Goal: Task Accomplishment & Management: Use online tool/utility

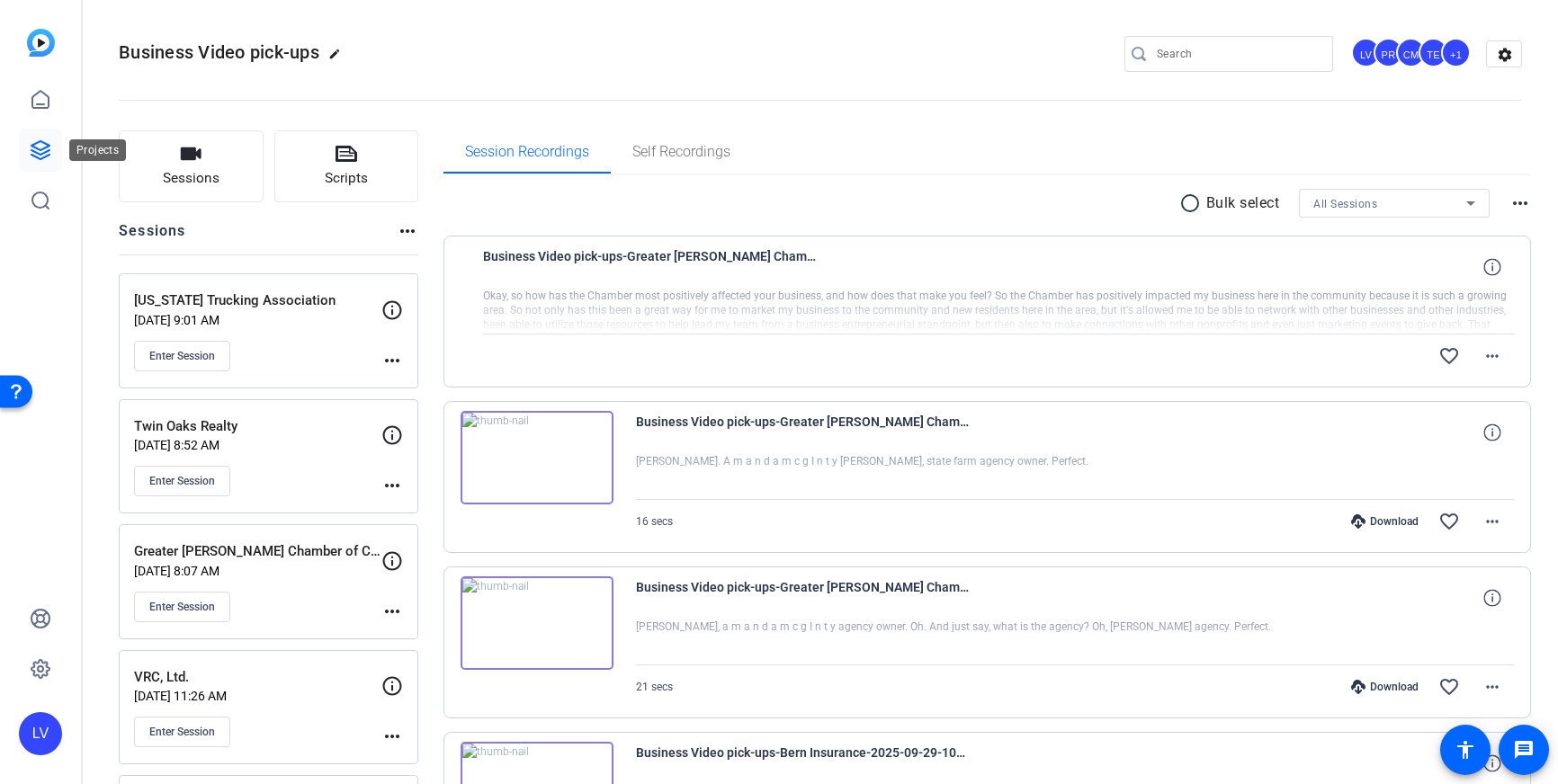
click at [36, 141] on icon at bounding box center [40, 149] width 22 height 22
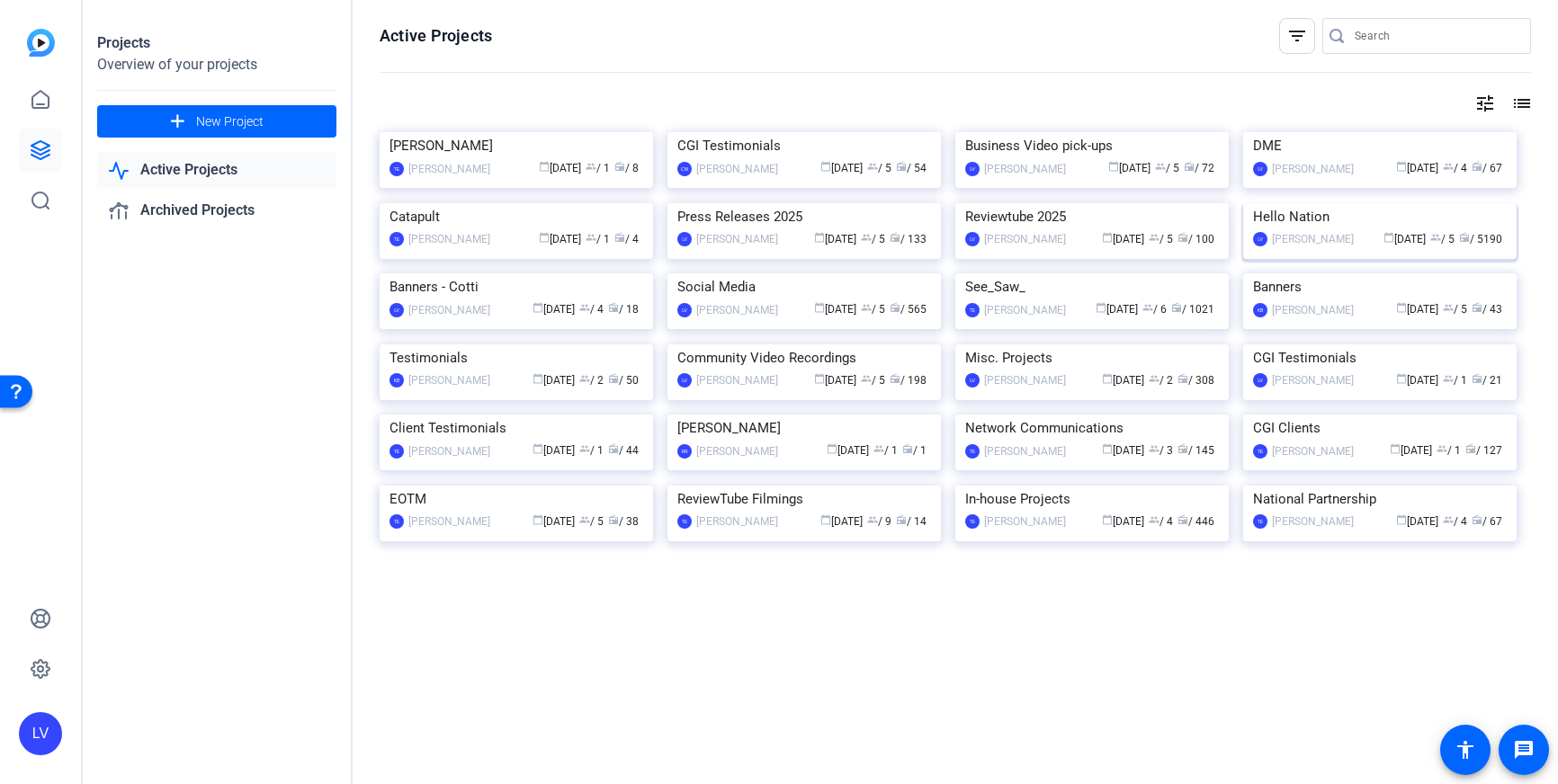
click at [1374, 203] on img at bounding box center [1379, 203] width 273 height 0
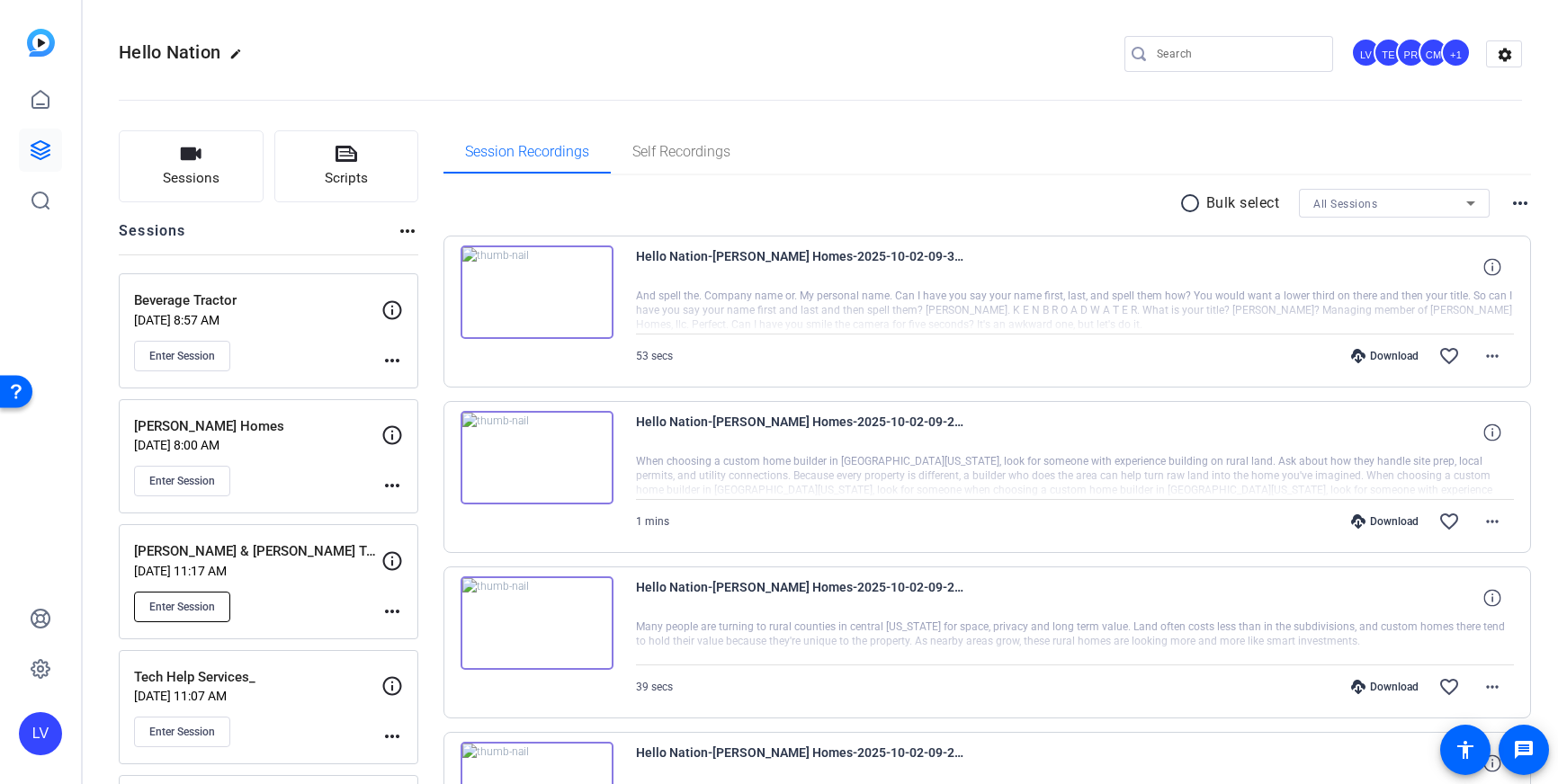
click at [211, 611] on span "Enter Session" at bounding box center [182, 606] width 65 height 14
click at [316, 606] on div "Enter Session" at bounding box center [258, 607] width 248 height 30
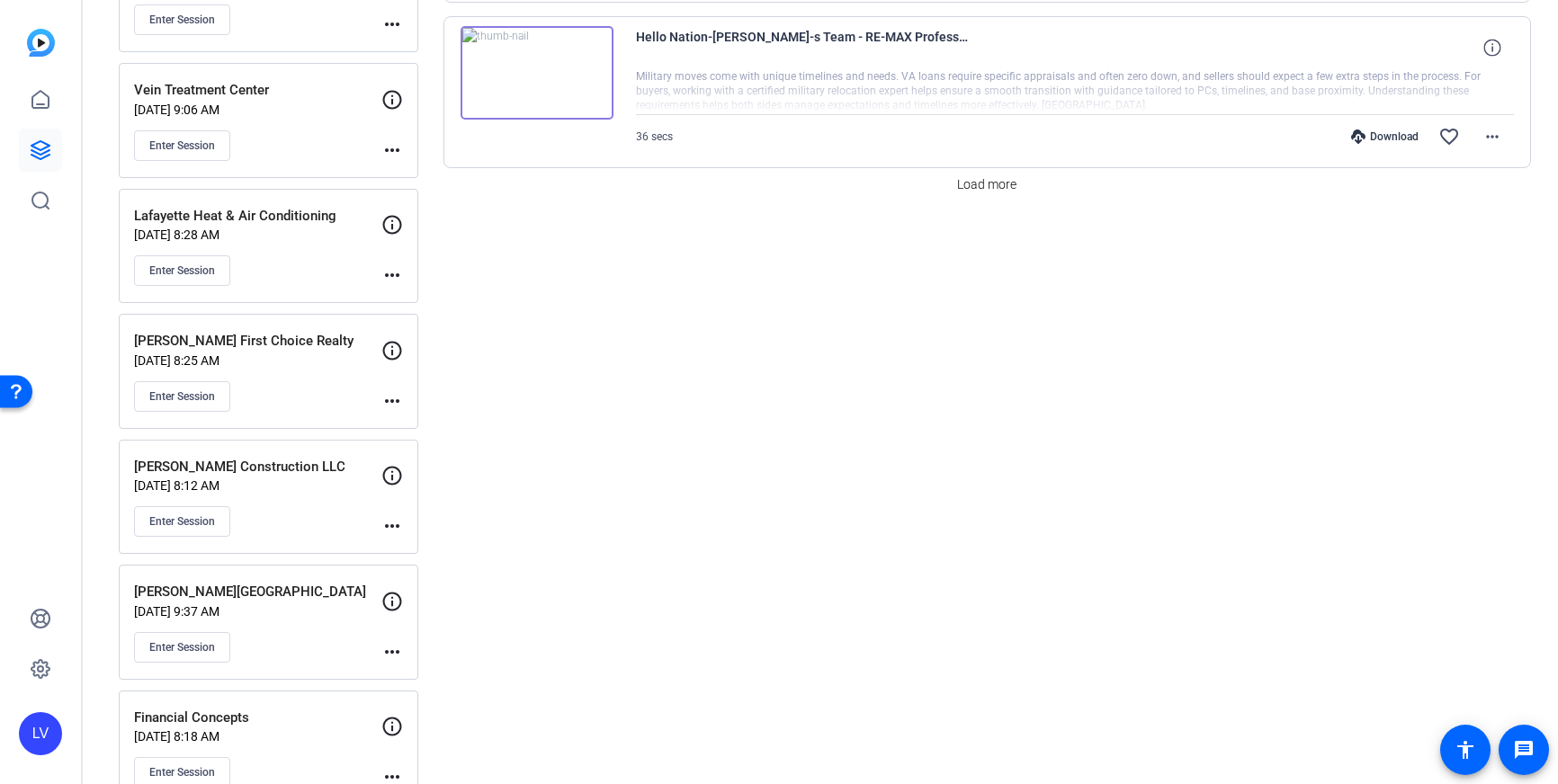
scroll to position [1784, 0]
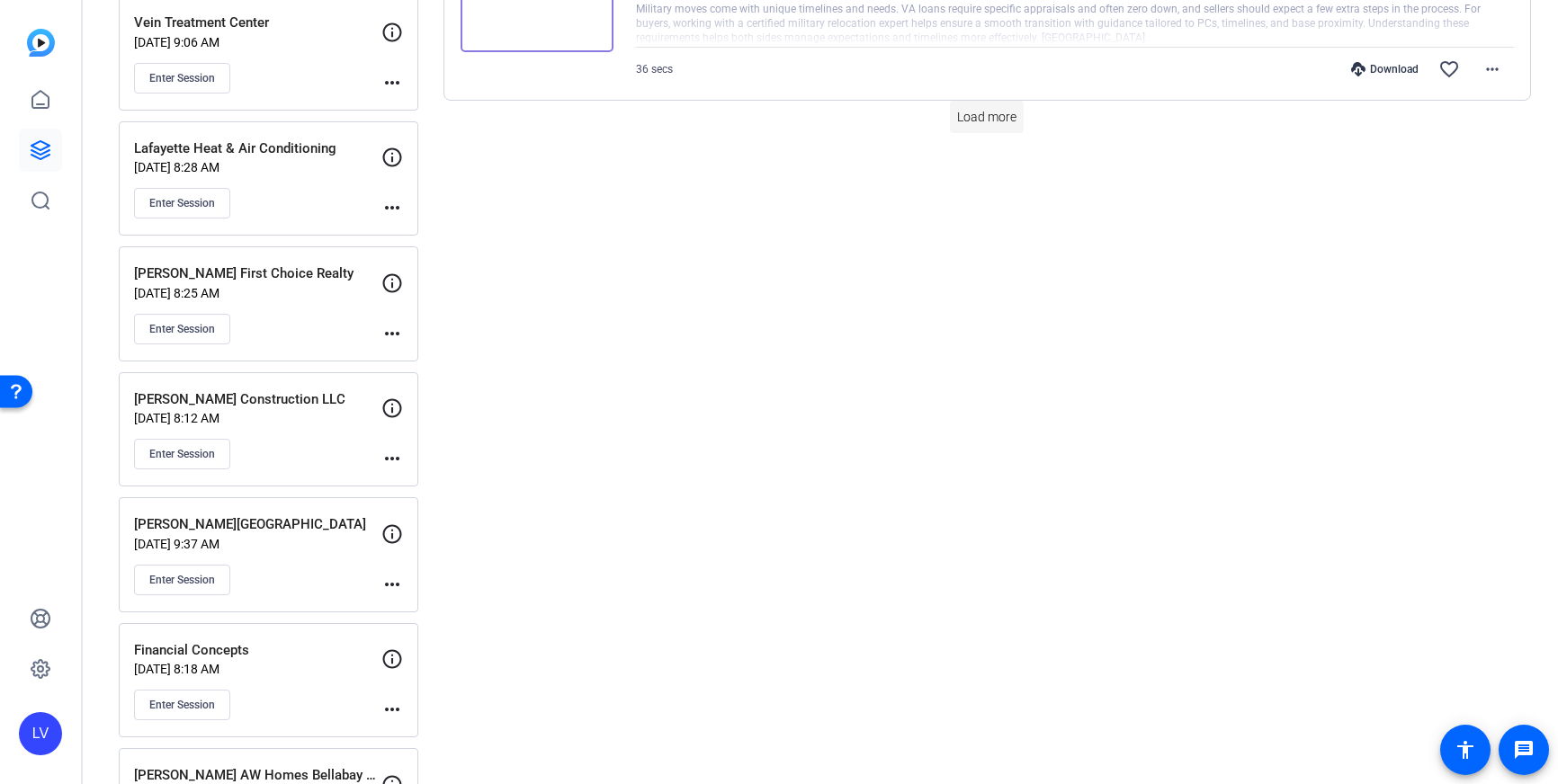
click at [1001, 109] on span "Load more" at bounding box center [987, 117] width 60 height 19
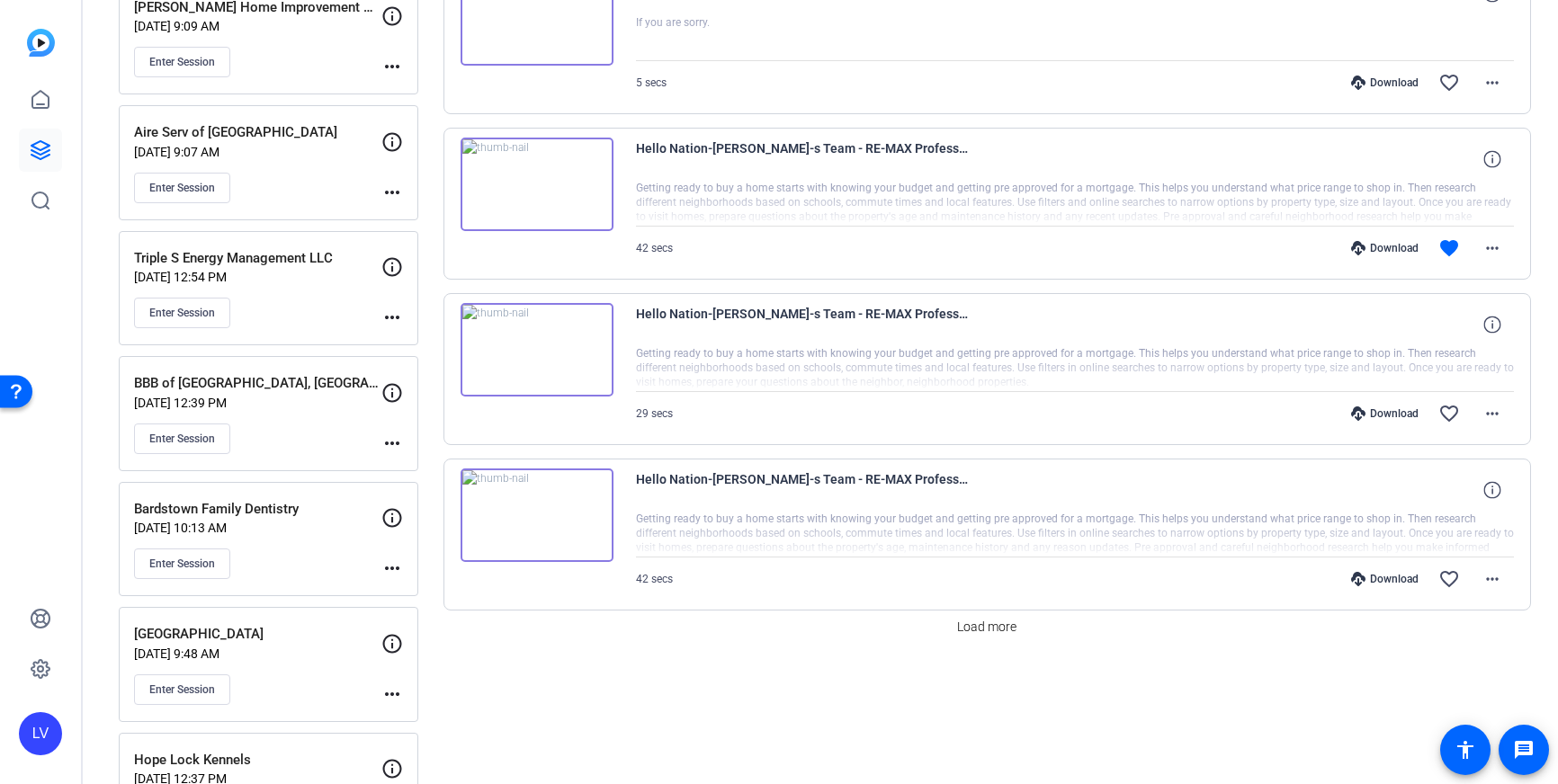
scroll to position [2942, 0]
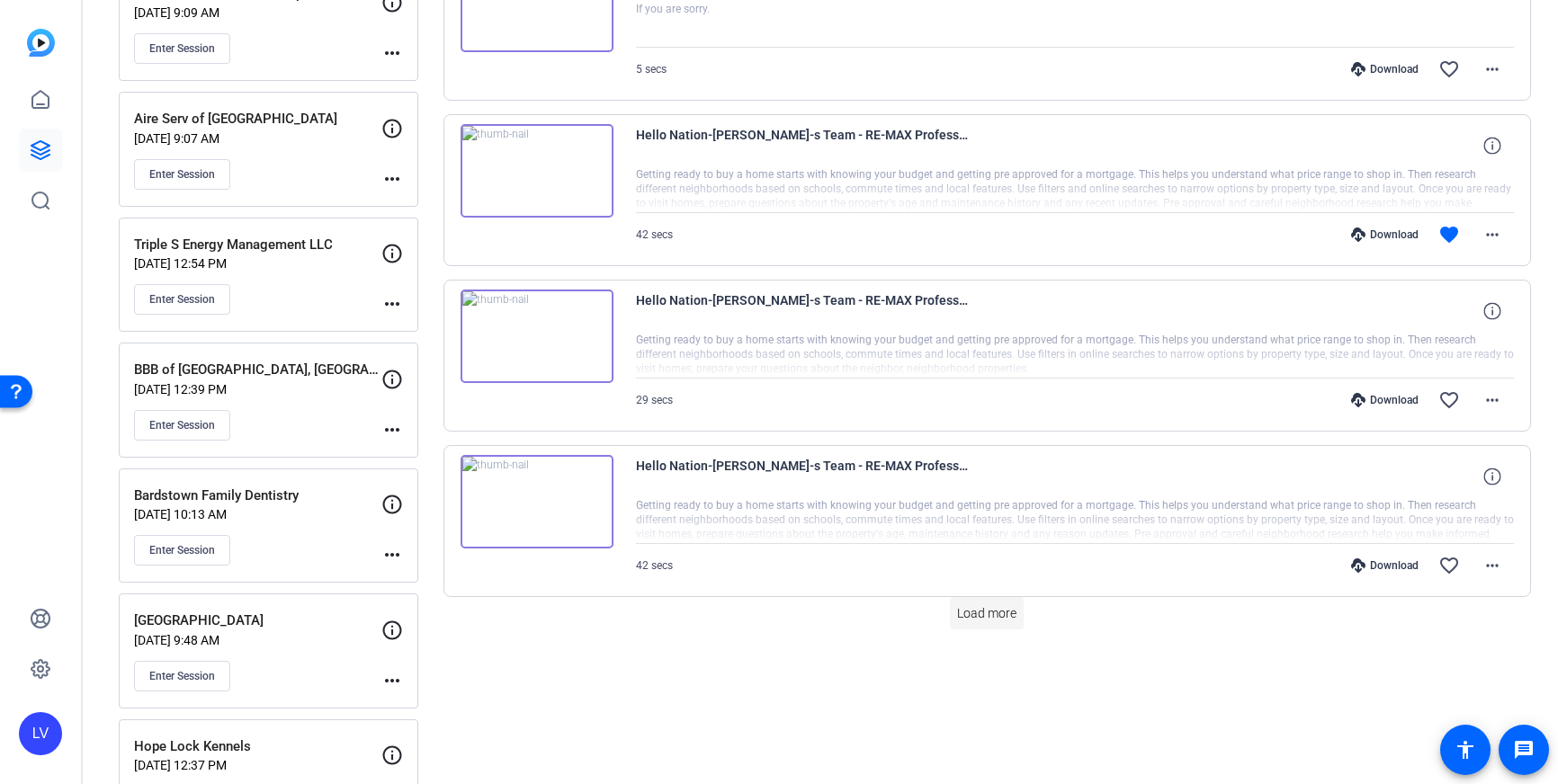
click at [975, 613] on span "Load more" at bounding box center [987, 614] width 60 height 19
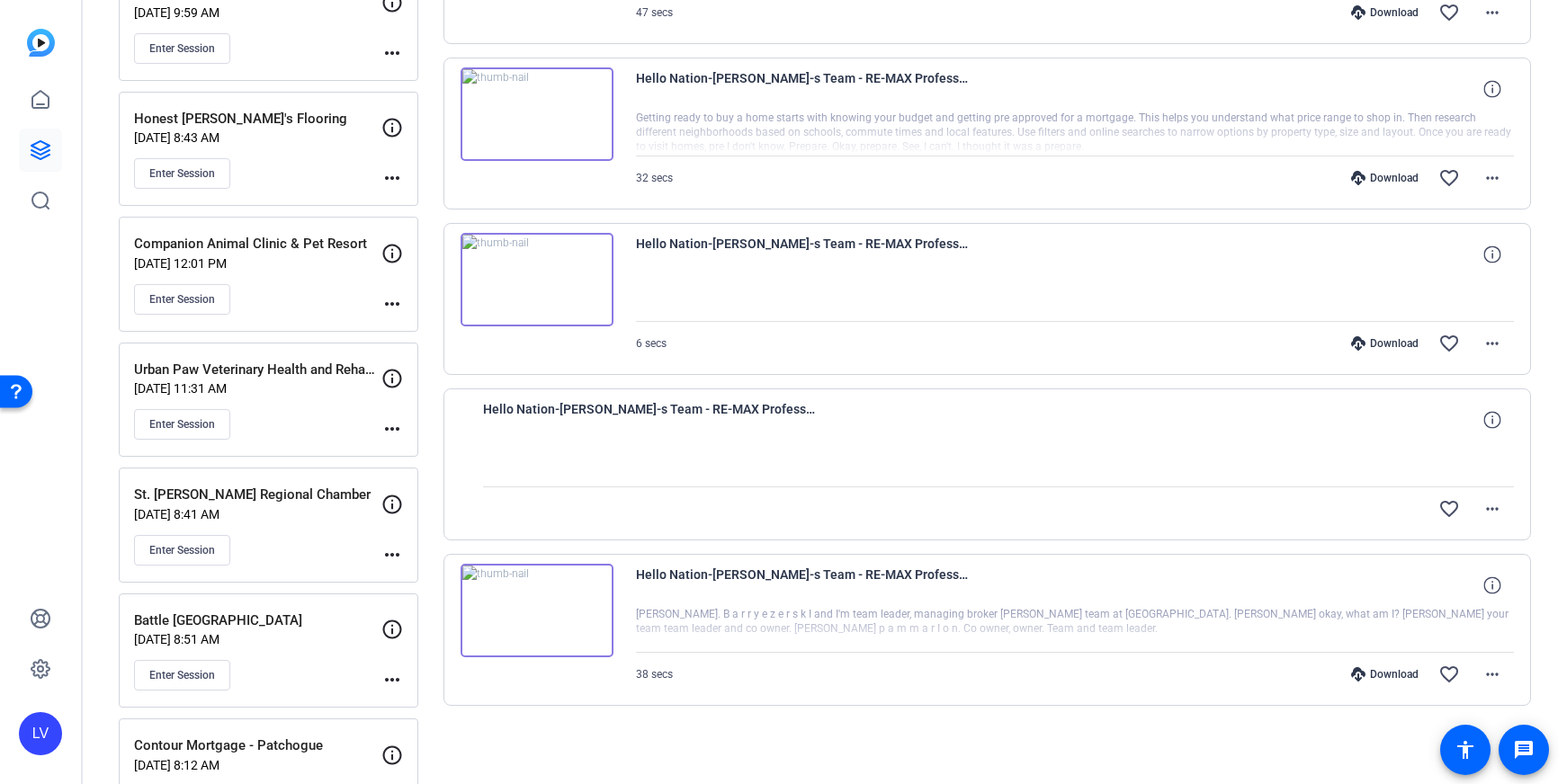
scroll to position [4313, 0]
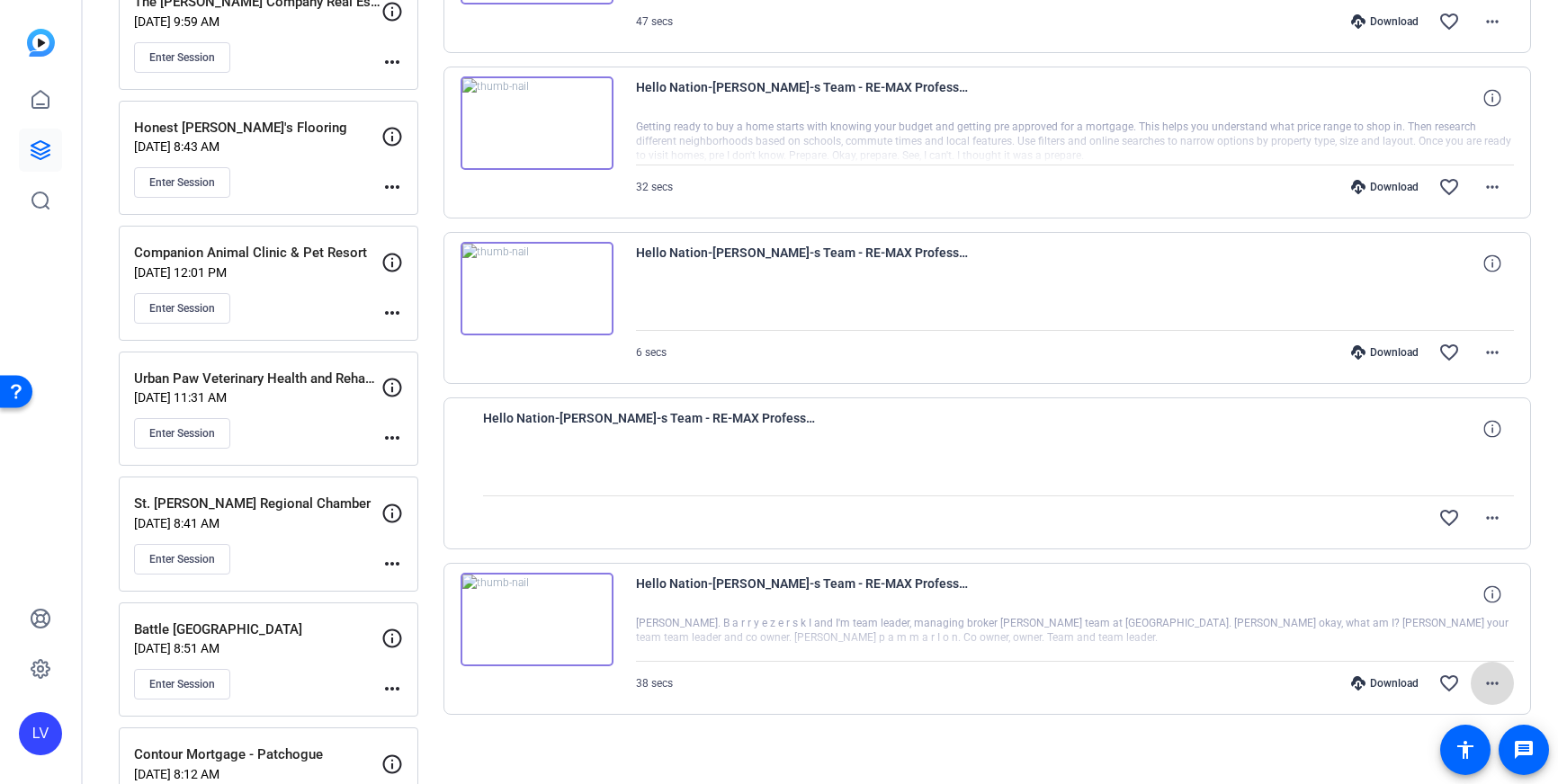
click at [1485, 676] on mat-icon "more_horiz" at bounding box center [1492, 683] width 22 height 22
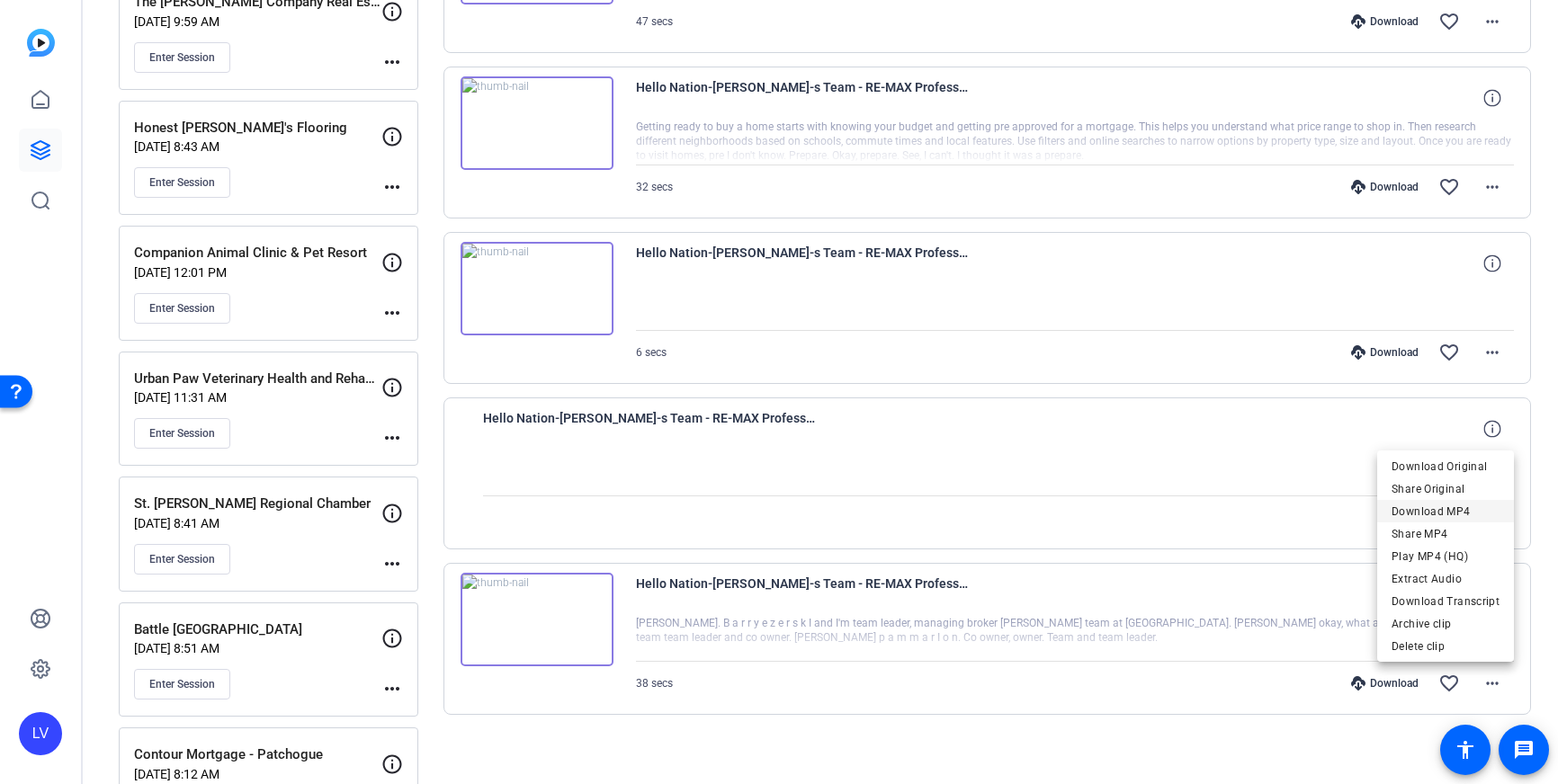
click at [1449, 515] on span "Download MP4" at bounding box center [1445, 512] width 108 height 22
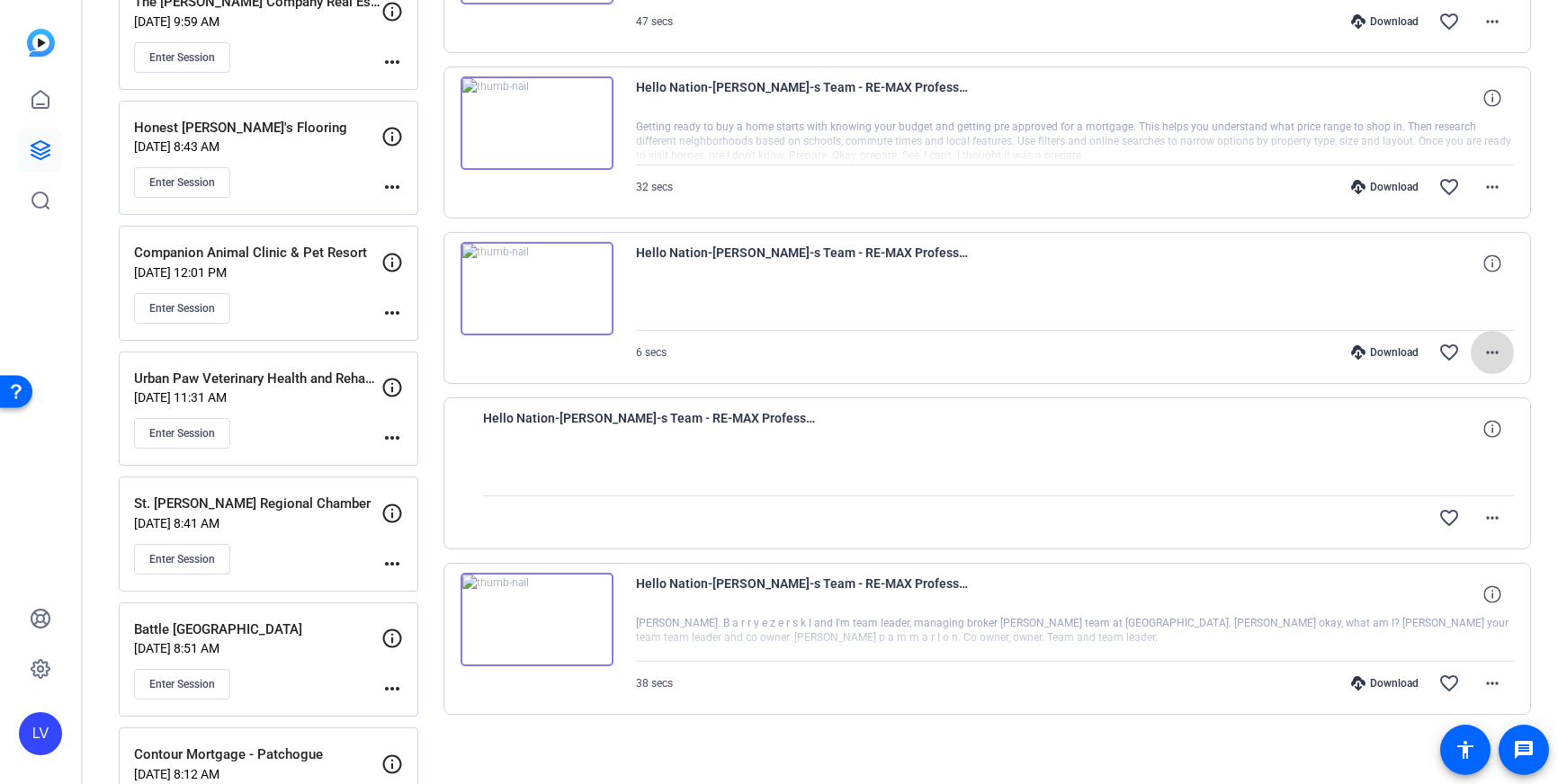
click at [1473, 358] on span at bounding box center [1493, 353] width 44 height 44
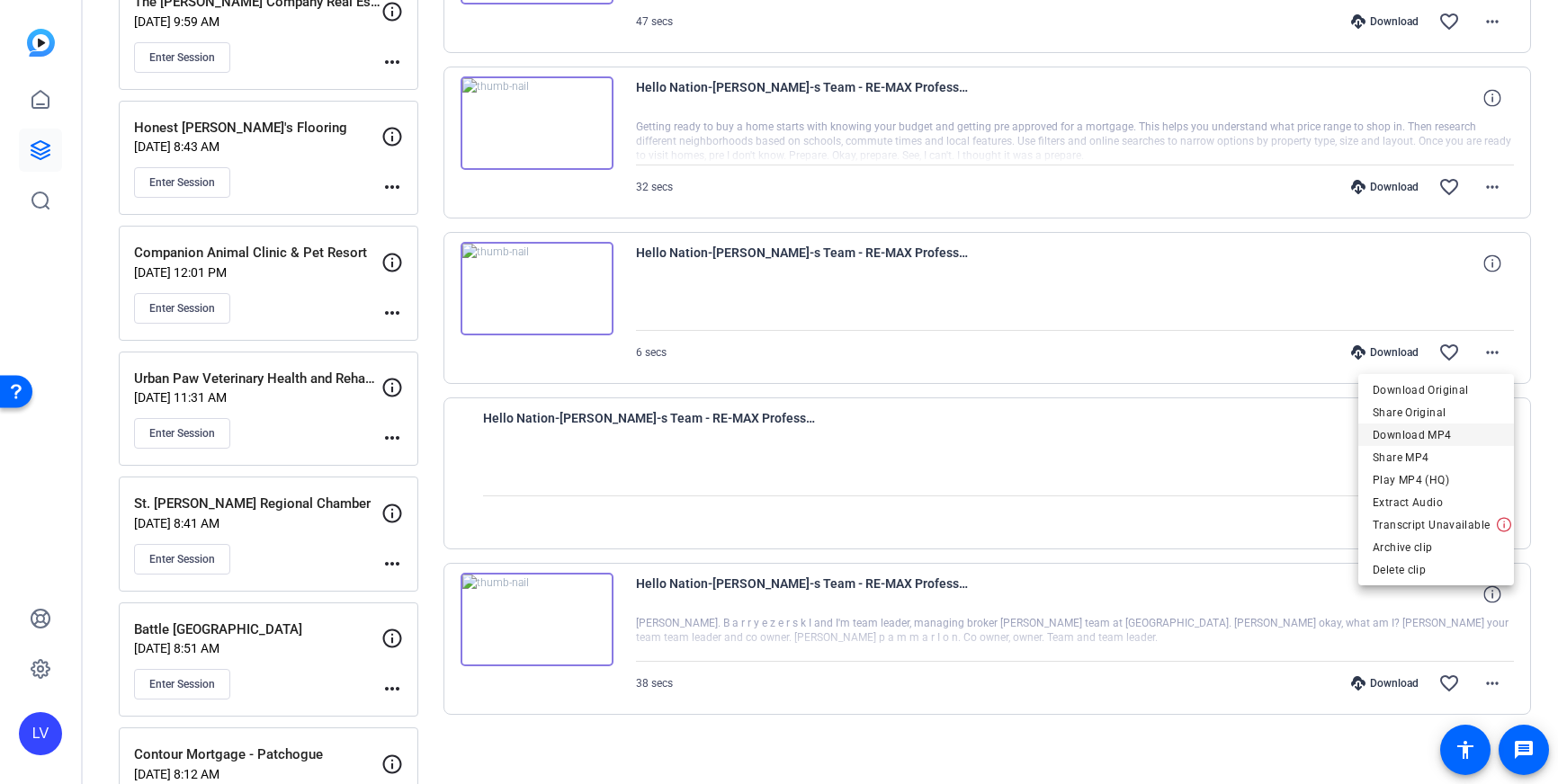
click at [1450, 434] on span "Download MP4" at bounding box center [1436, 435] width 127 height 22
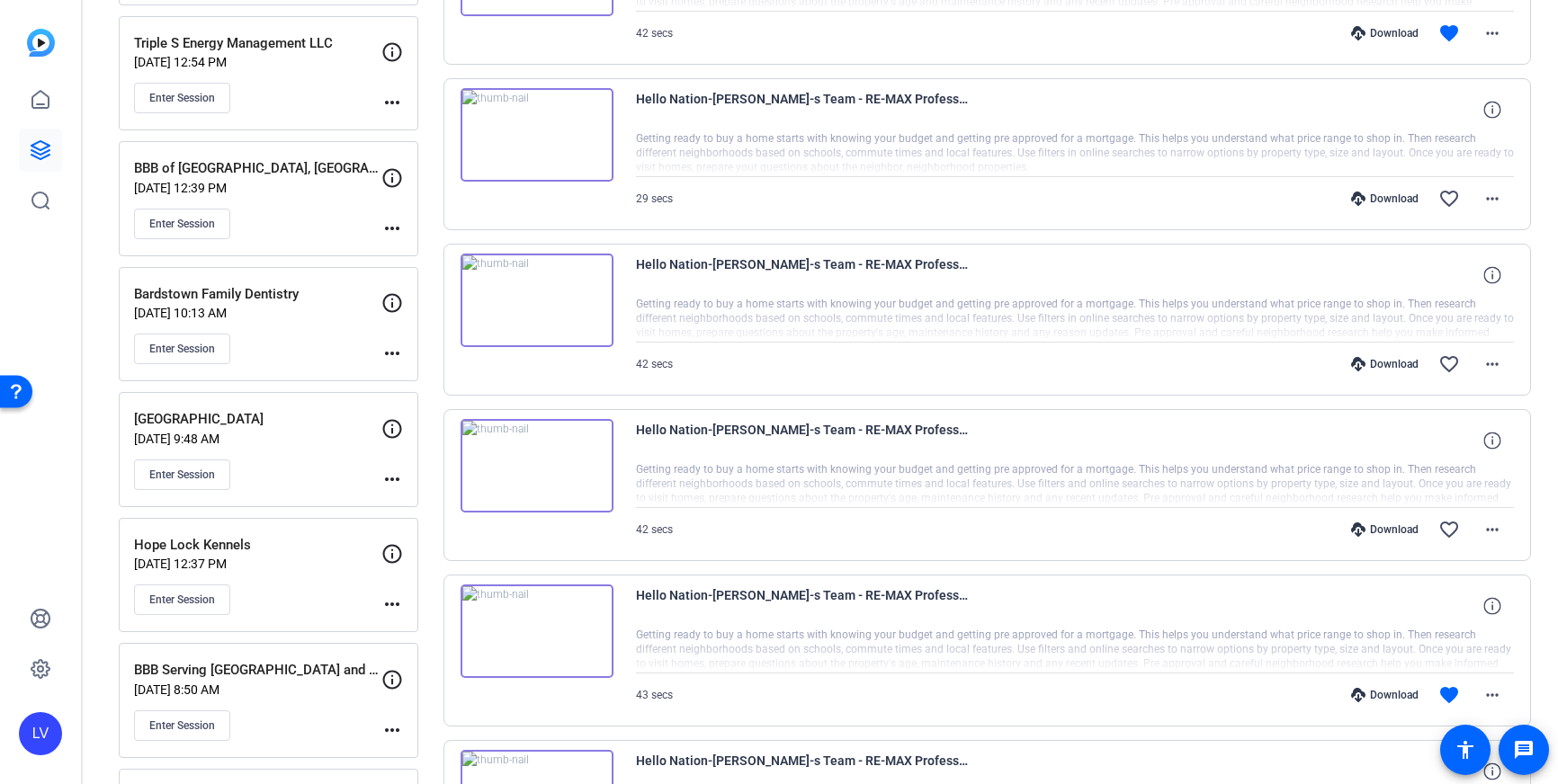
scroll to position [3151, 0]
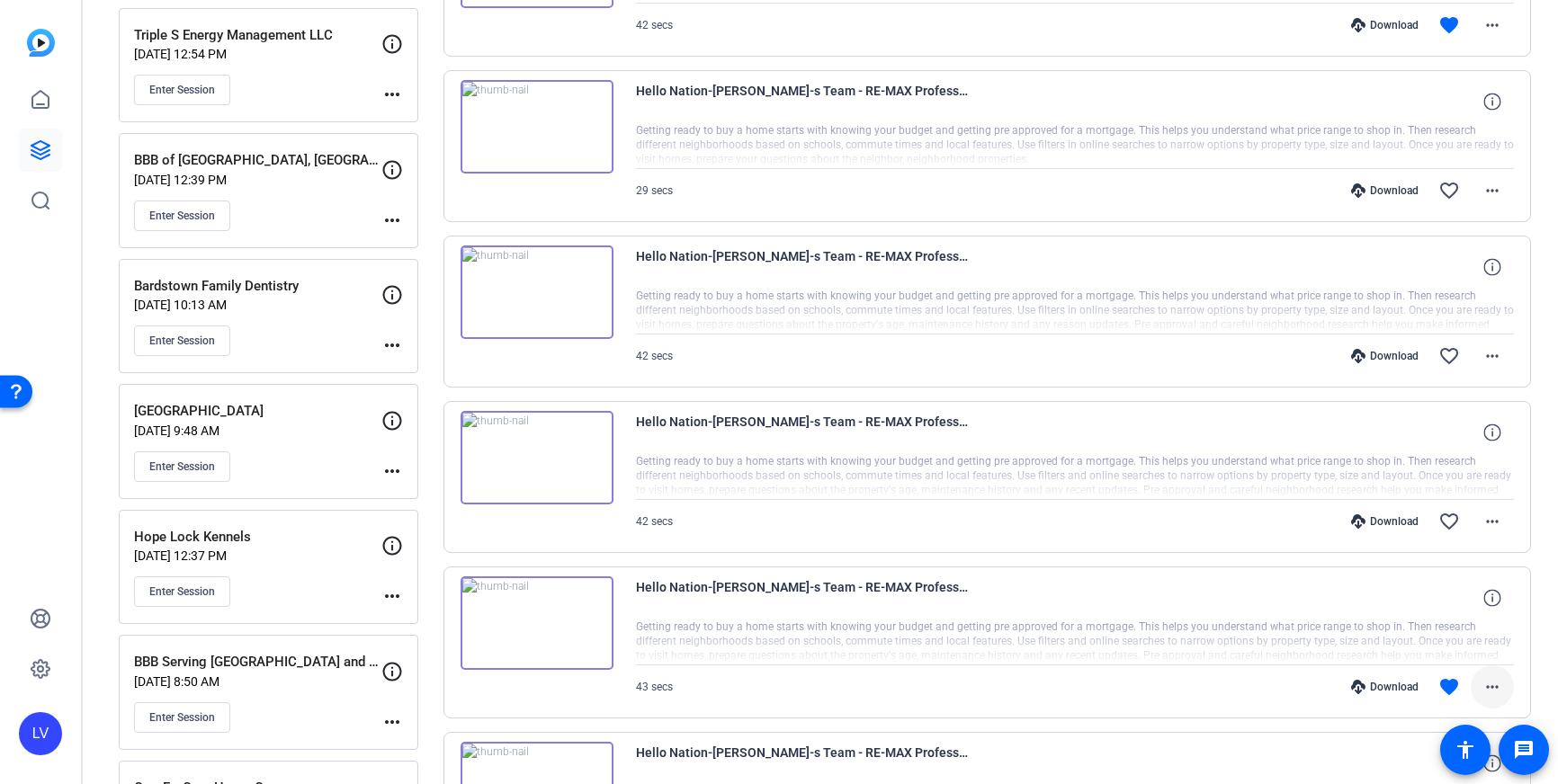
click at [1501, 686] on mat-icon "more_horiz" at bounding box center [1492, 687] width 22 height 22
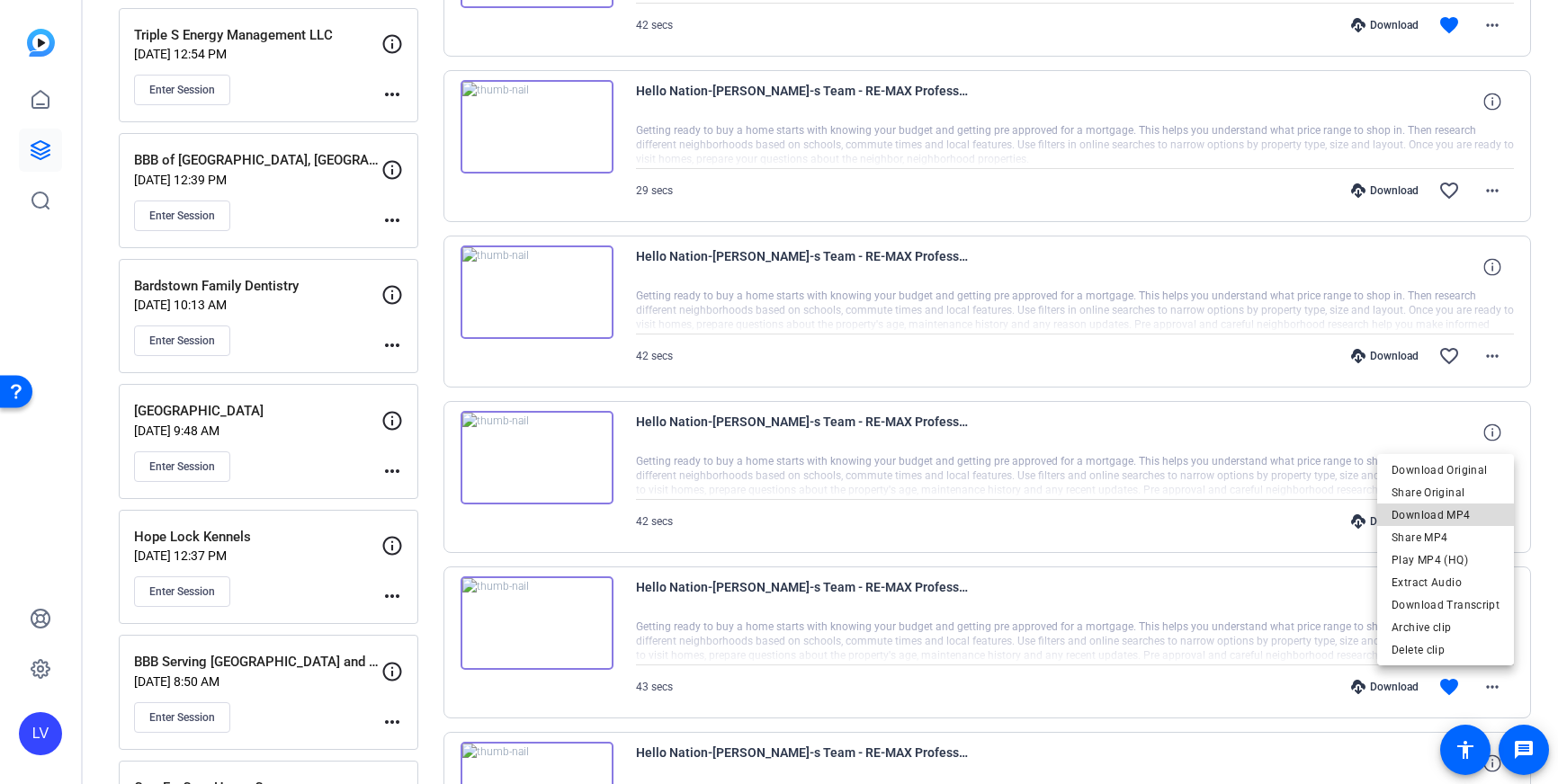
click at [1455, 516] on span "Download MP4" at bounding box center [1445, 515] width 108 height 22
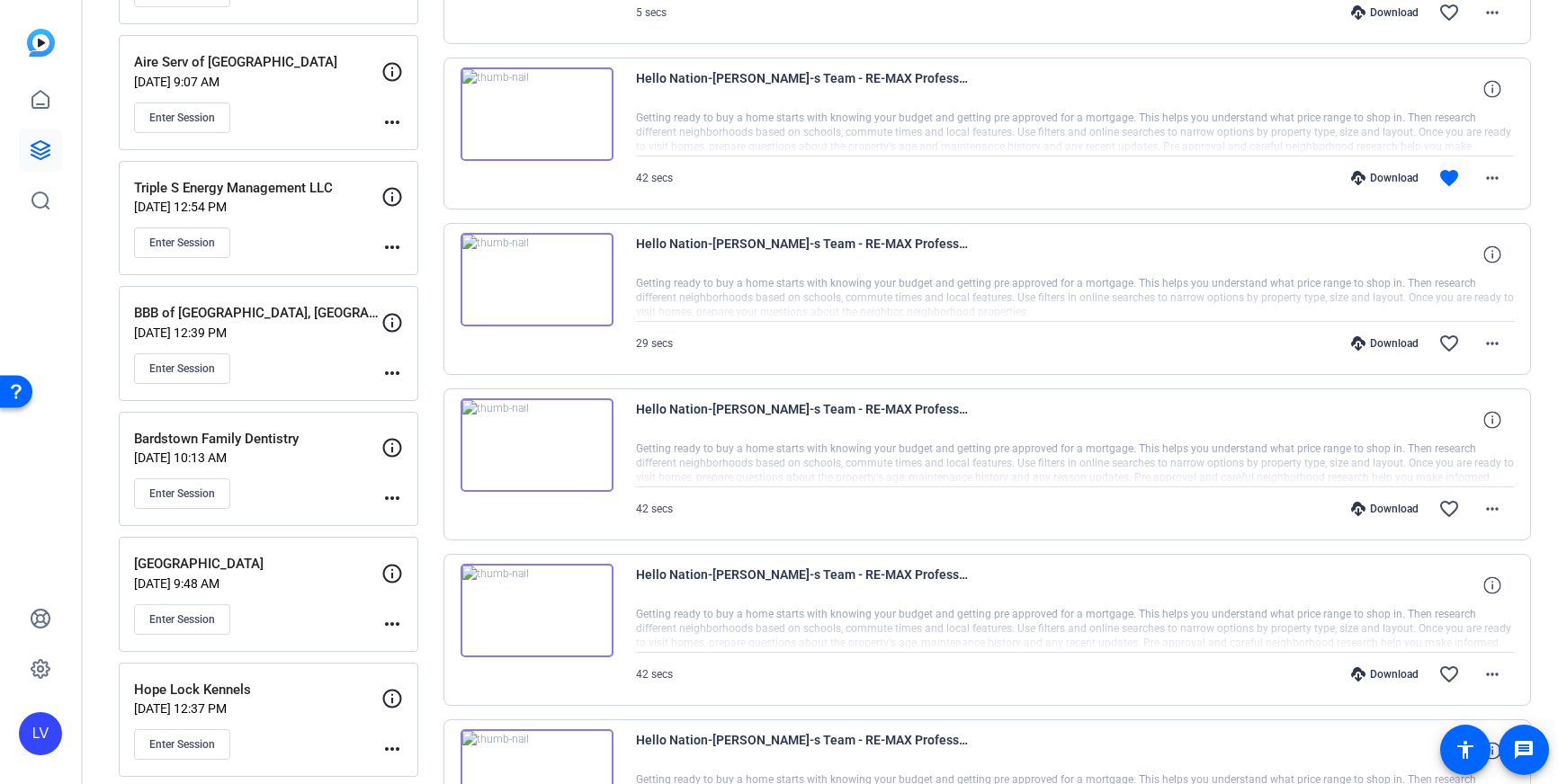
scroll to position [2993, 0]
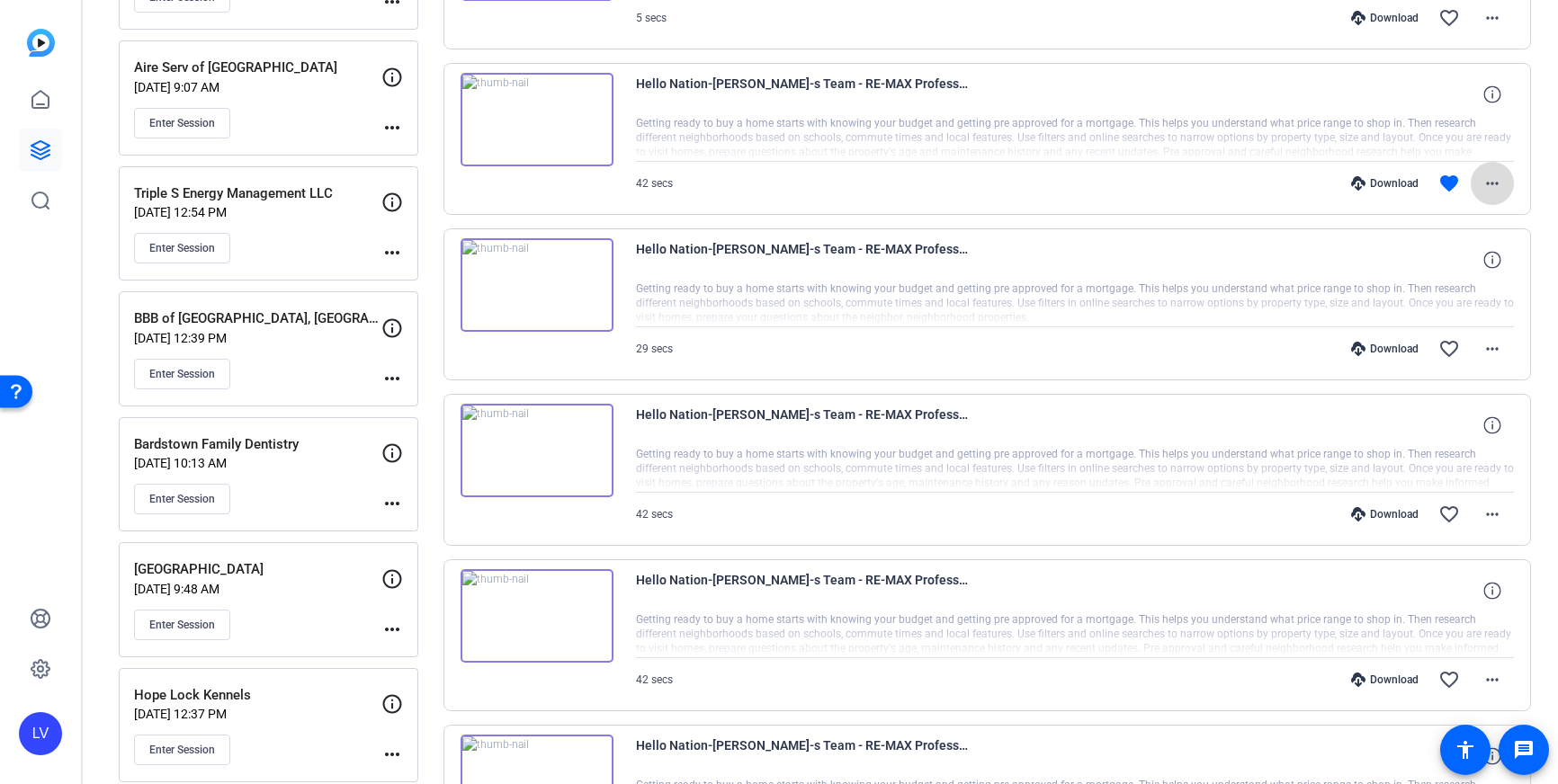
click at [1497, 183] on mat-icon "more_horiz" at bounding box center [1492, 183] width 22 height 22
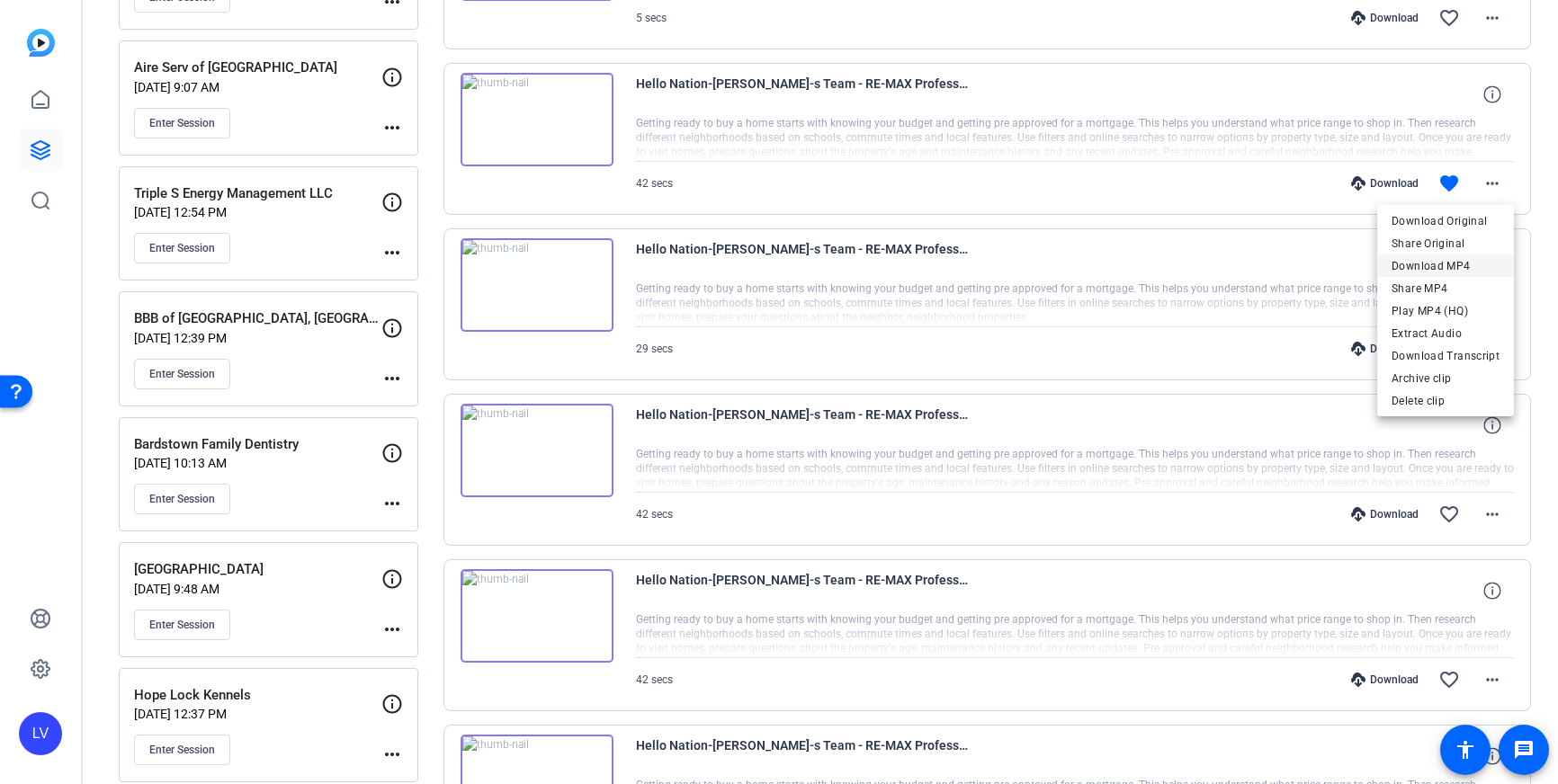
click at [1469, 256] on span "Download MP4" at bounding box center [1445, 266] width 108 height 22
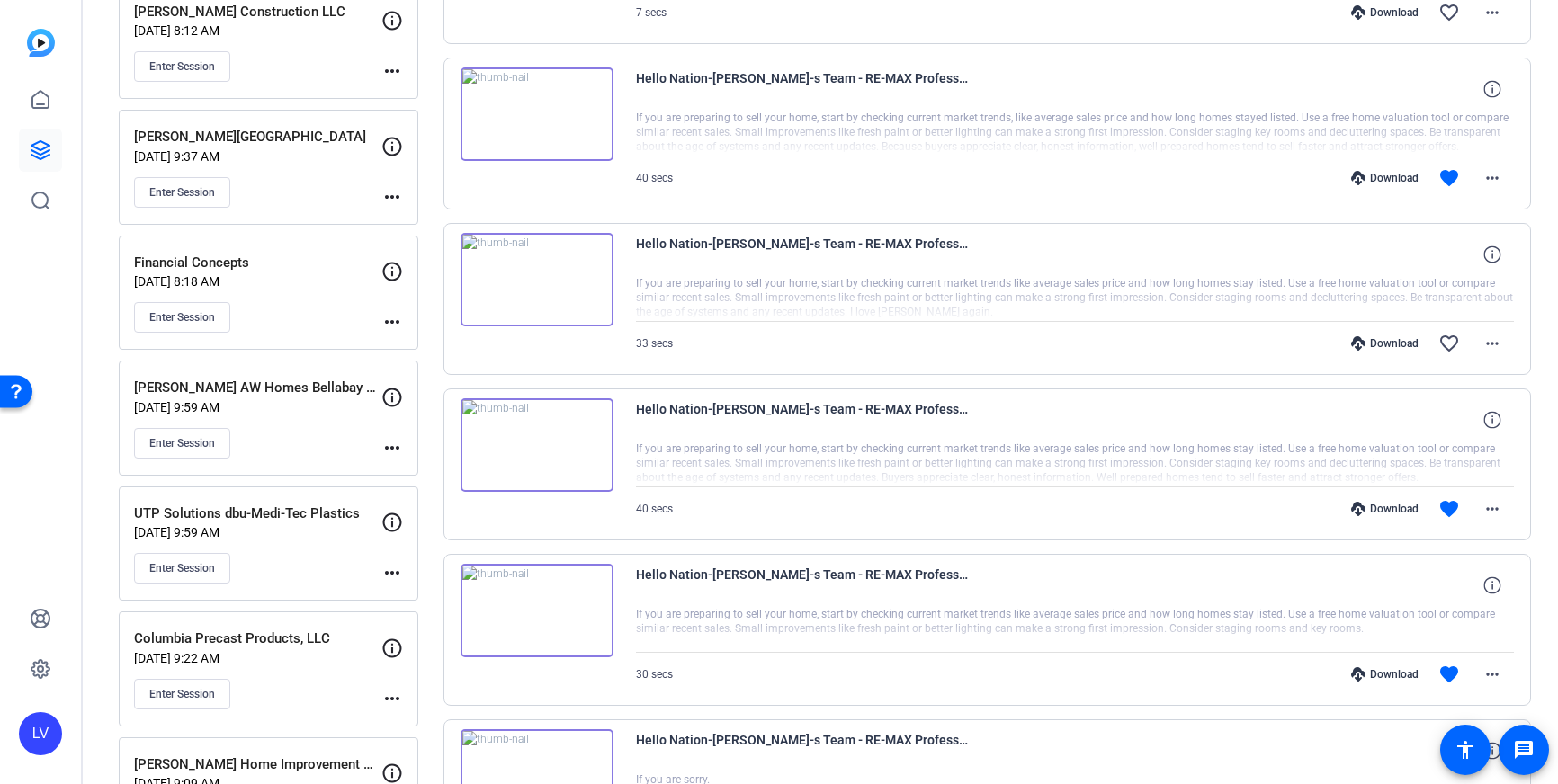
scroll to position [2176, 0]
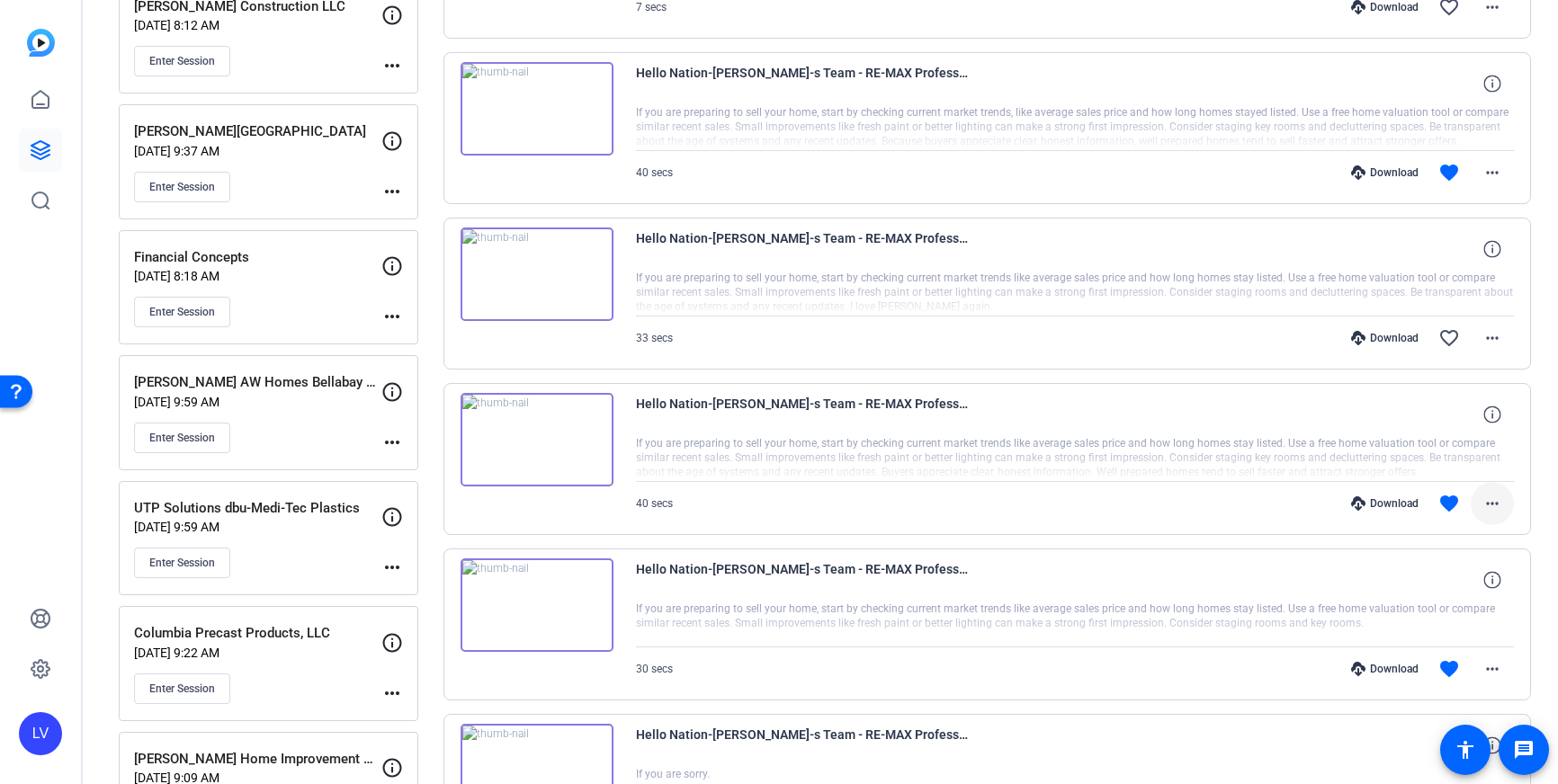
click at [1498, 505] on mat-icon "more_horiz" at bounding box center [1492, 503] width 22 height 22
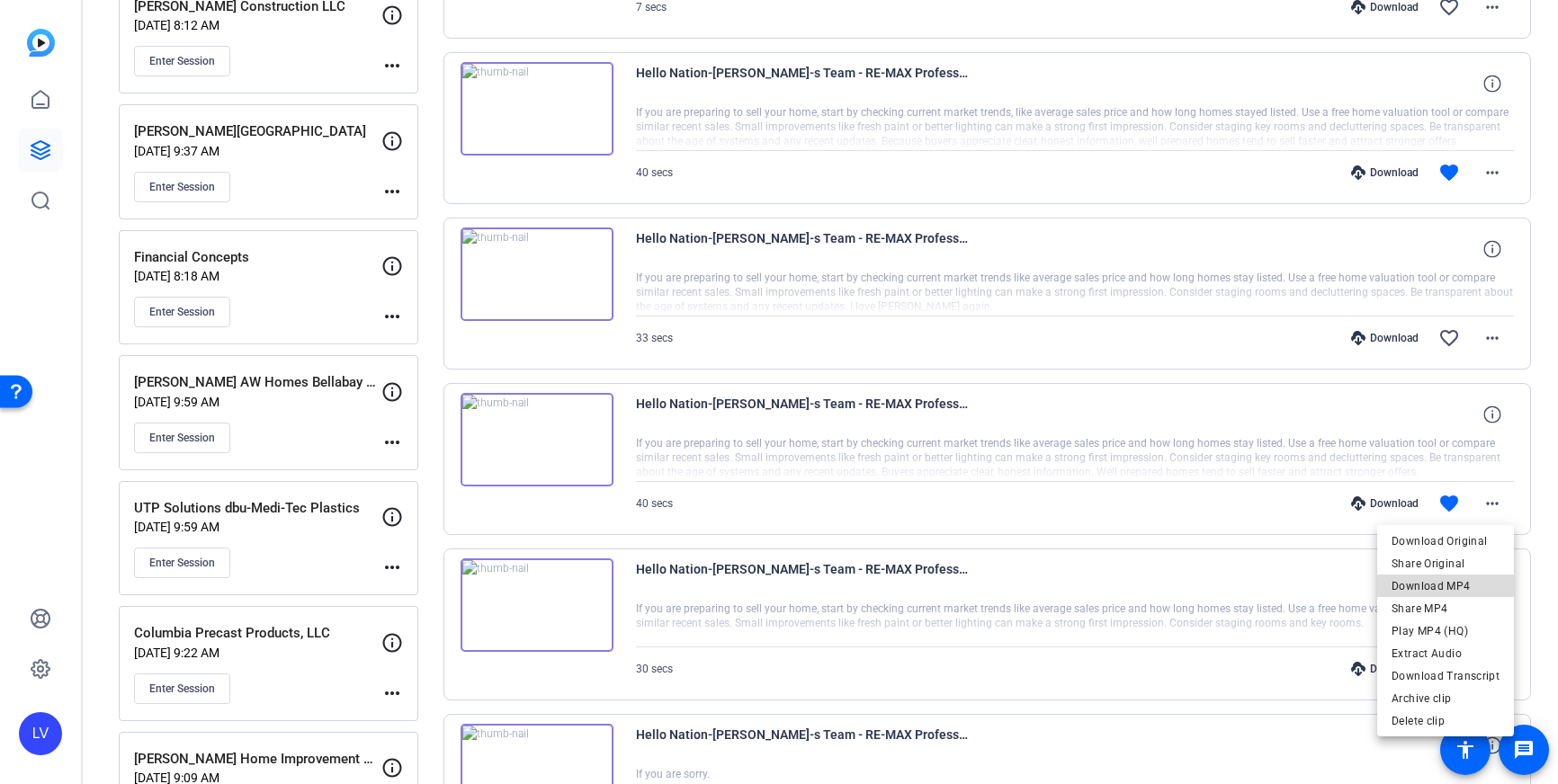
click at [1463, 586] on span "Download MP4" at bounding box center [1445, 586] width 108 height 22
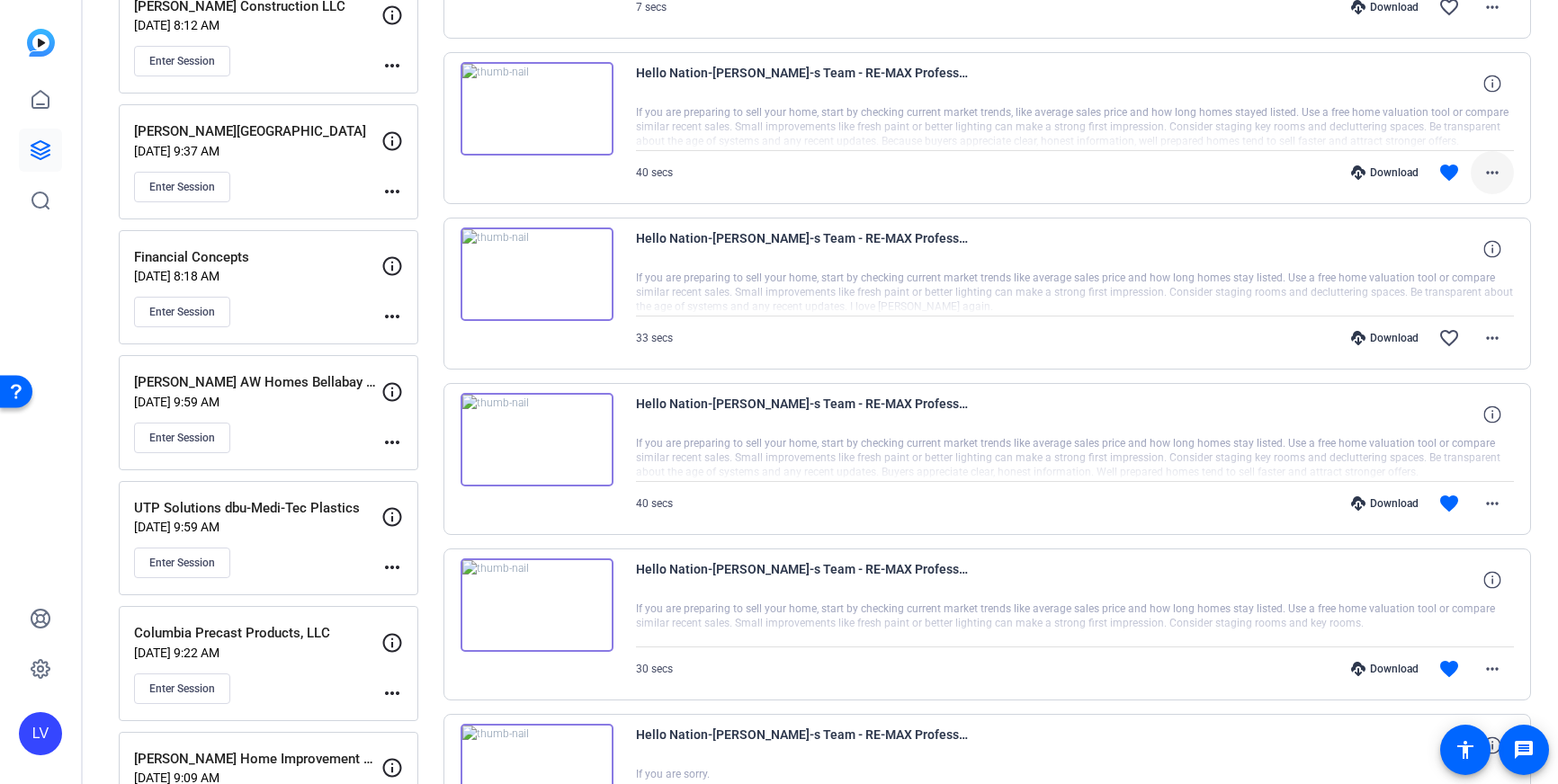
click at [1488, 178] on mat-icon "more_horiz" at bounding box center [1492, 172] width 22 height 22
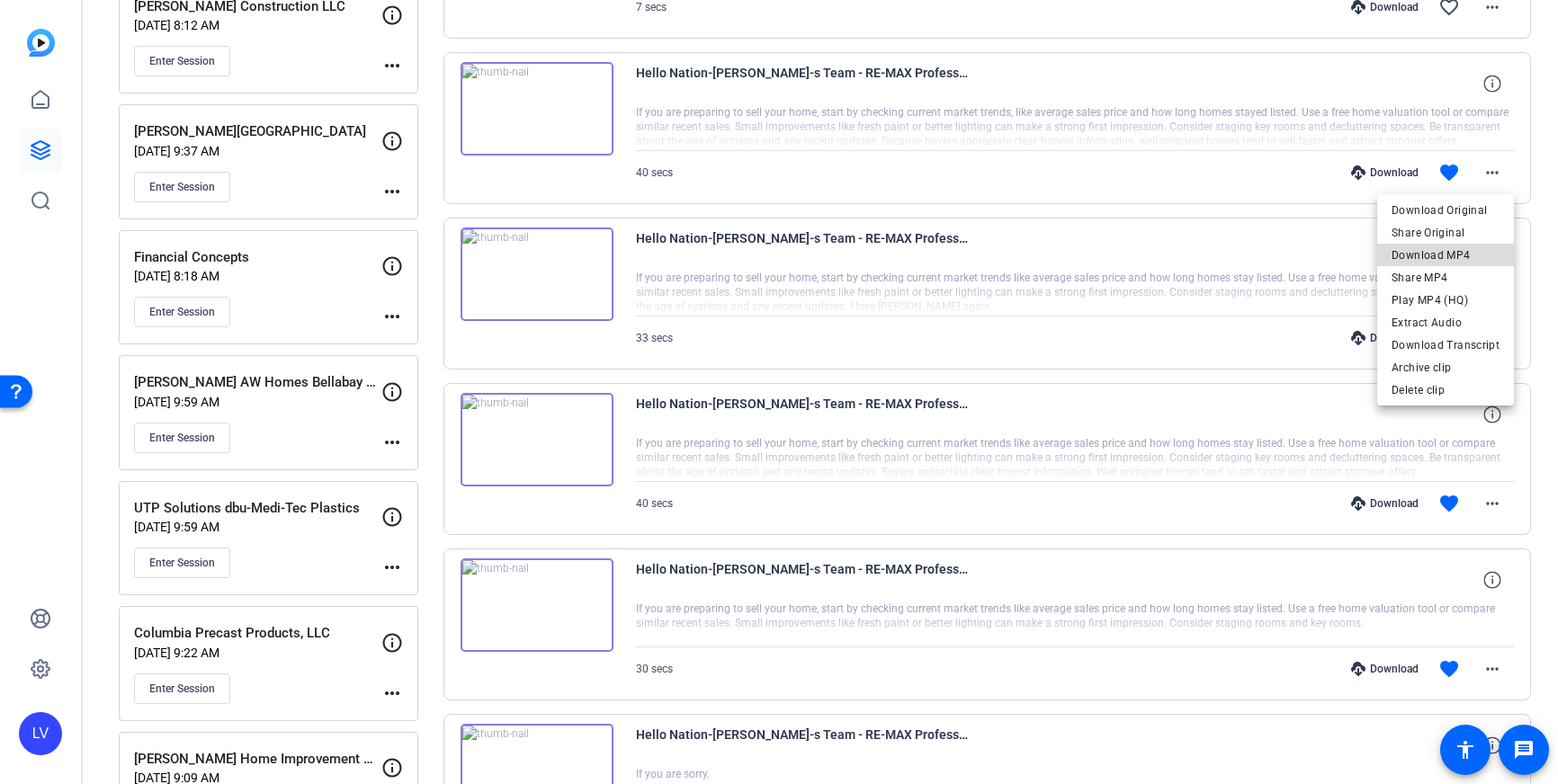
click at [1466, 257] on span "Download MP4" at bounding box center [1445, 255] width 108 height 22
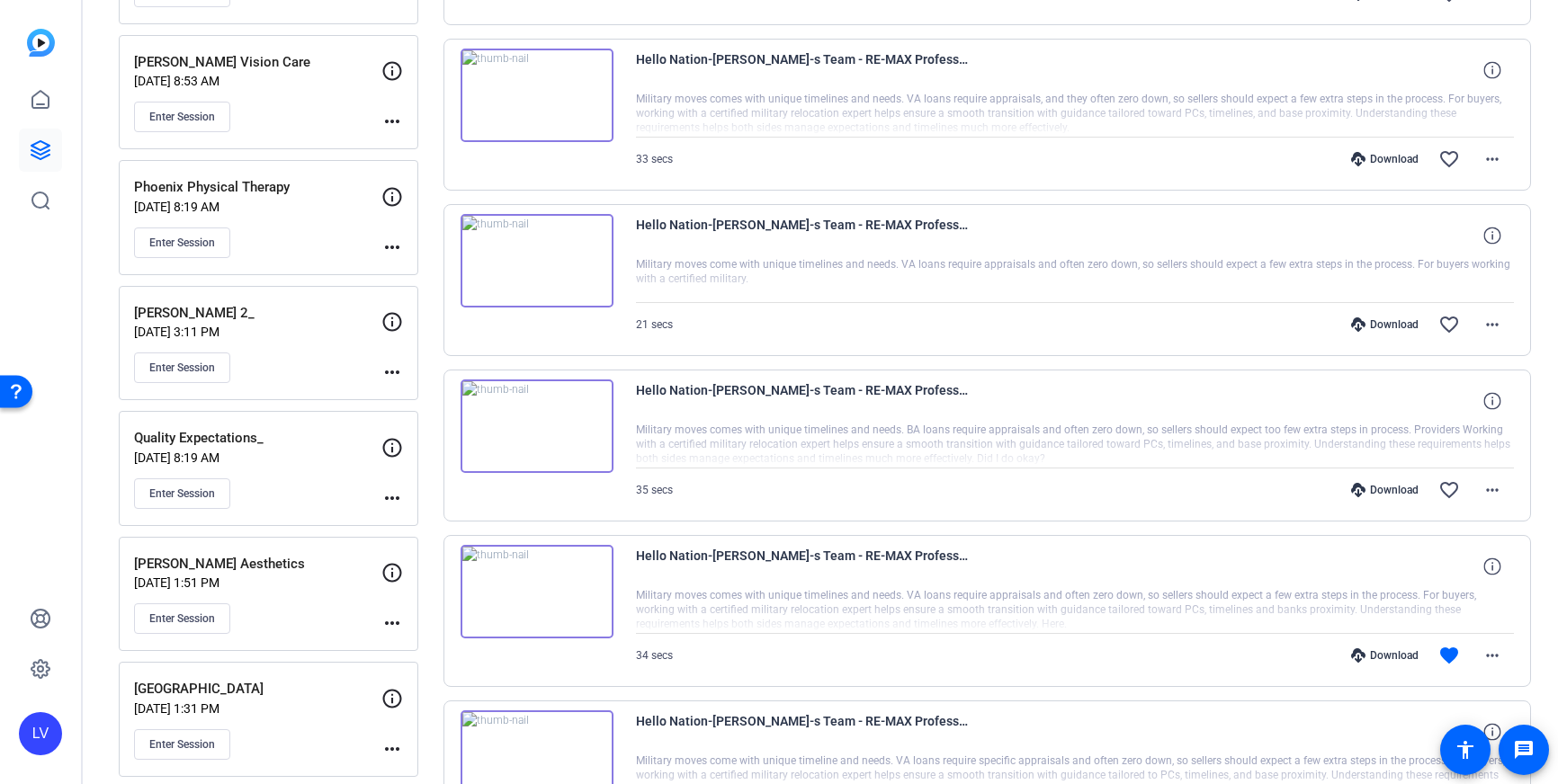
scroll to position [0, 0]
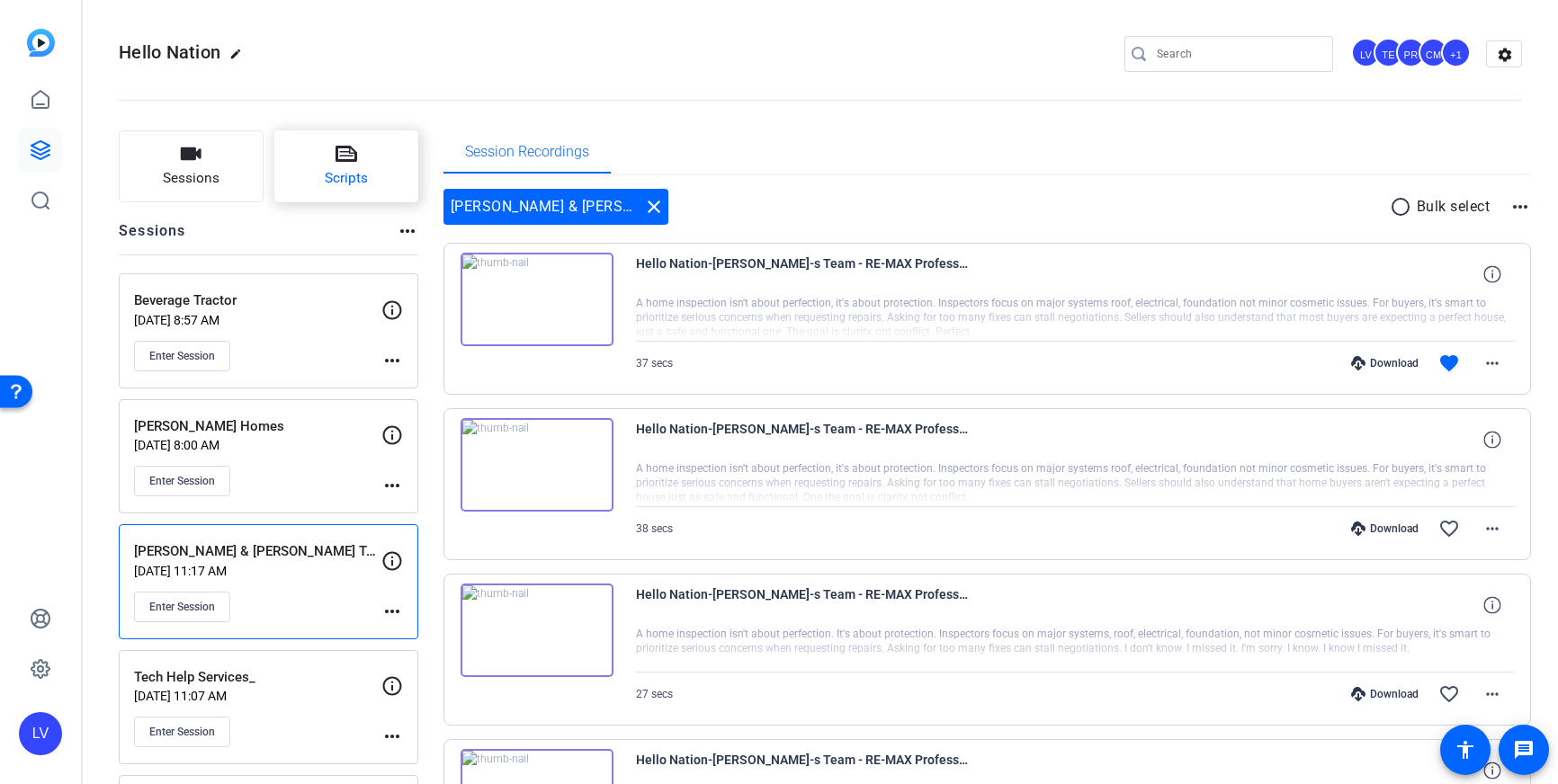
click at [372, 176] on button "Scripts" at bounding box center [346, 166] width 145 height 72
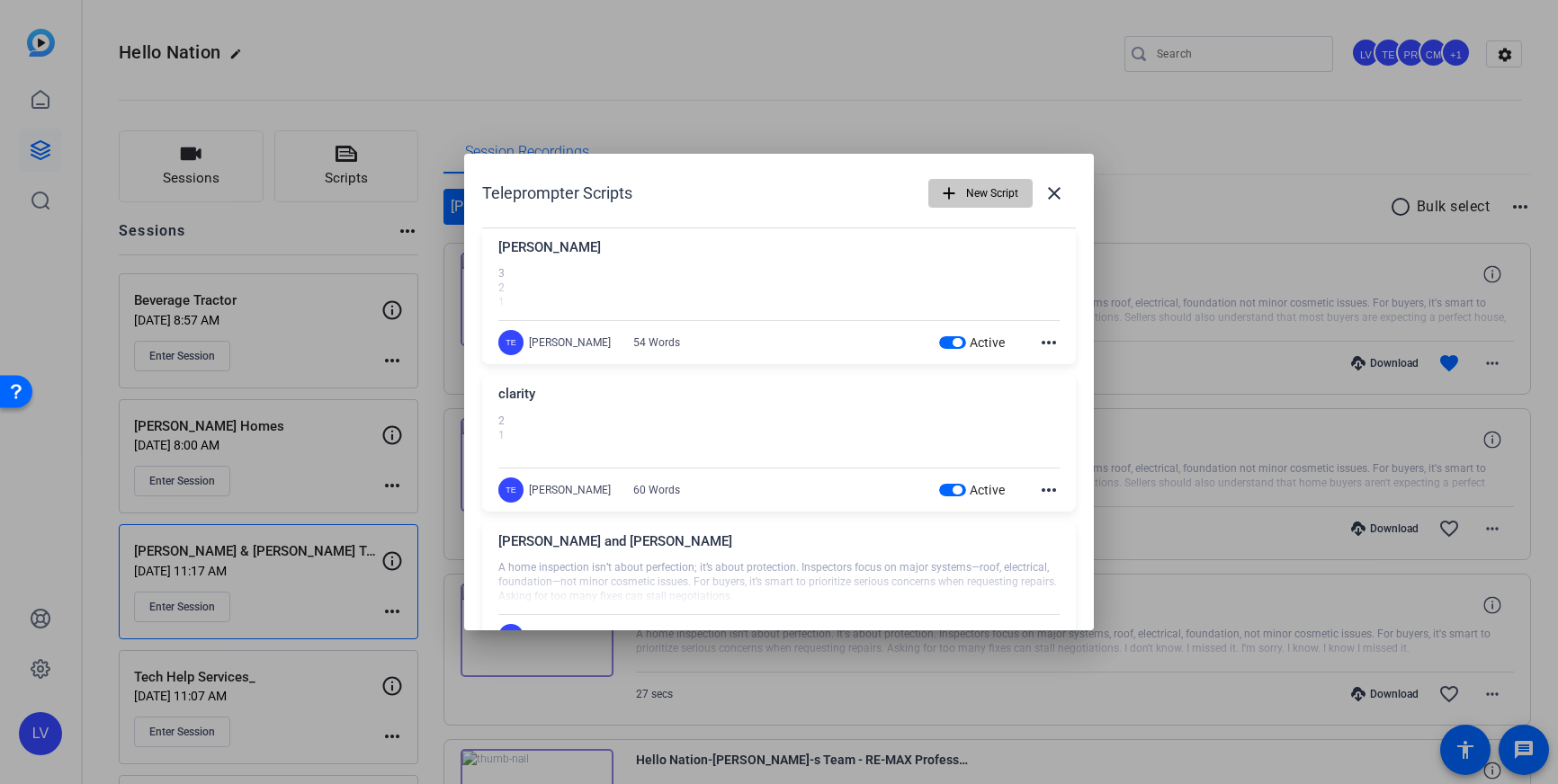
click at [966, 194] on span "New Script" at bounding box center [991, 193] width 52 height 34
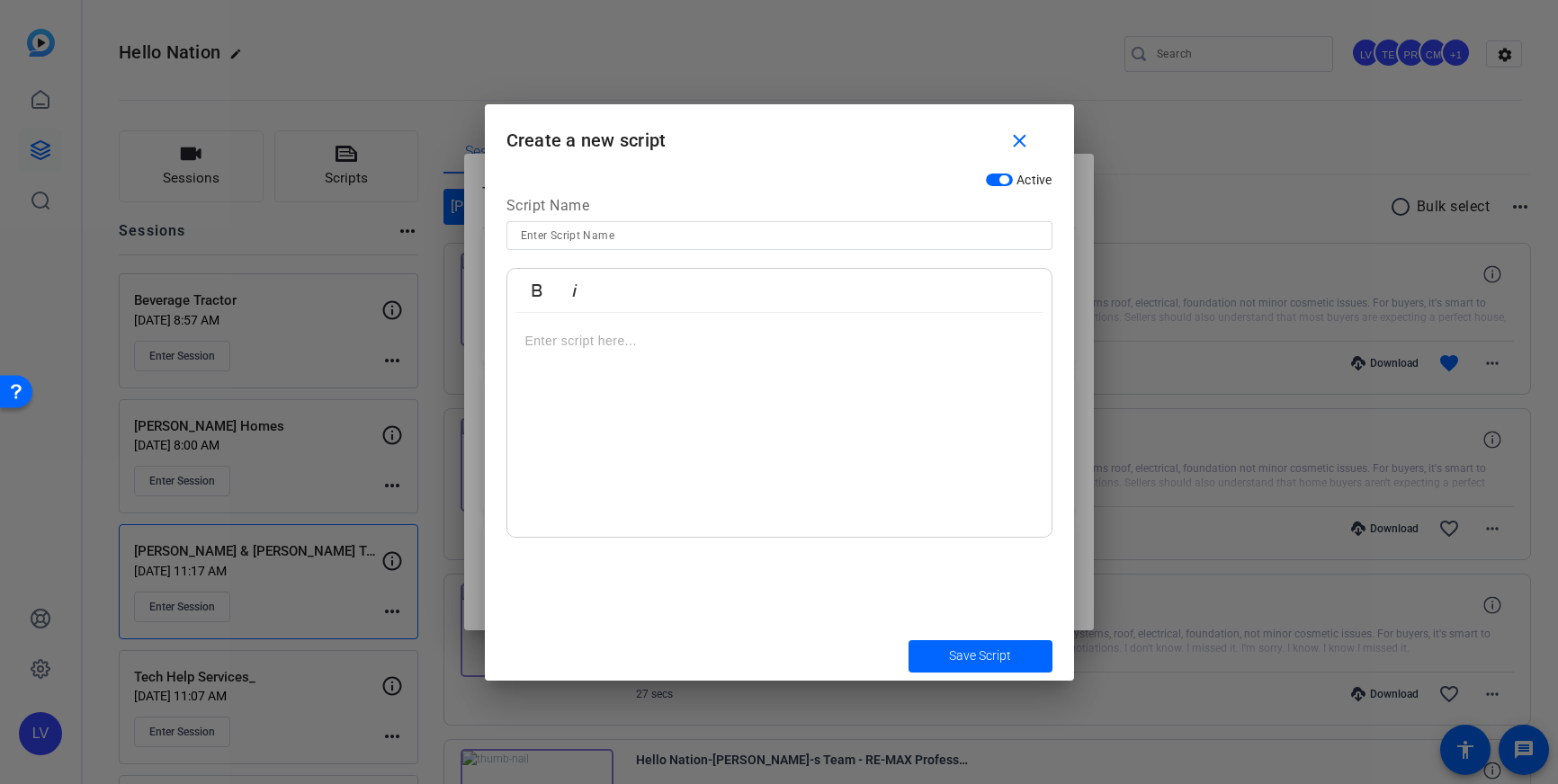
click at [664, 369] on div at bounding box center [779, 426] width 544 height 225
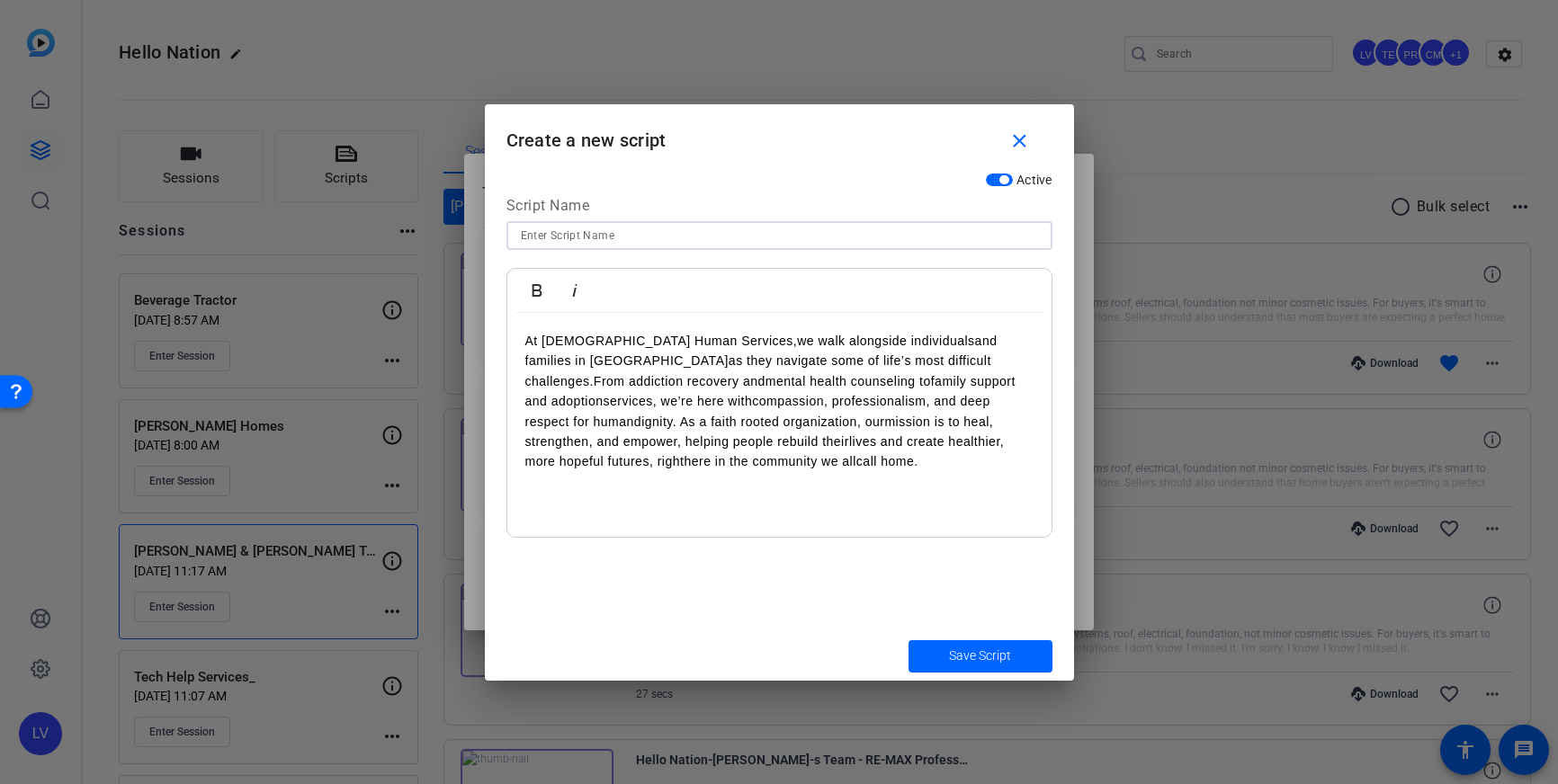
click at [592, 235] on input at bounding box center [779, 235] width 517 height 22
type input "[DEMOGRAPHIC_DATA]"
click at [972, 659] on span "Save Script" at bounding box center [980, 656] width 62 height 19
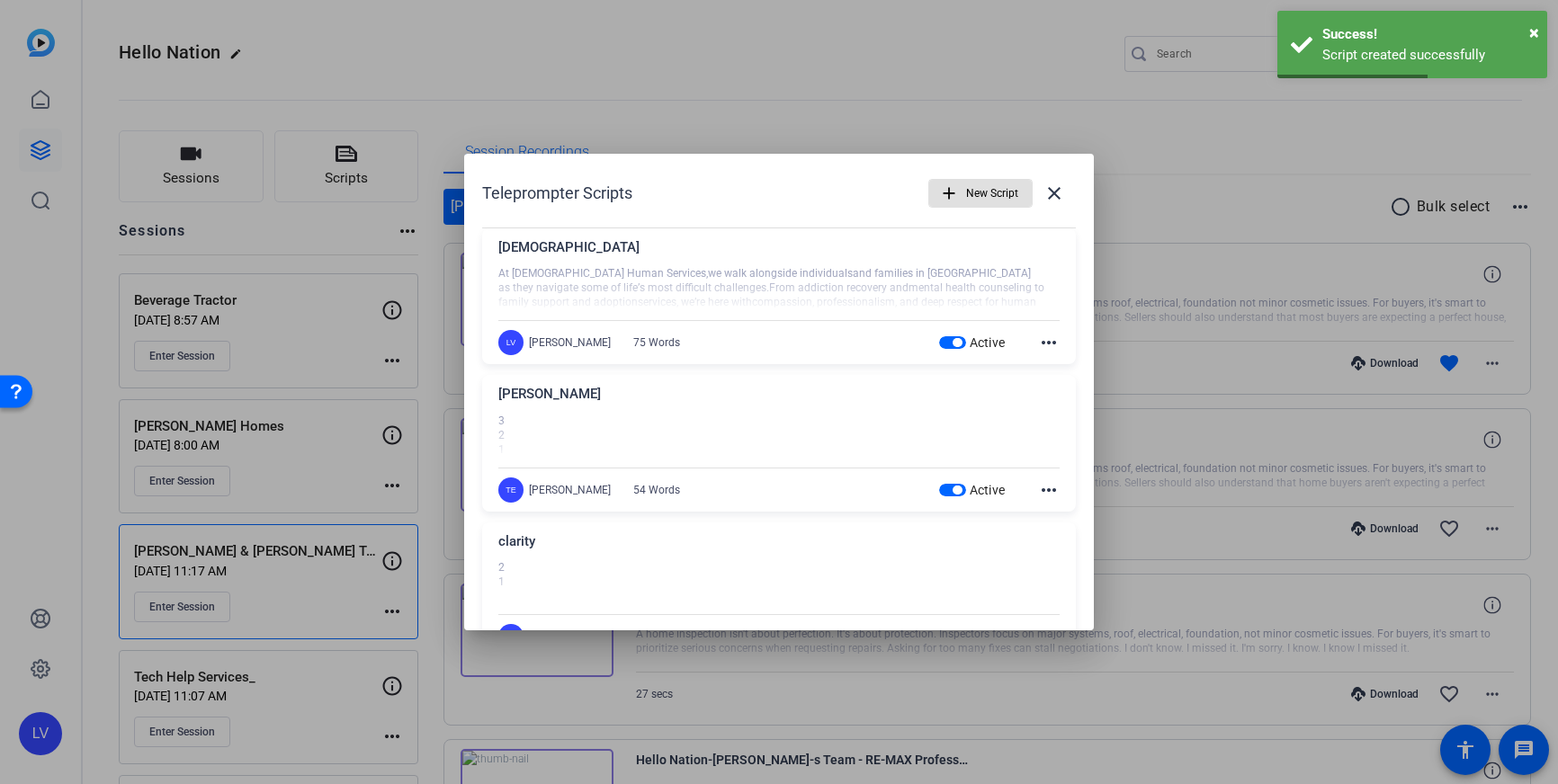
click at [589, 90] on div at bounding box center [779, 392] width 1558 height 784
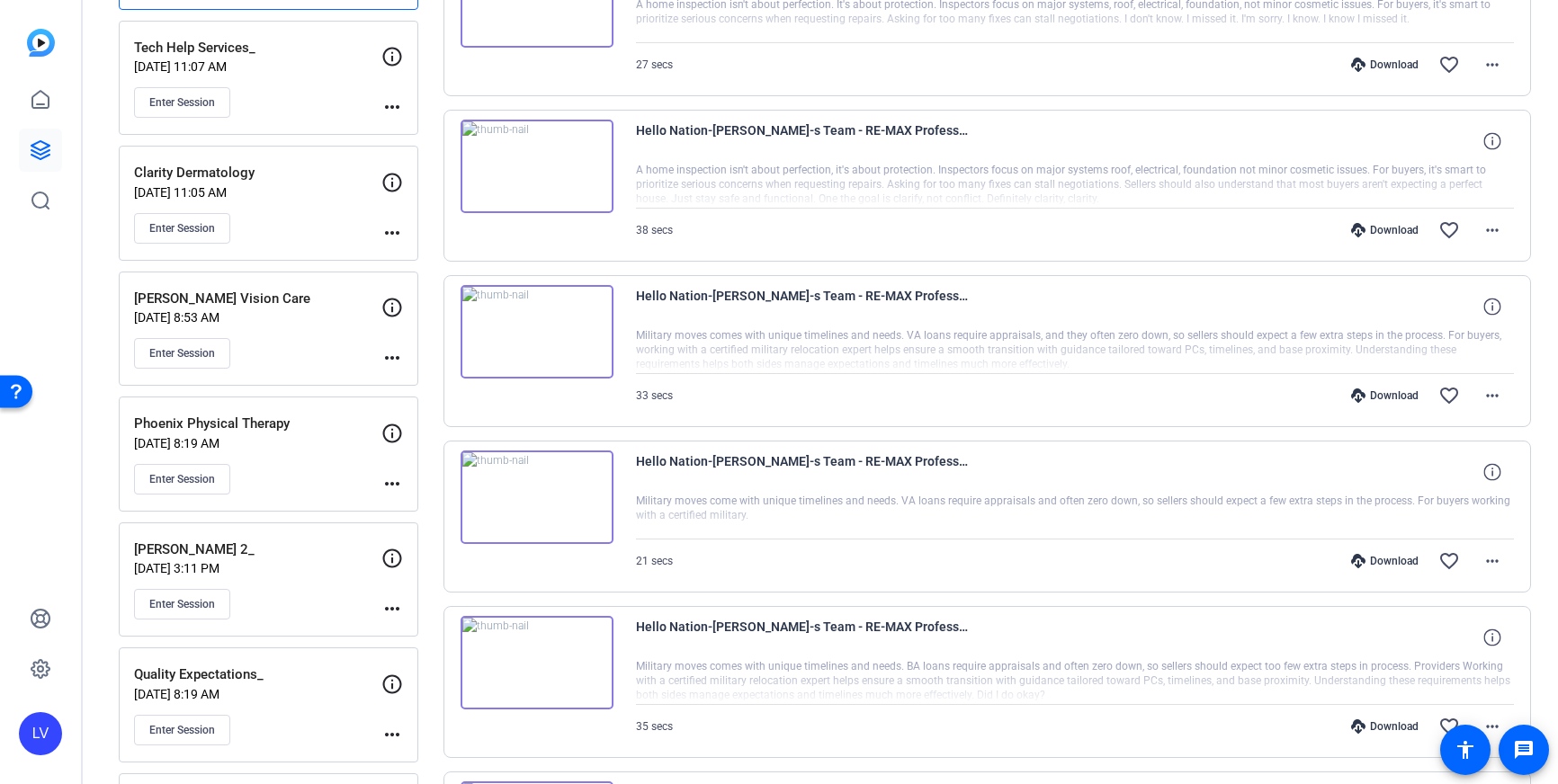
scroll to position [636, 0]
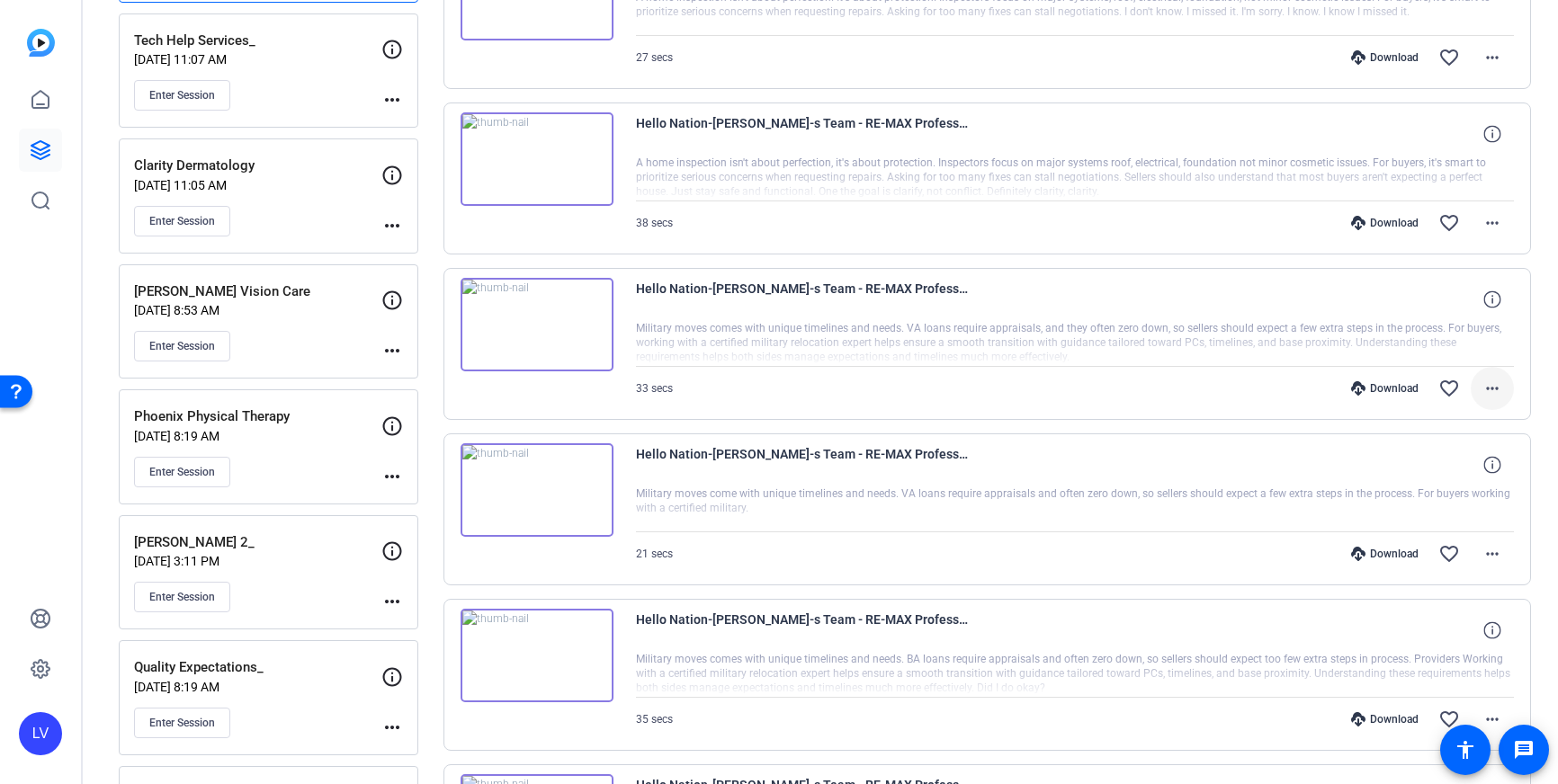
click at [1477, 387] on span at bounding box center [1493, 389] width 44 height 44
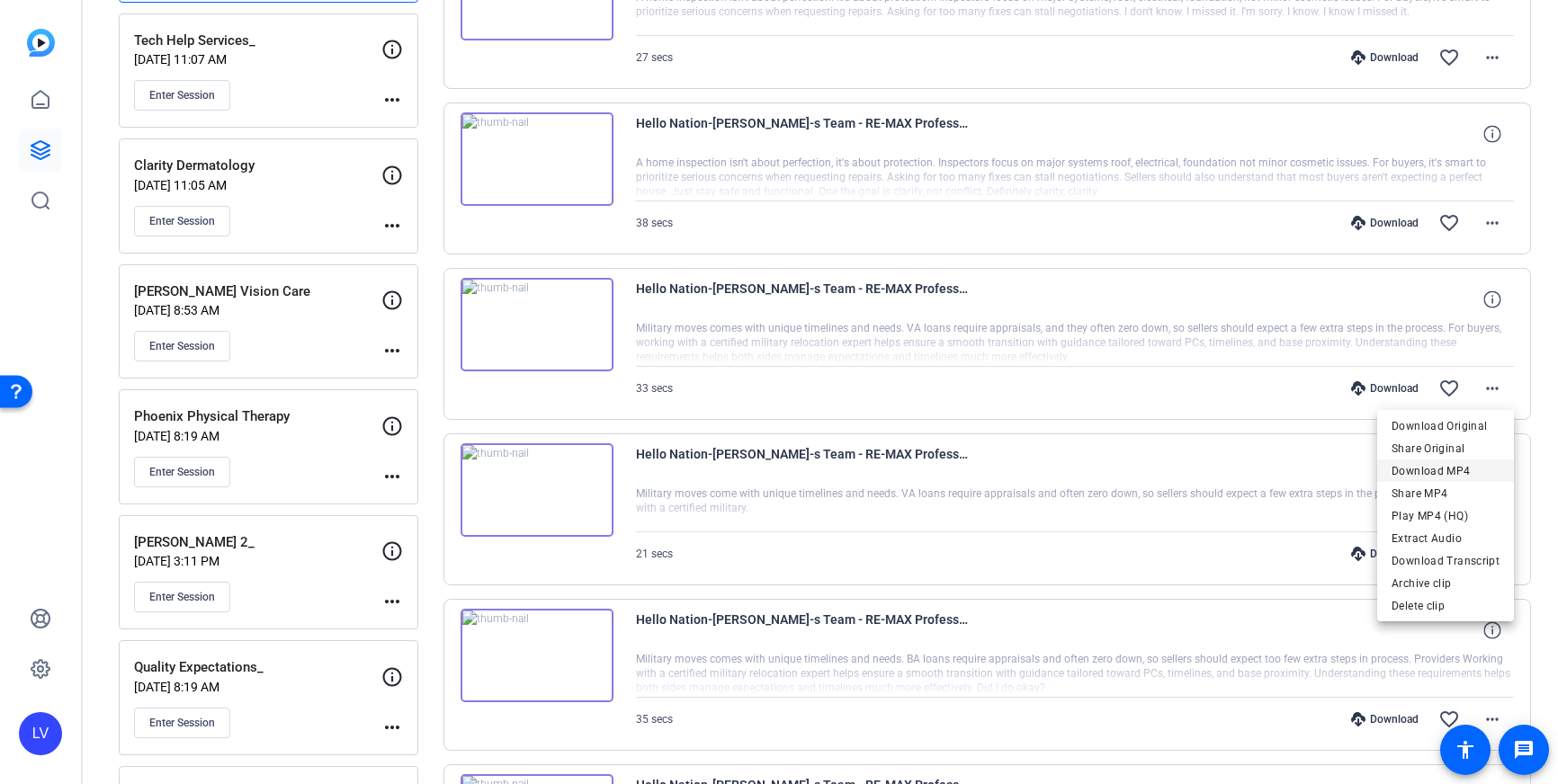
click at [1465, 466] on span "Download MP4" at bounding box center [1445, 471] width 108 height 22
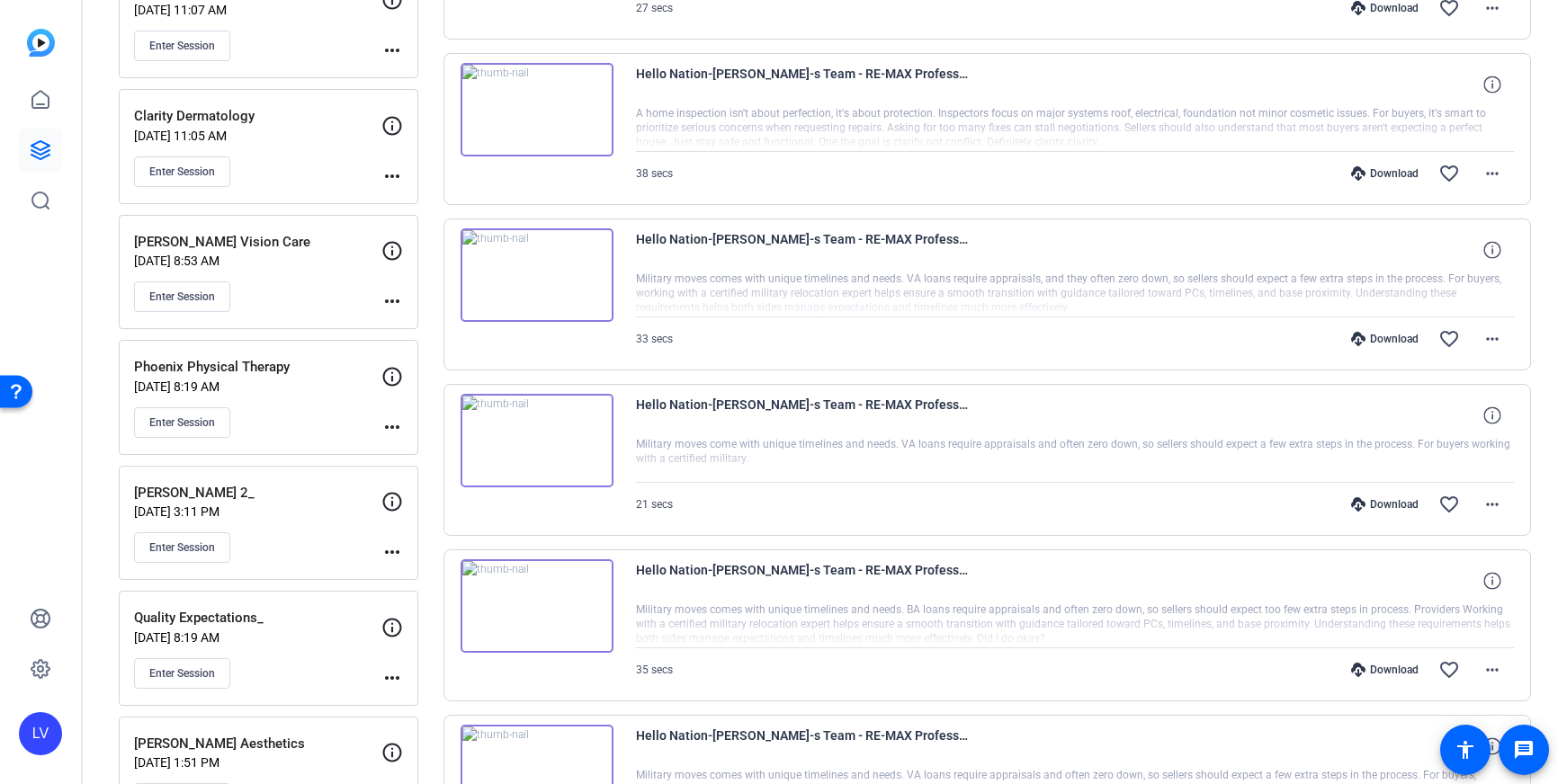
scroll to position [688, 0]
click at [580, 632] on img at bounding box center [537, 604] width 153 height 94
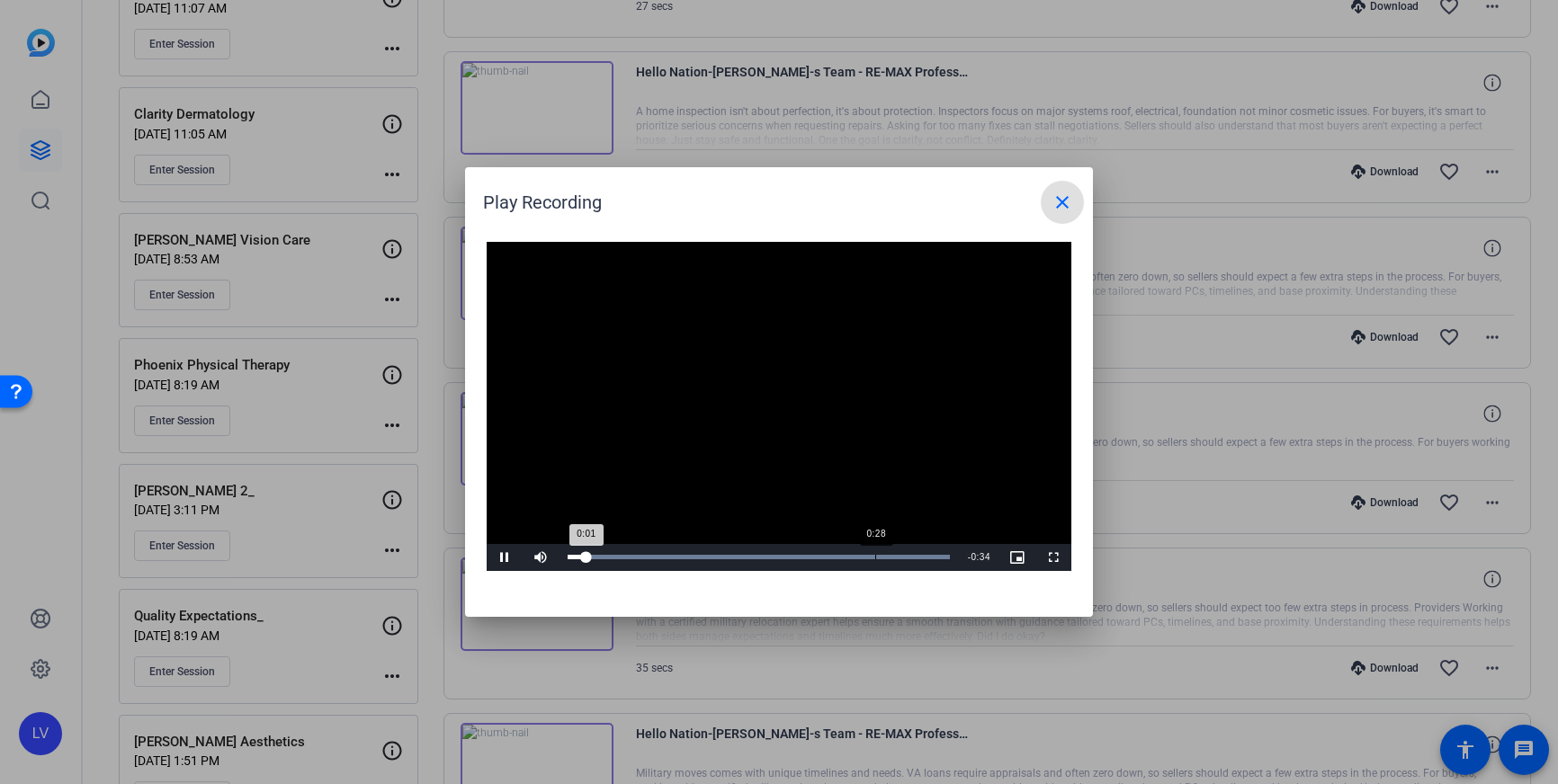
drag, startPoint x: 874, startPoint y: 549, endPoint x: 886, endPoint y: 551, distance: 12.2
click at [874, 550] on div "Loaded : 100.00% 0:28 0:01" at bounding box center [759, 557] width 400 height 27
click at [920, 552] on div "Loaded : 100.00% 0:32 0:32" at bounding box center [759, 557] width 400 height 27
click at [897, 557] on div "0:30" at bounding box center [897, 557] width 1 height 5
click at [1053, 202] on mat-icon "close" at bounding box center [1062, 202] width 22 height 22
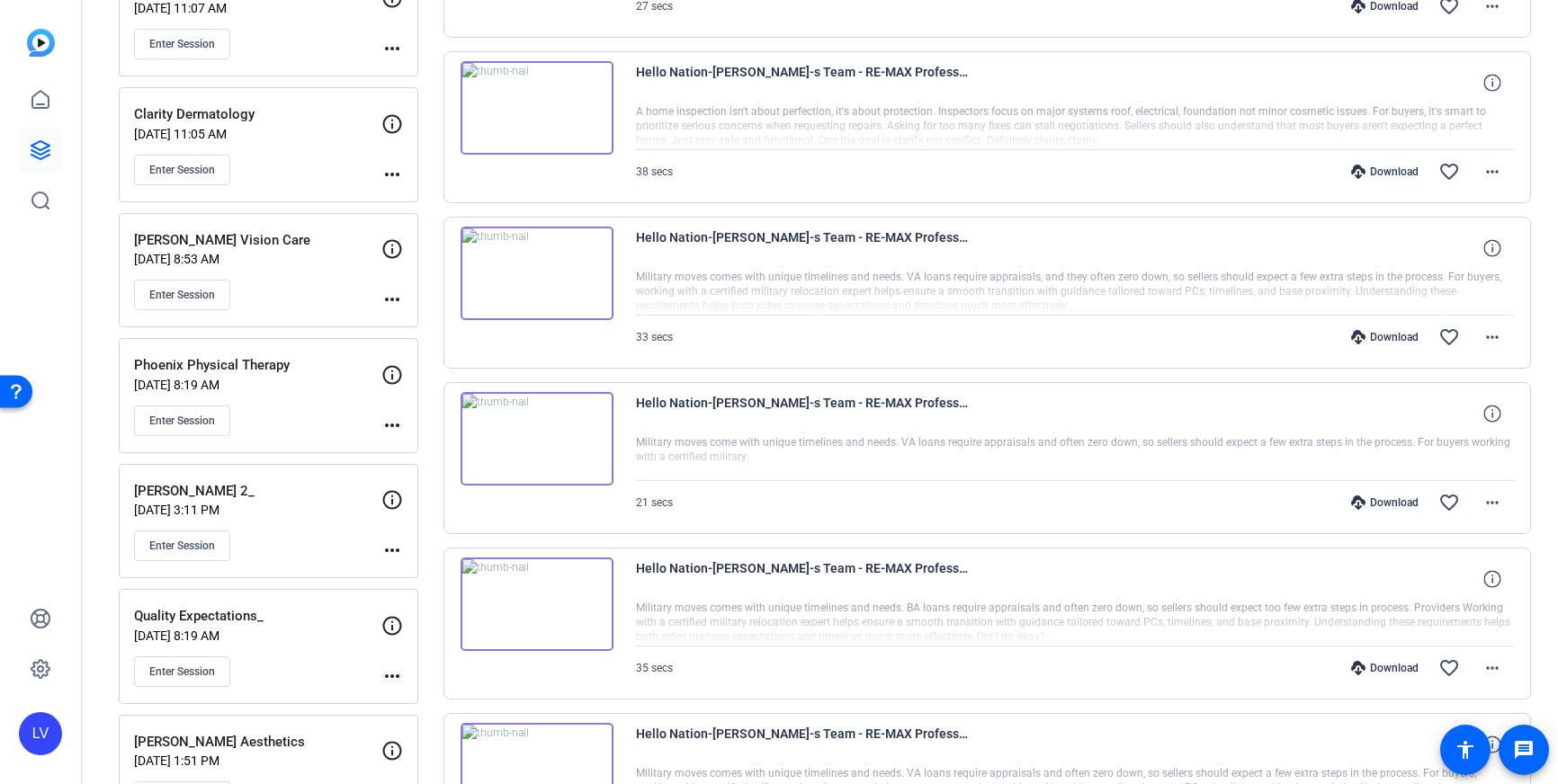
scroll to position [704, 0]
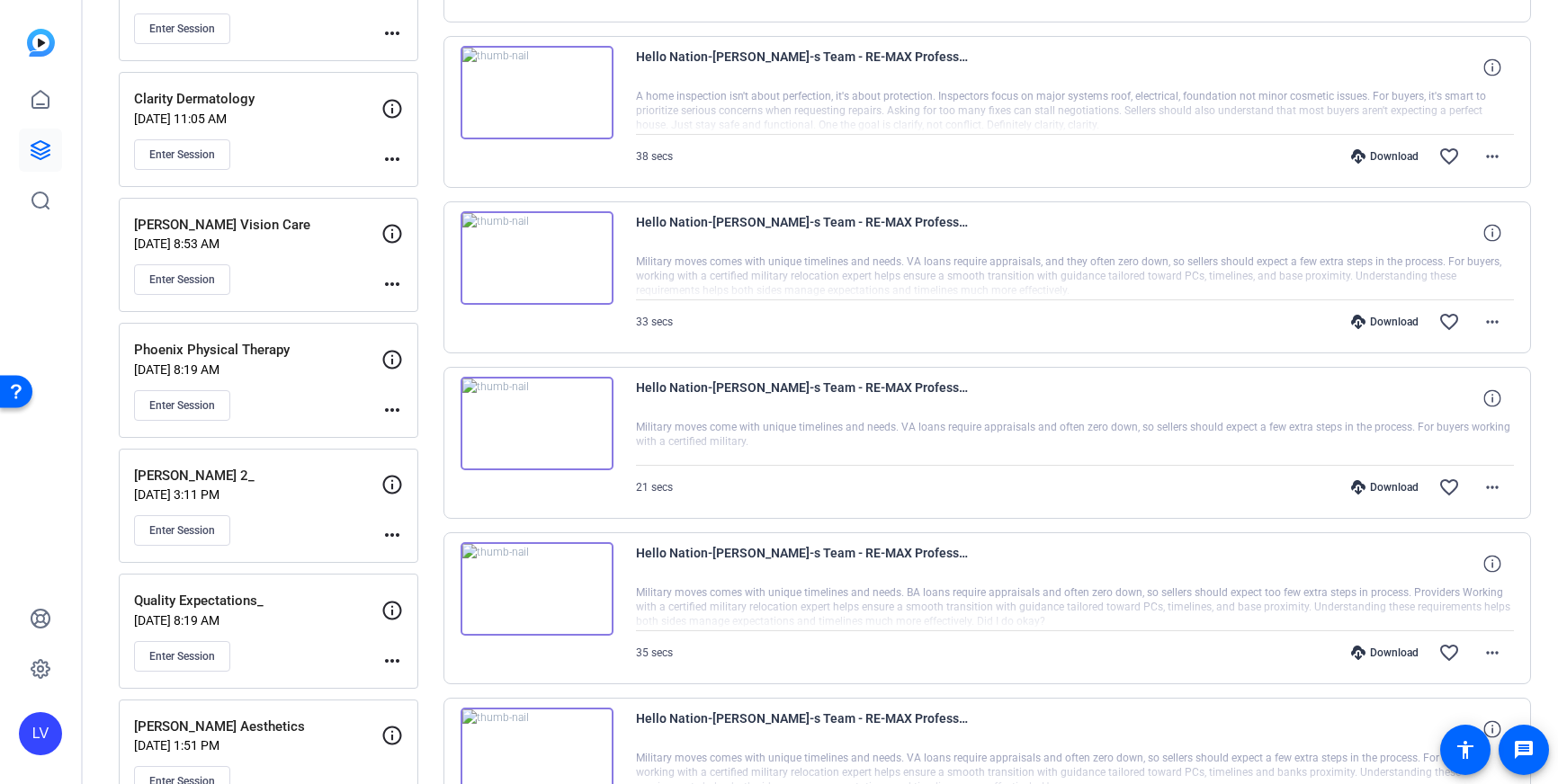
click at [553, 278] on img at bounding box center [537, 257] width 153 height 94
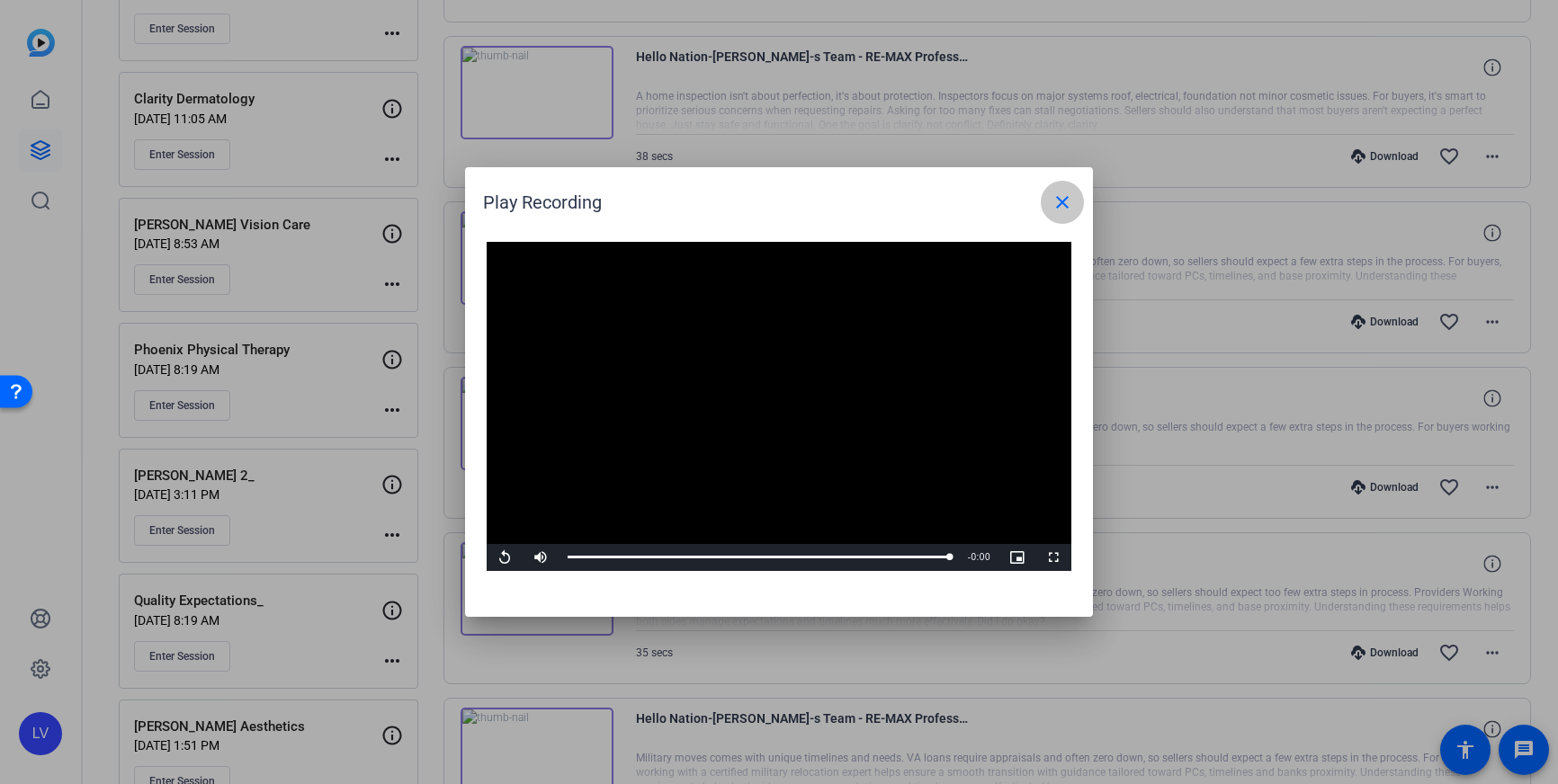
click at [1067, 198] on mat-icon "close" at bounding box center [1062, 202] width 22 height 22
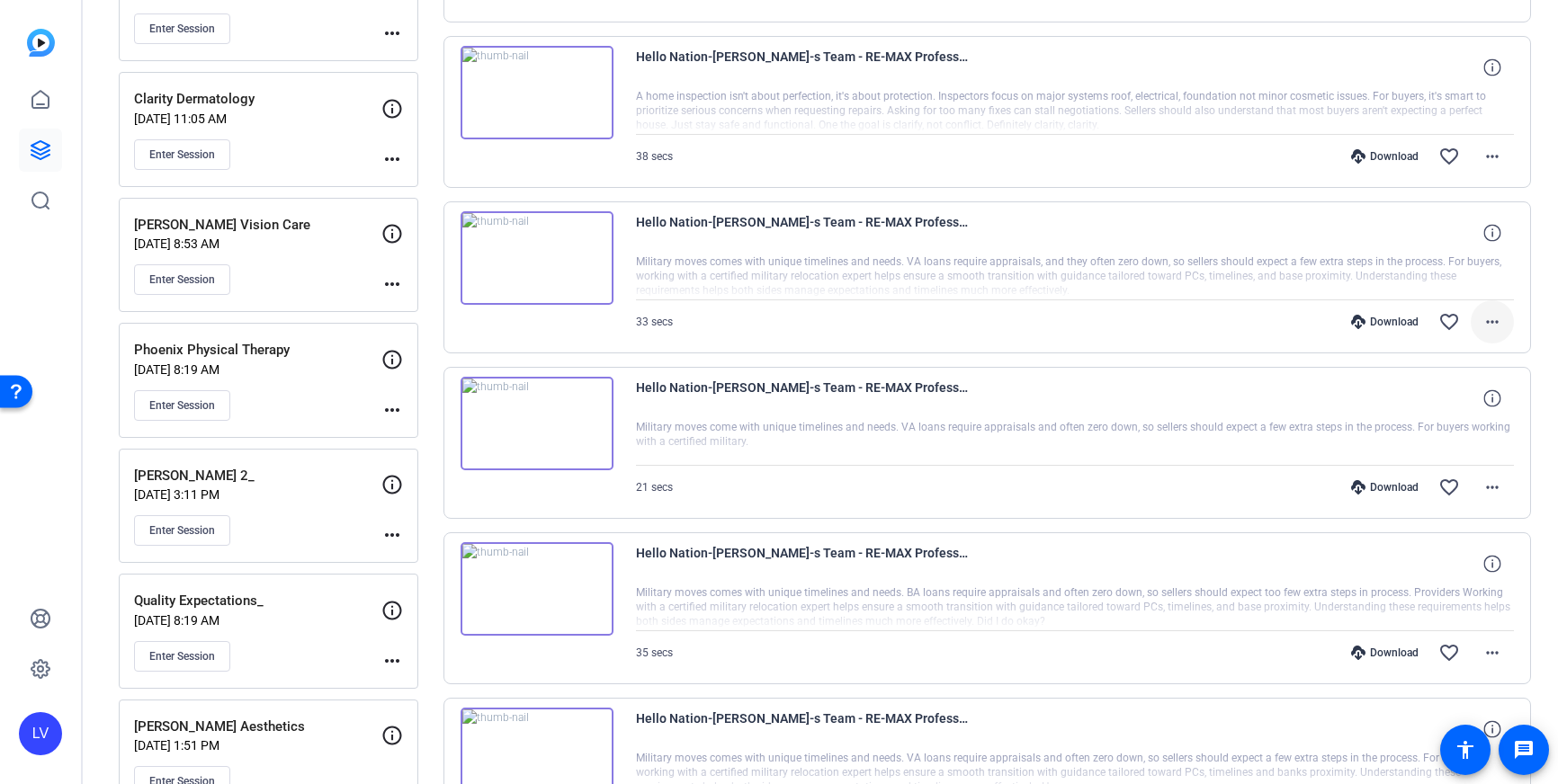
click at [1497, 322] on mat-icon "more_horiz" at bounding box center [1492, 322] width 22 height 22
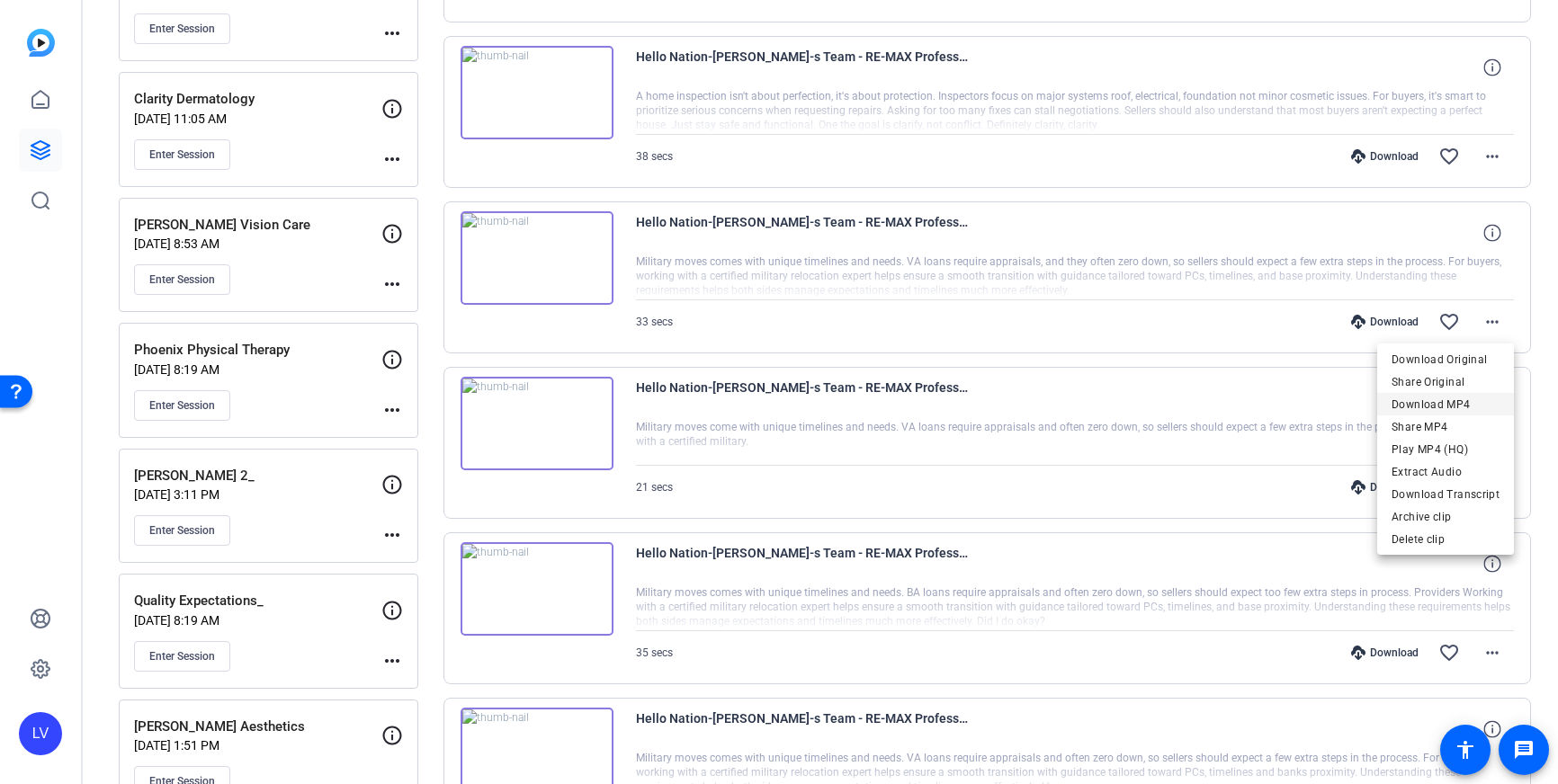
click at [1459, 400] on span "Download MP4" at bounding box center [1445, 405] width 108 height 22
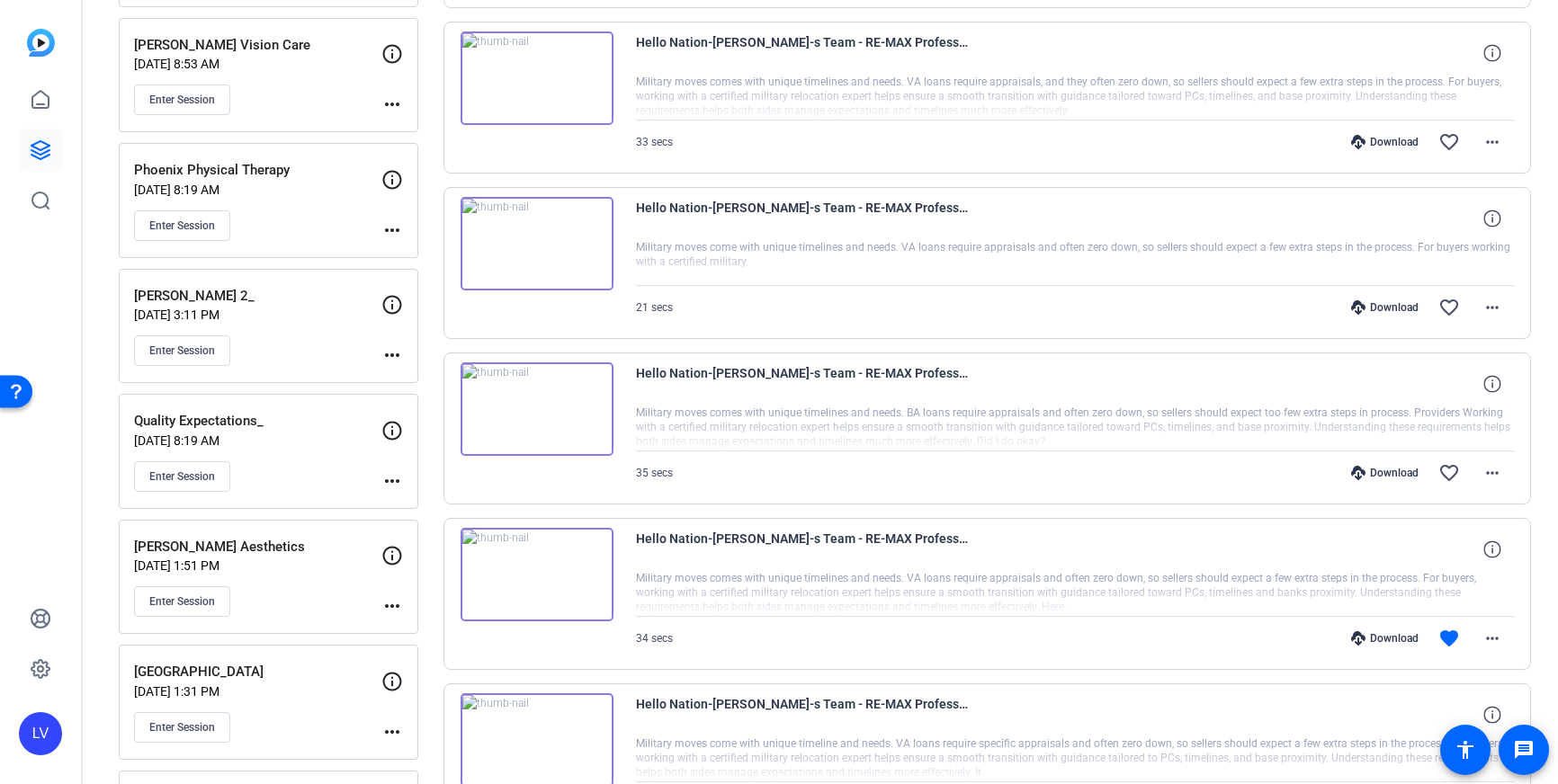
scroll to position [884, 0]
click at [517, 590] on img at bounding box center [537, 573] width 153 height 94
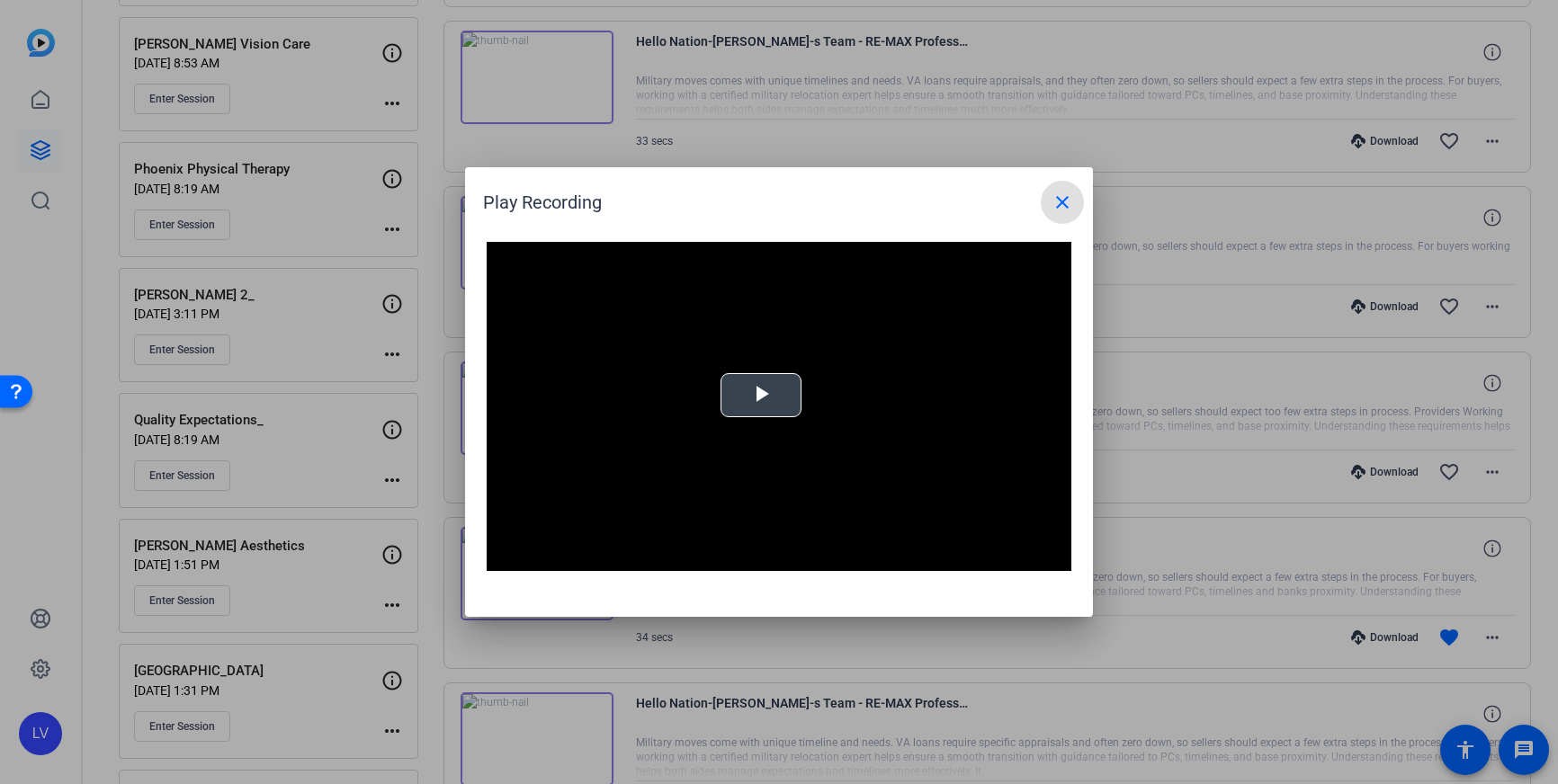
click at [761, 395] on span "Video Player" at bounding box center [761, 395] width 0 height 0
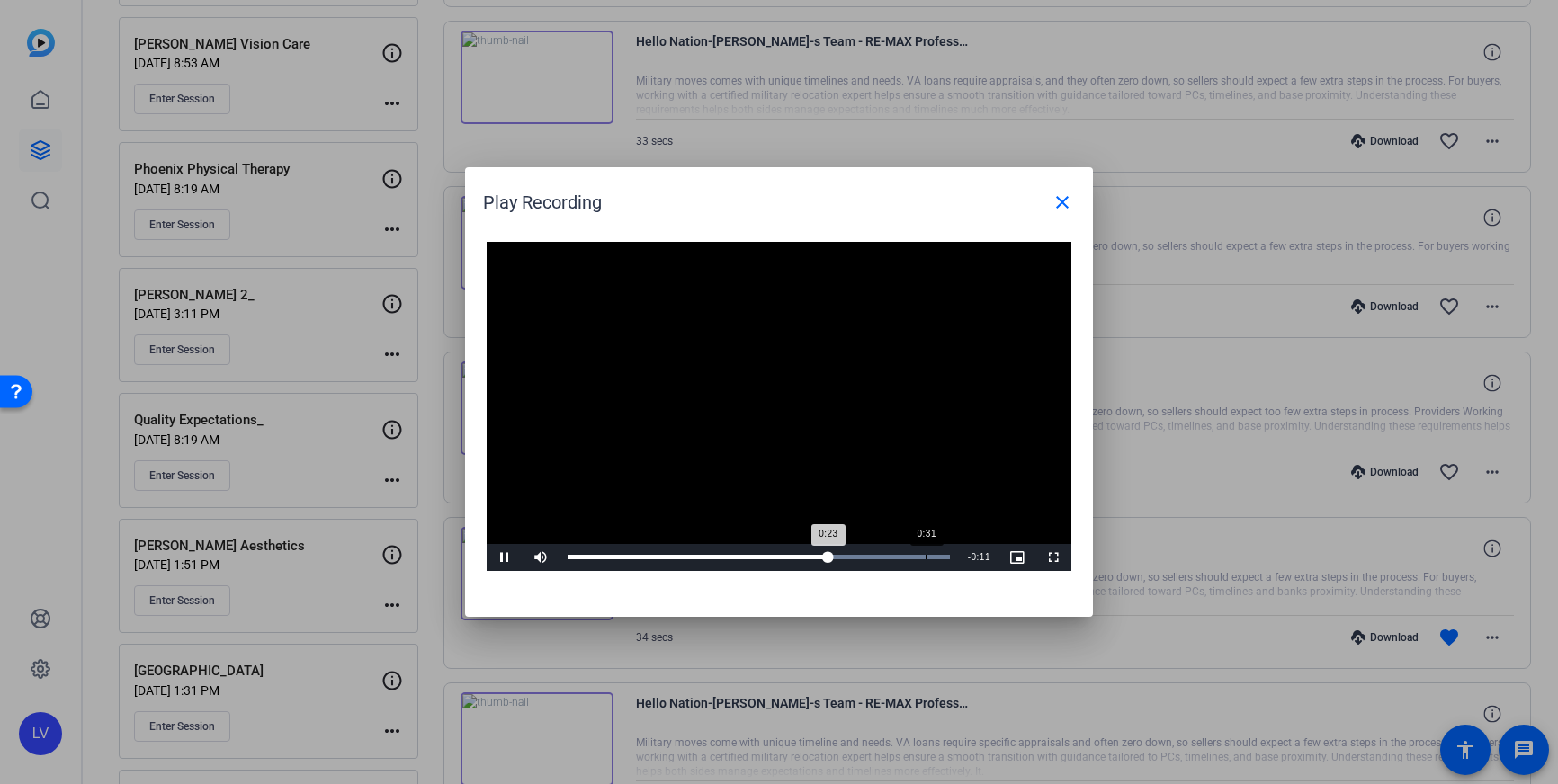
click at [925, 556] on div "Loaded : 100.00% 0:31 0:23" at bounding box center [759, 557] width 382 height 5
click at [889, 555] on div "Loaded : 100.00% 0:28 0:33" at bounding box center [759, 557] width 382 height 5
click at [840, 552] on div "Loaded : 100.00% 0:24 0:24" at bounding box center [759, 557] width 400 height 27
click at [502, 558] on span "Video Player" at bounding box center [504, 558] width 36 height 0
click at [821, 559] on div "Loaded : 100.00% 0:22 0:26" at bounding box center [759, 557] width 382 height 5
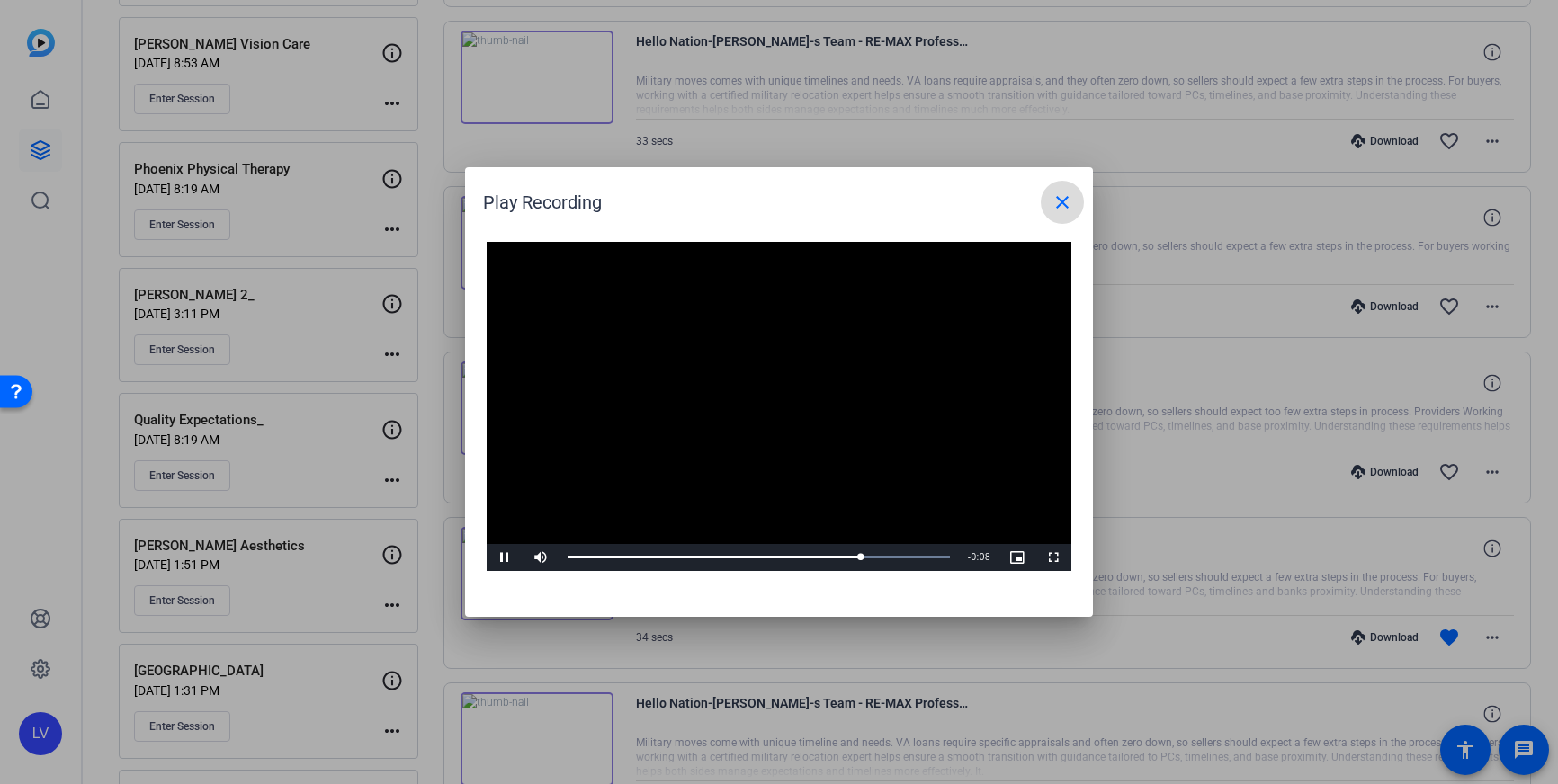
click at [1056, 198] on mat-icon "close" at bounding box center [1062, 202] width 22 height 22
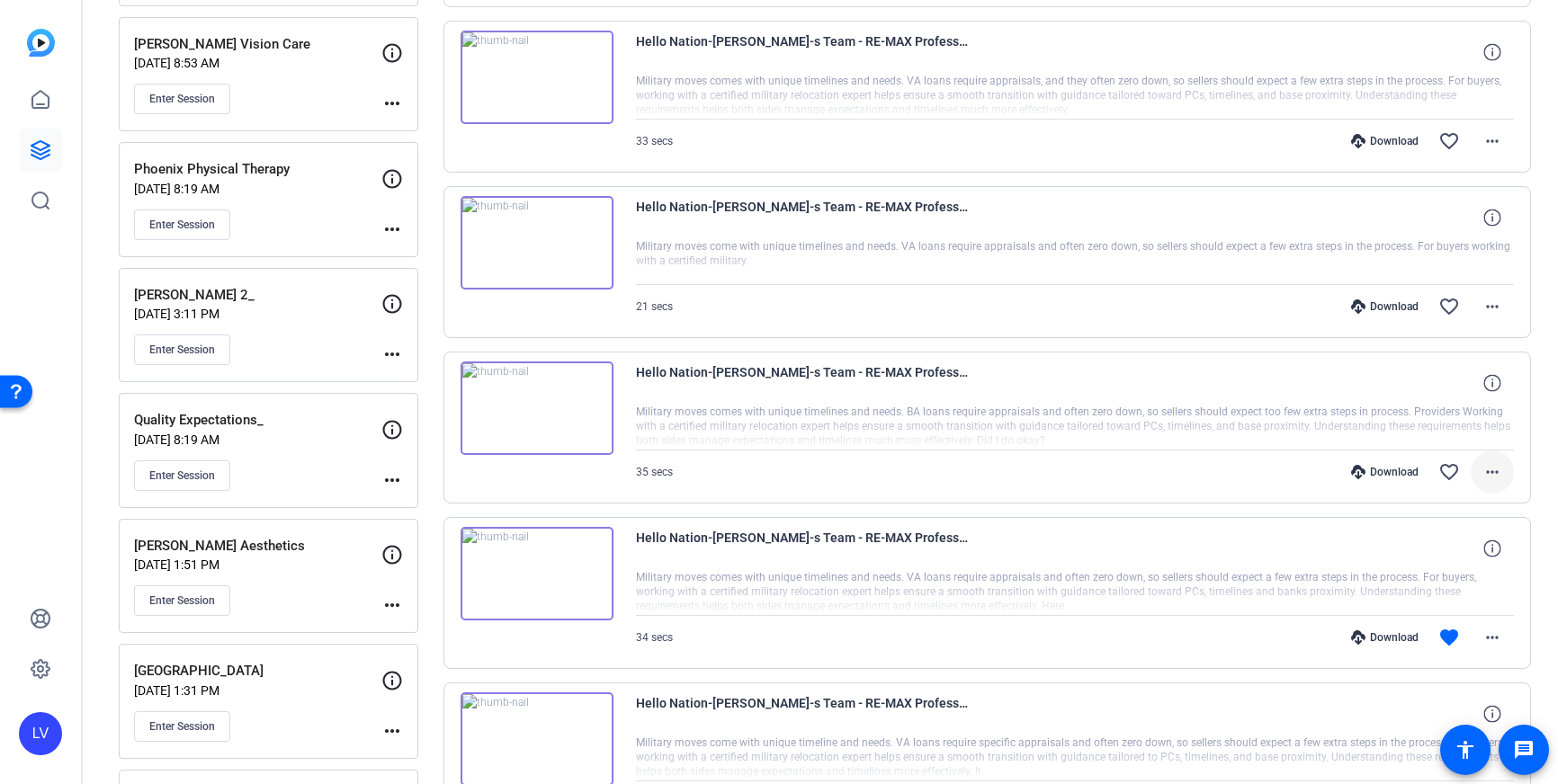
click at [1491, 477] on mat-icon "more_horiz" at bounding box center [1492, 472] width 22 height 22
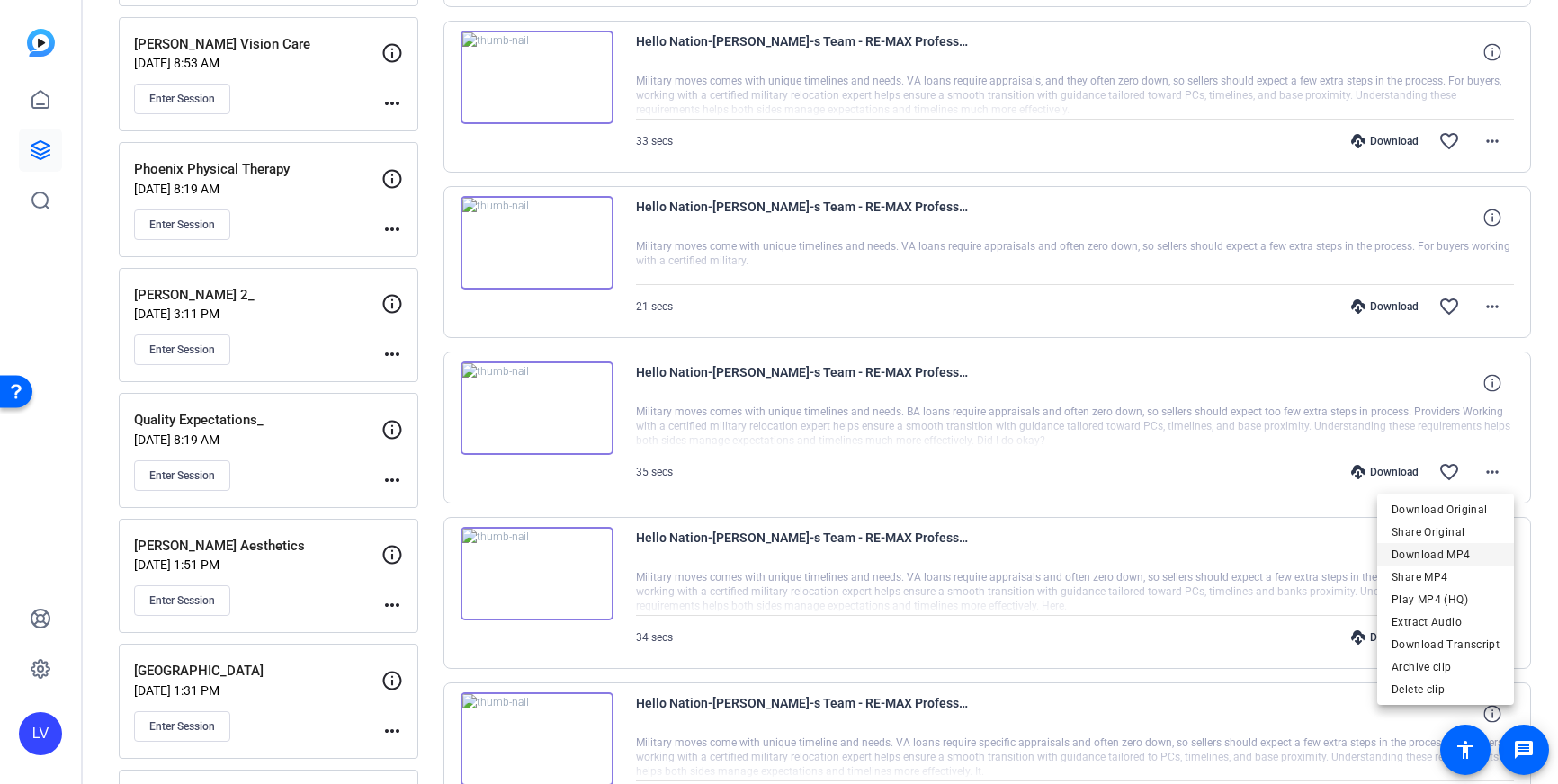
click at [1460, 549] on span "Download MP4" at bounding box center [1445, 554] width 108 height 22
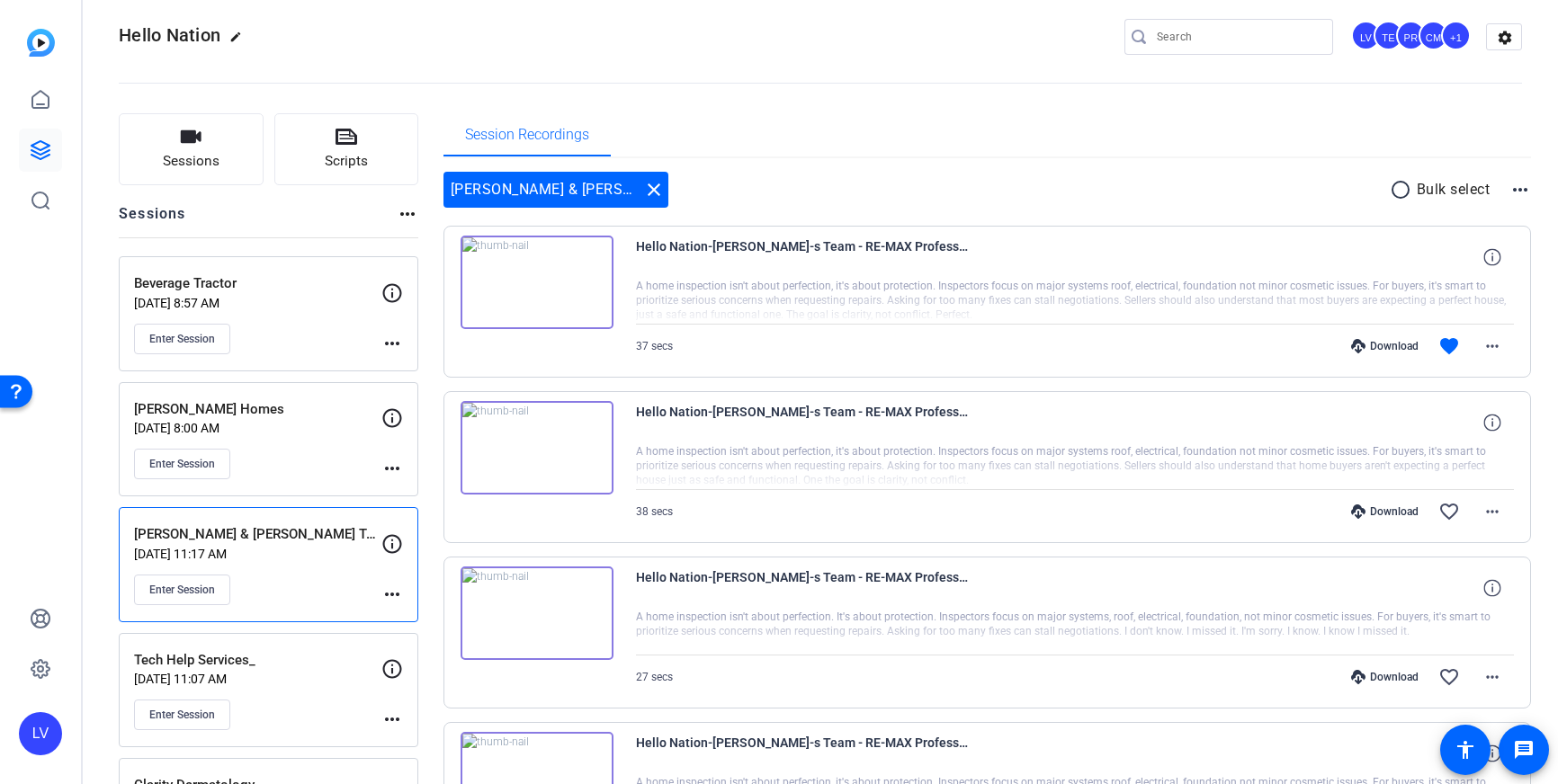
scroll to position [20, 0]
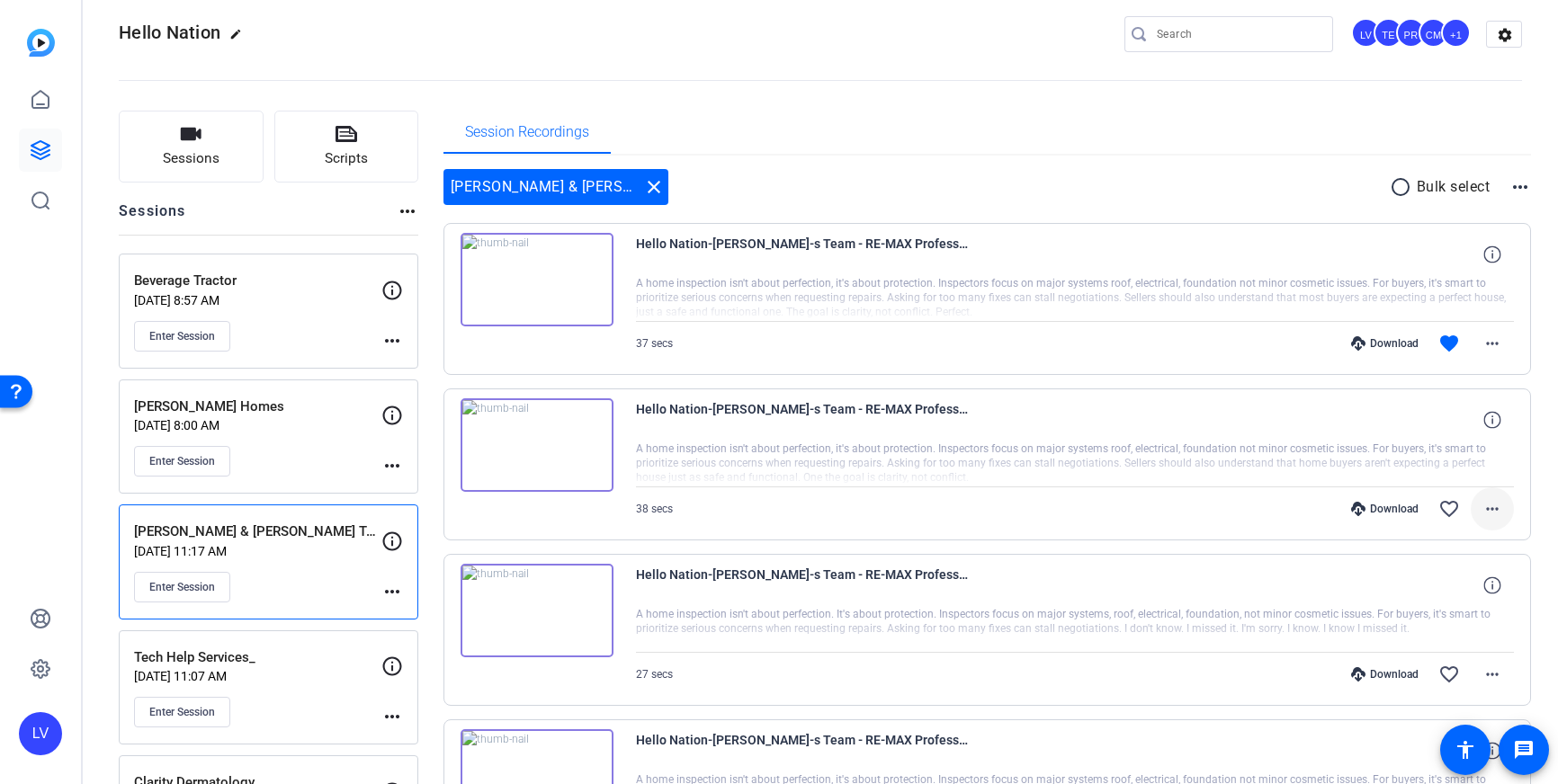
click at [1498, 511] on mat-icon "more_horiz" at bounding box center [1492, 509] width 22 height 22
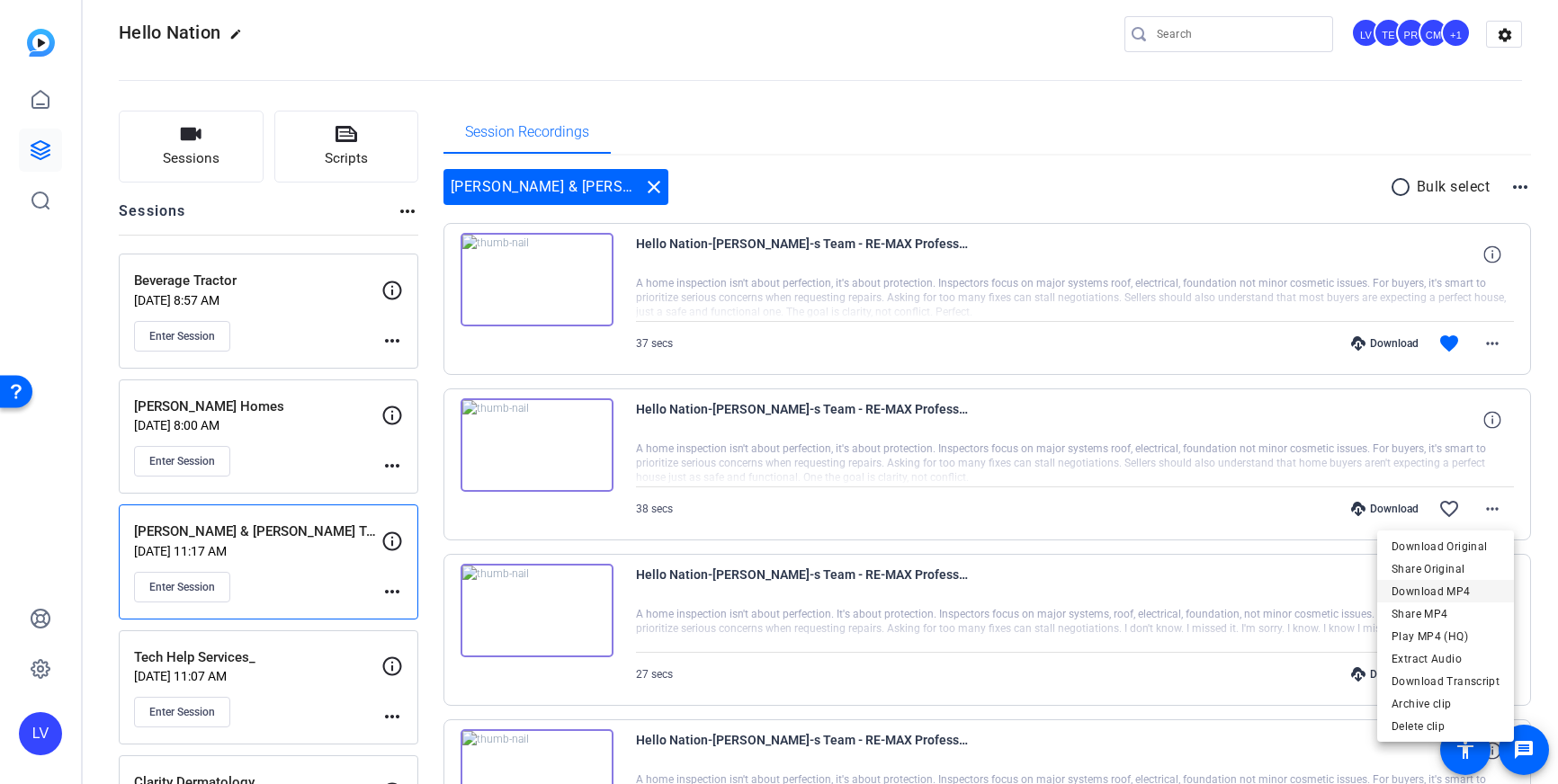
click at [1479, 585] on span "Download MP4" at bounding box center [1445, 591] width 108 height 22
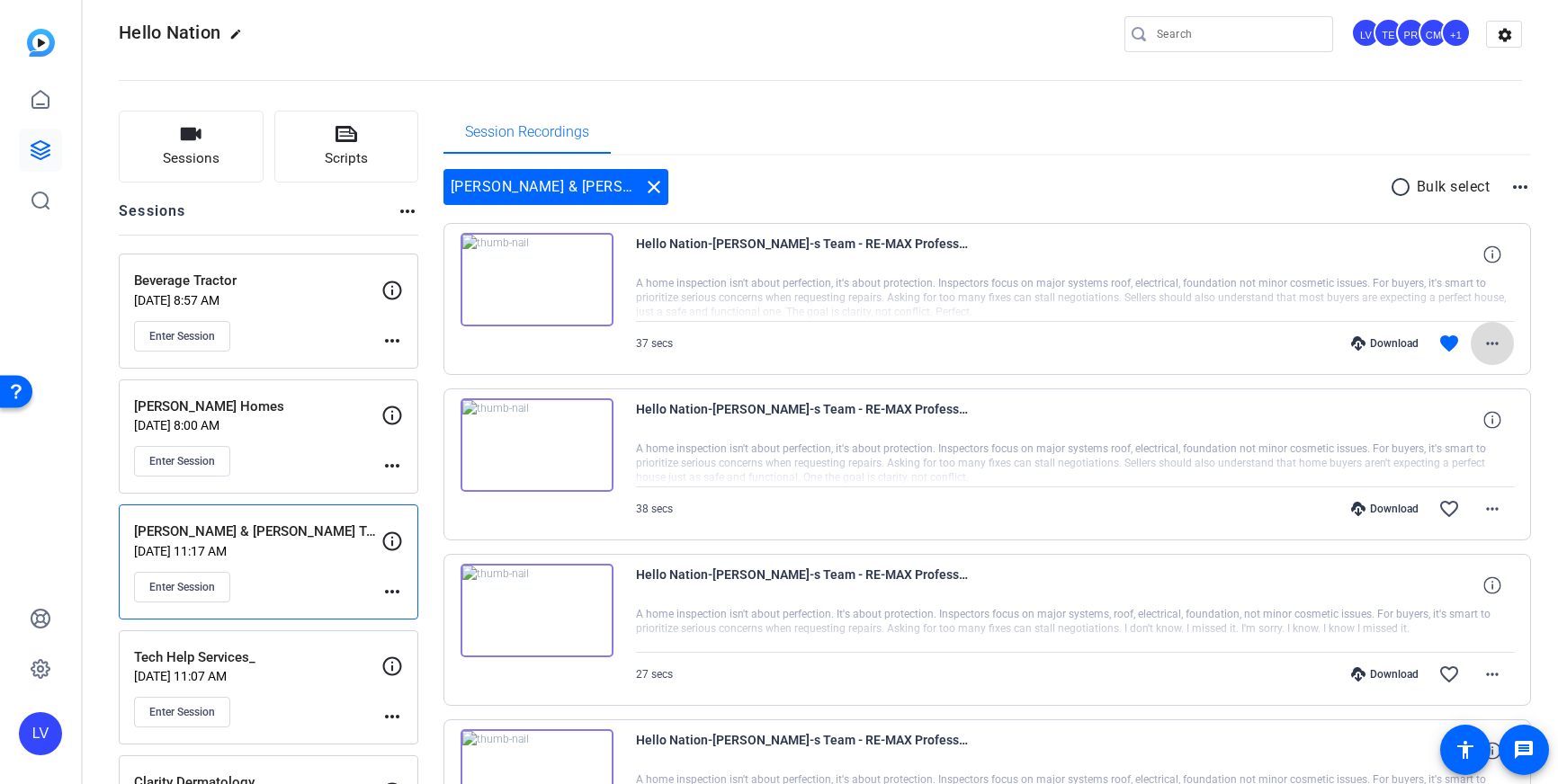
click at [1496, 347] on mat-icon "more_horiz" at bounding box center [1492, 343] width 22 height 22
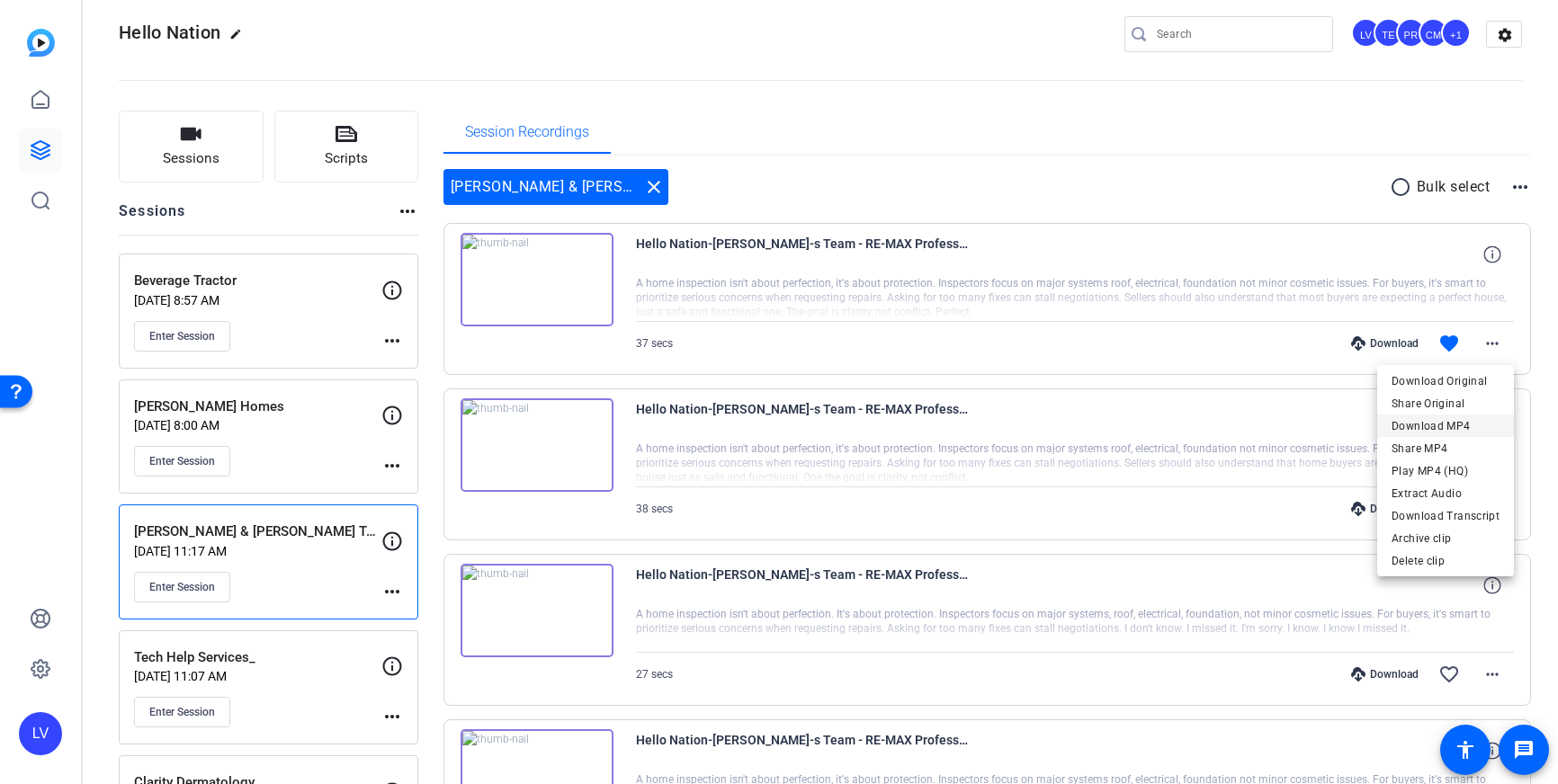
click at [1460, 426] on span "Download MP4" at bounding box center [1445, 426] width 108 height 22
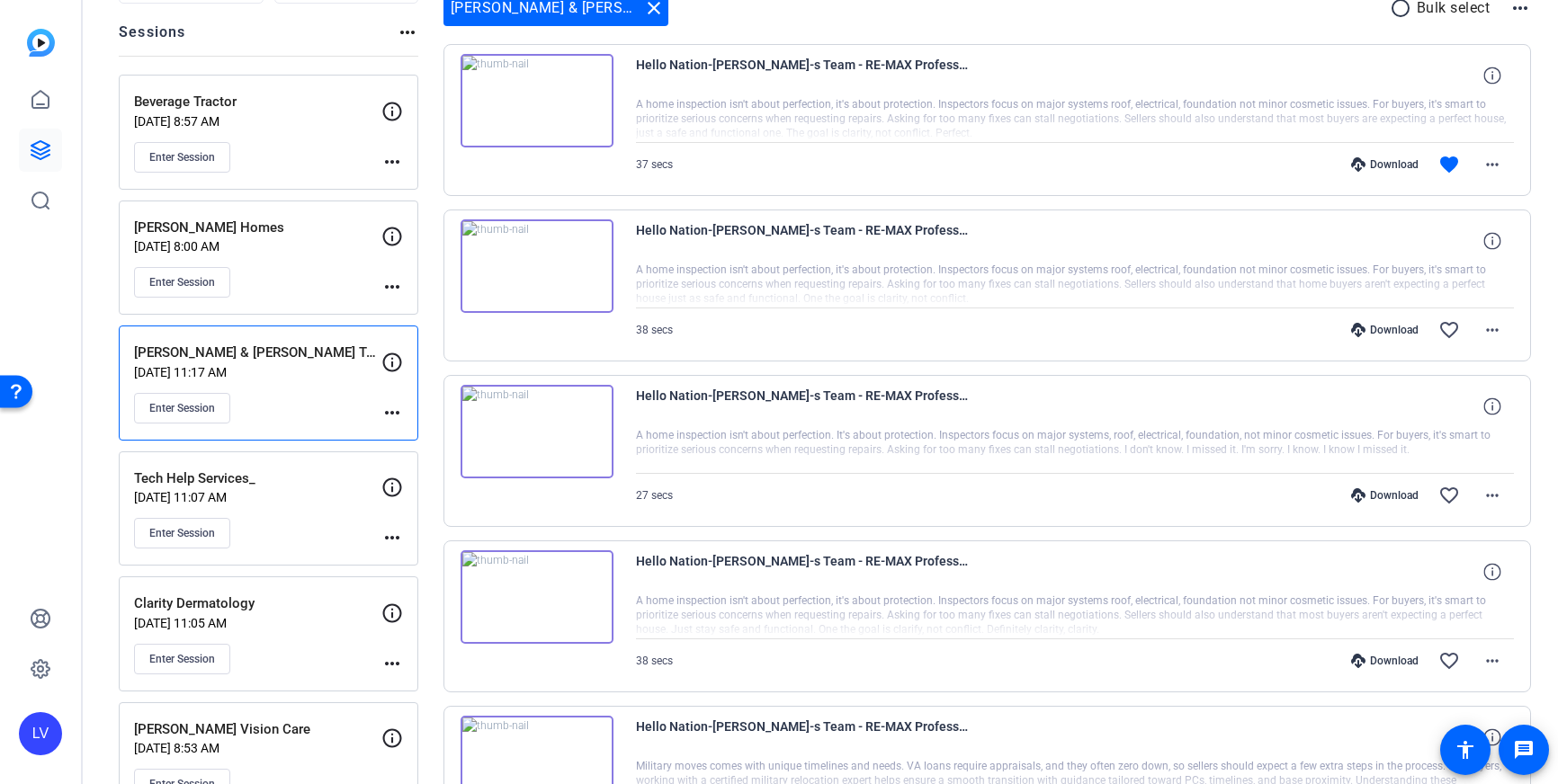
scroll to position [0, 0]
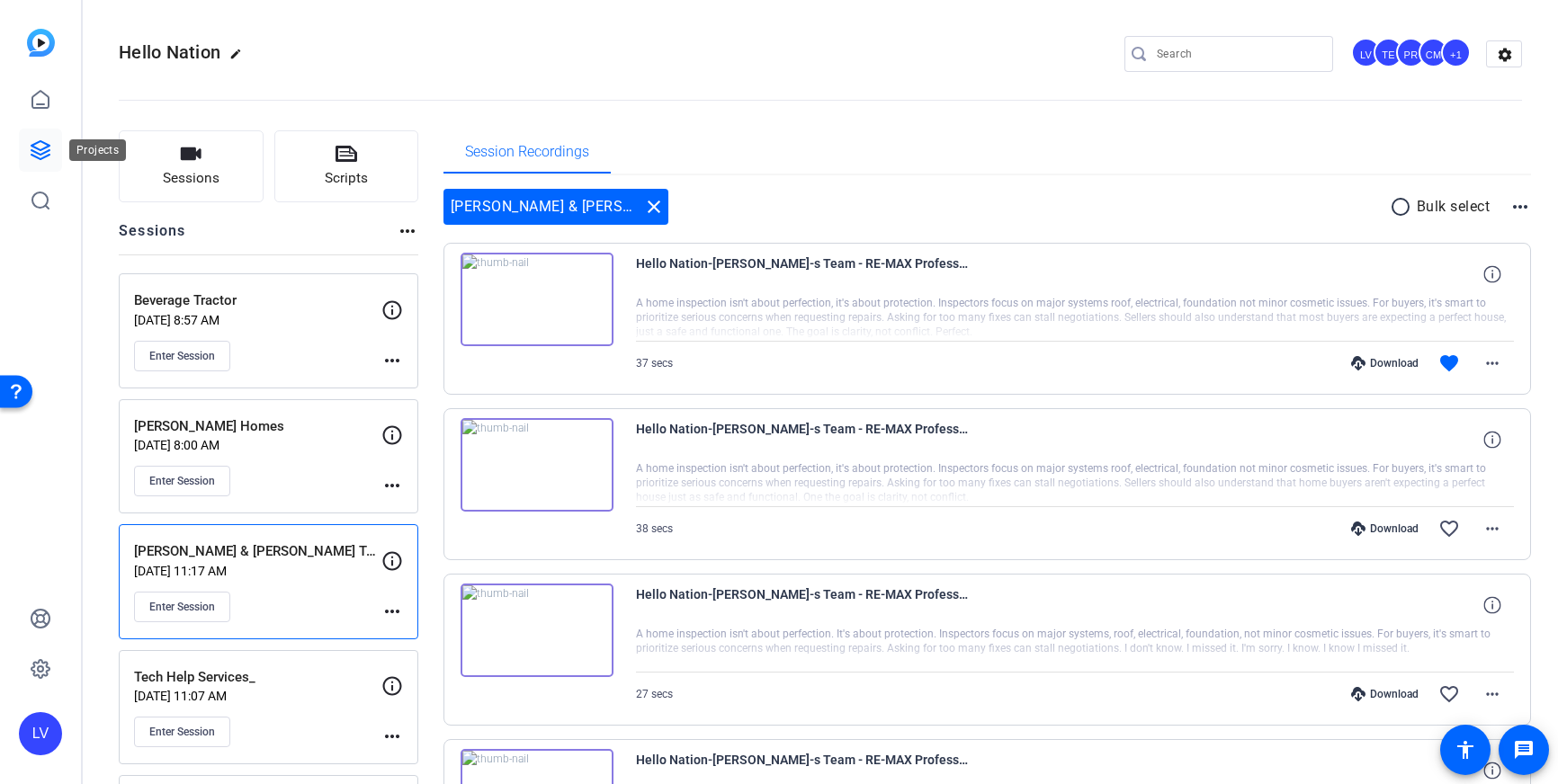
click at [42, 139] on icon at bounding box center [40, 149] width 22 height 22
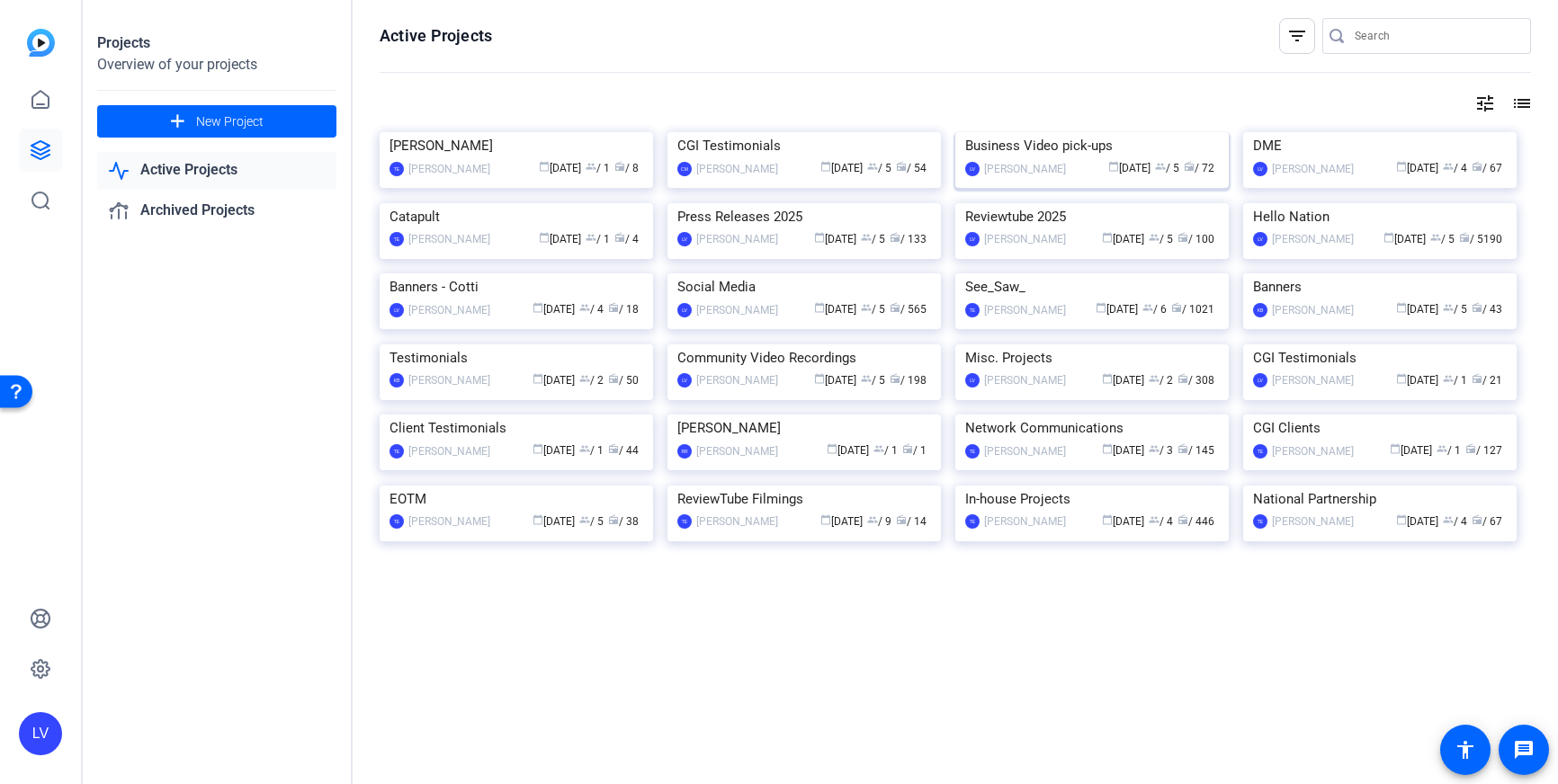
click at [1070, 132] on img at bounding box center [1092, 132] width 273 height 0
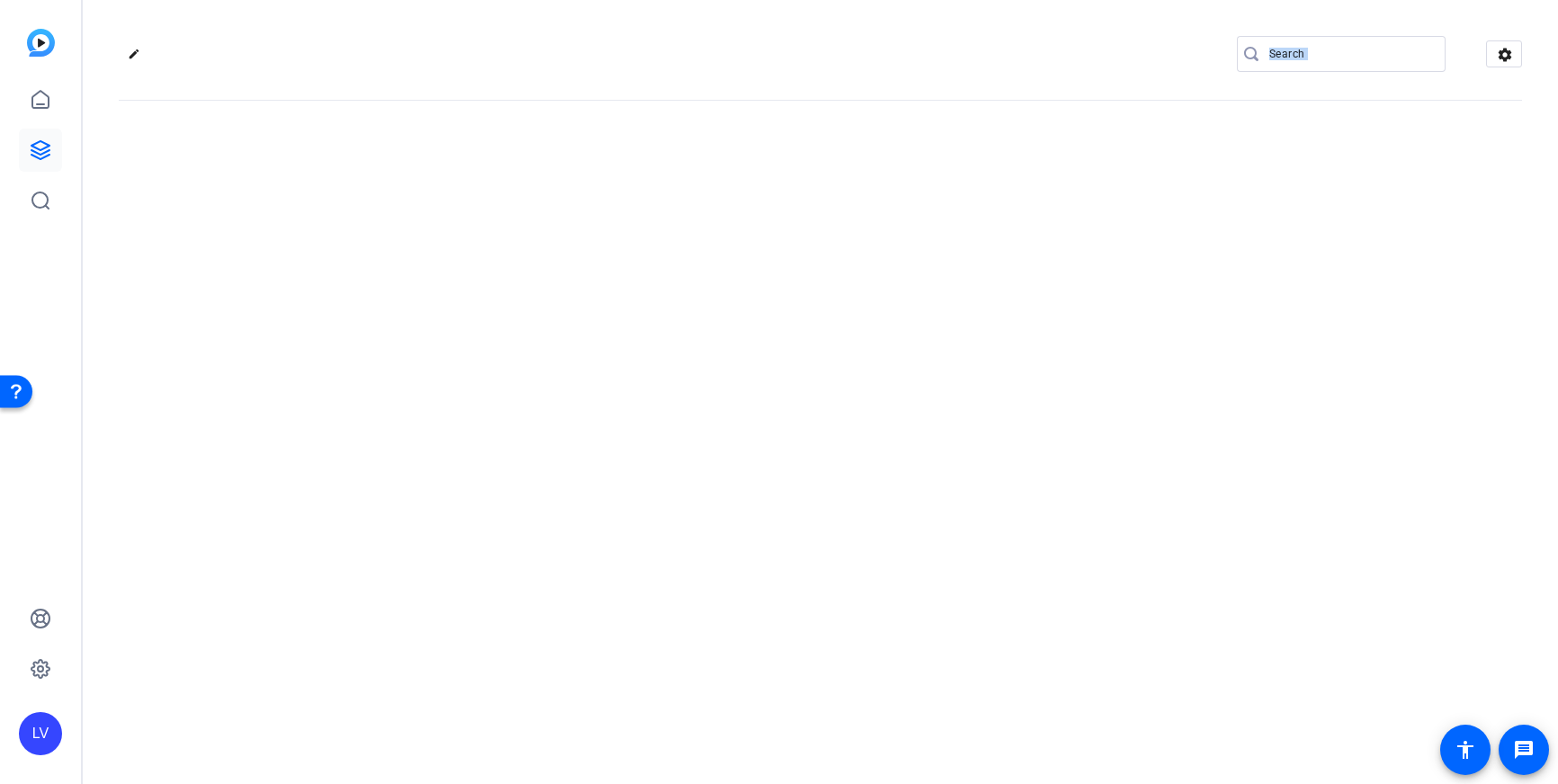
click at [1070, 213] on div "edit settings" at bounding box center [820, 392] width 1476 height 784
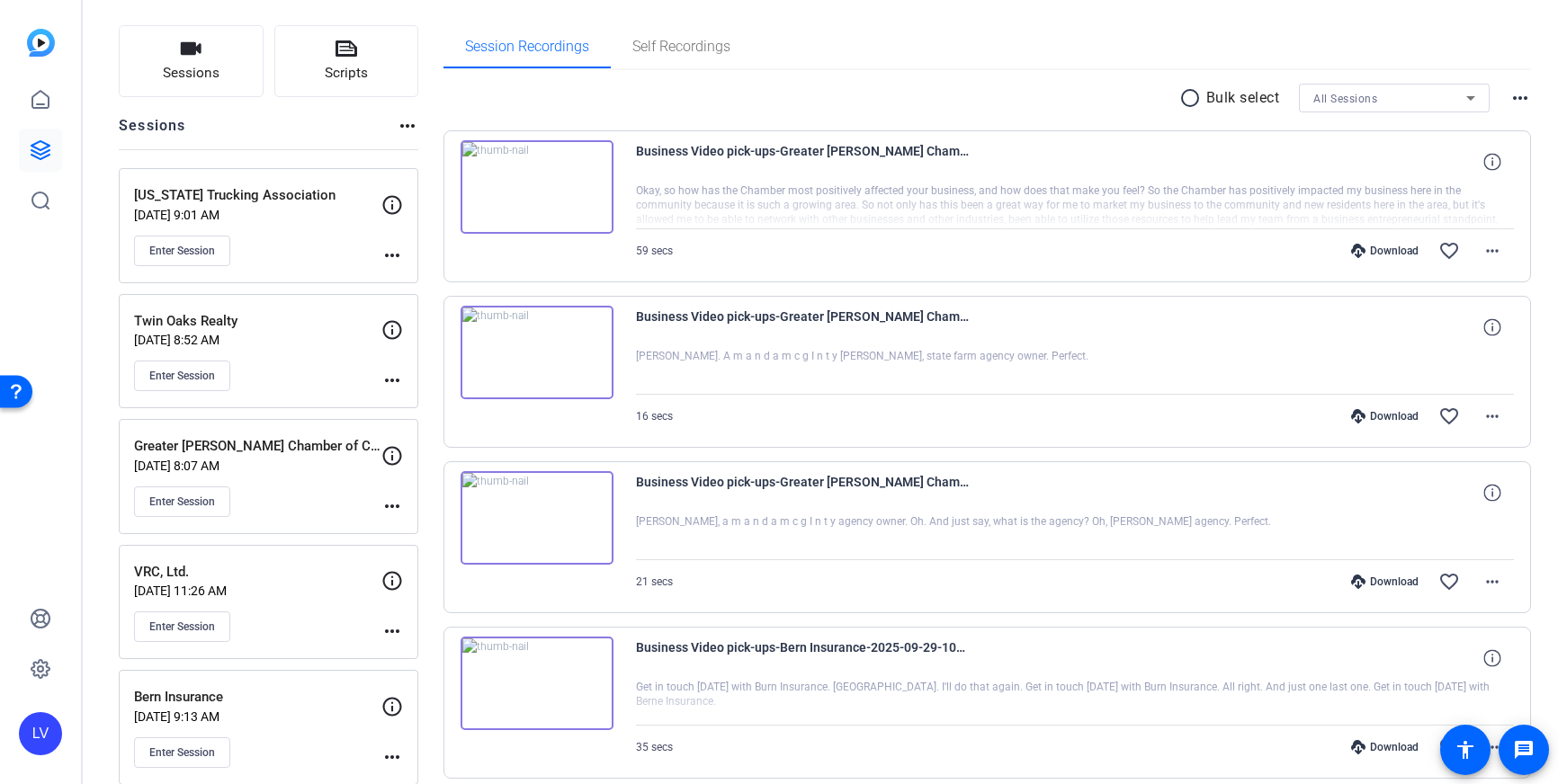
scroll to position [101, 0]
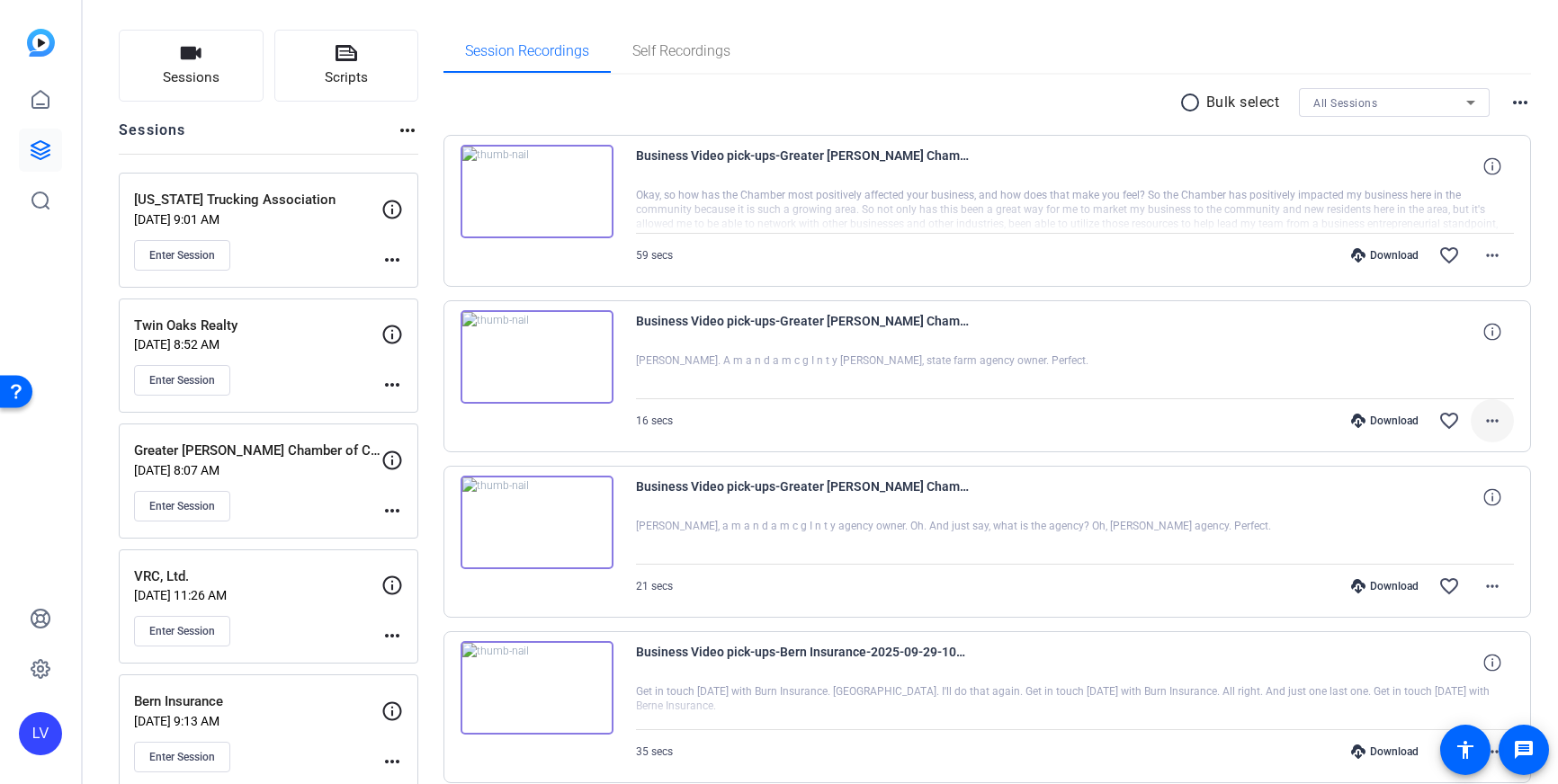
click at [1496, 431] on mat-icon "more_horiz" at bounding box center [1492, 421] width 22 height 22
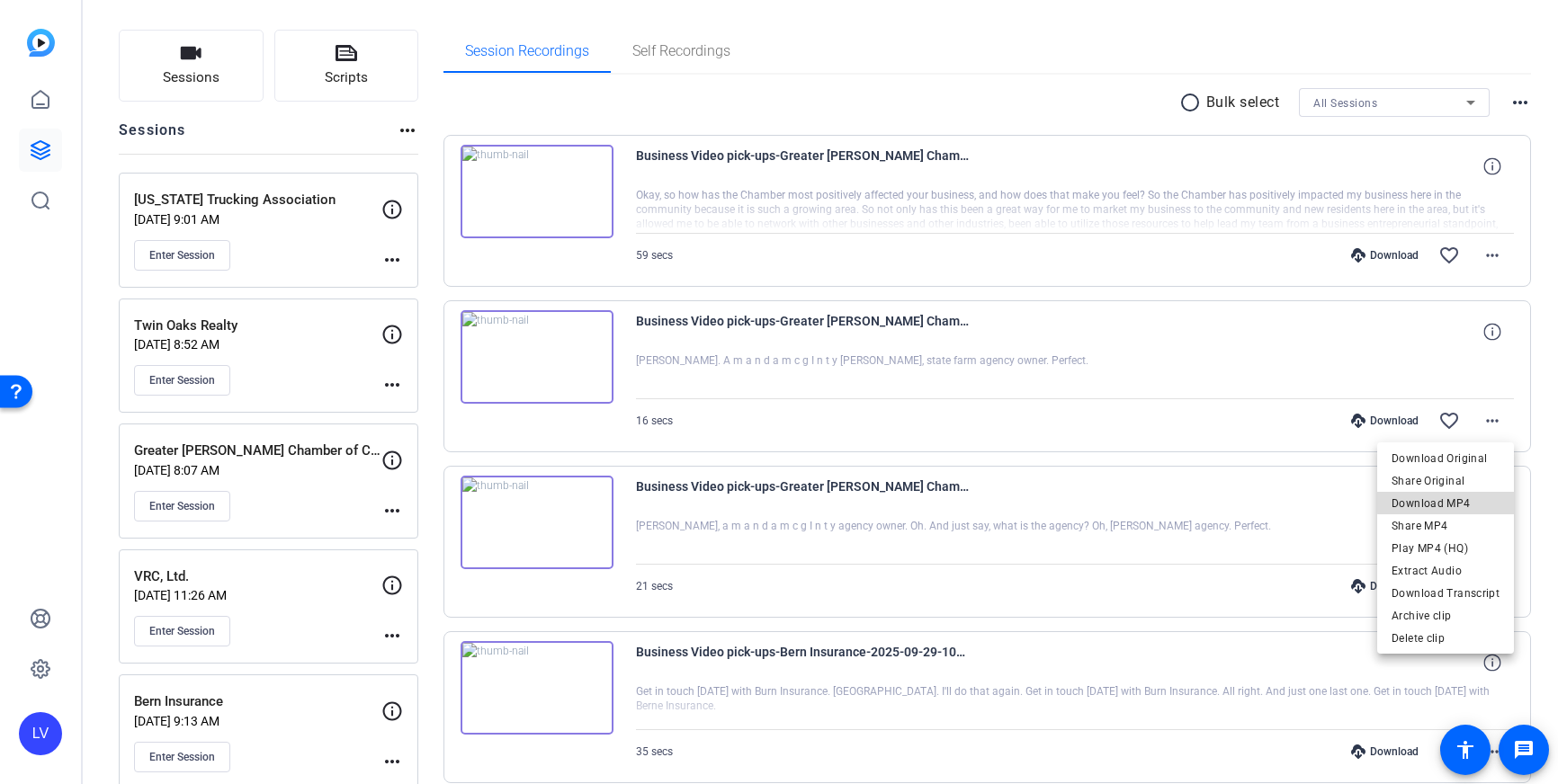
click at [1478, 500] on span "Download MP4" at bounding box center [1445, 503] width 108 height 22
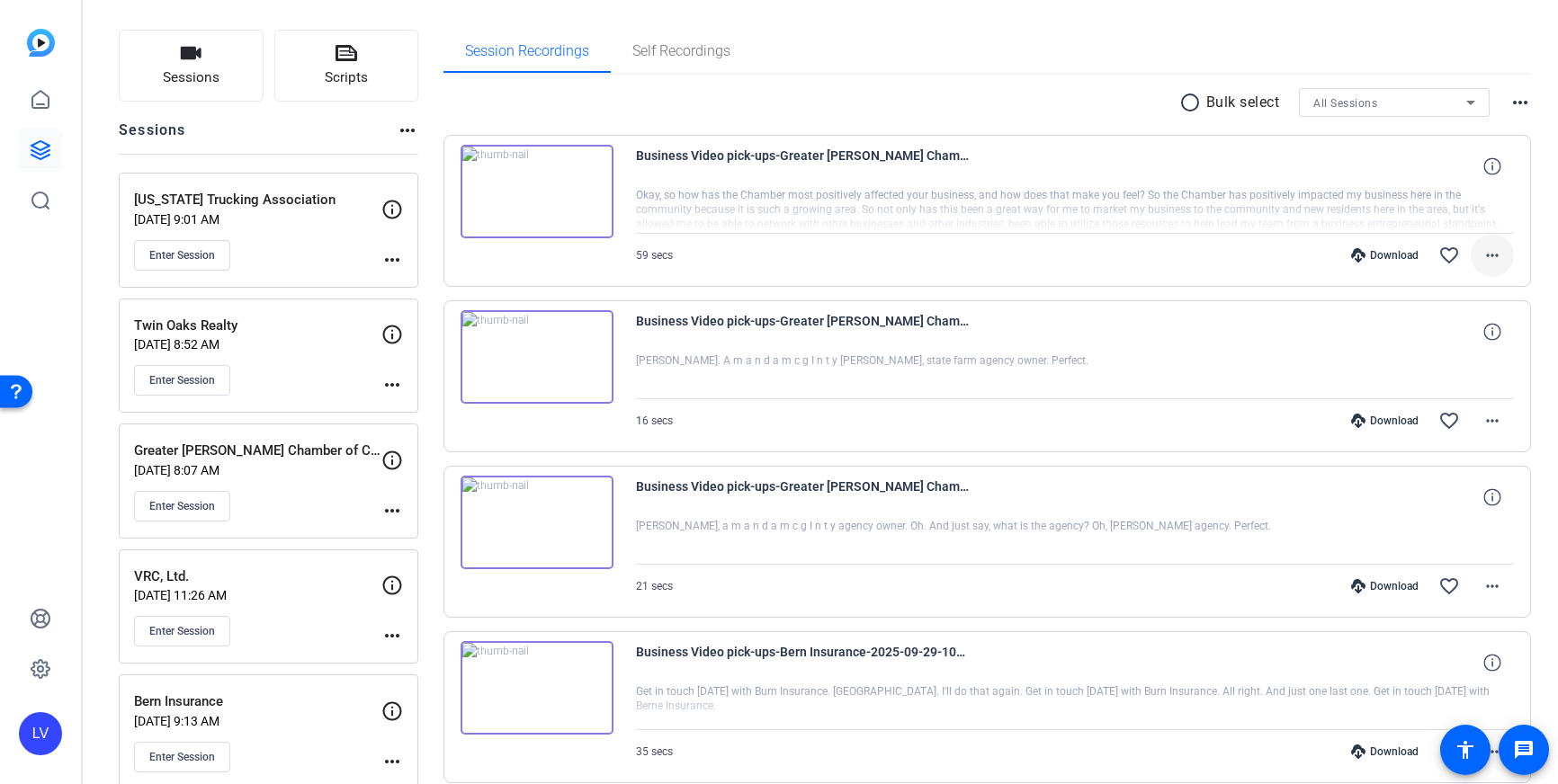
click at [1503, 262] on span at bounding box center [1493, 255] width 44 height 44
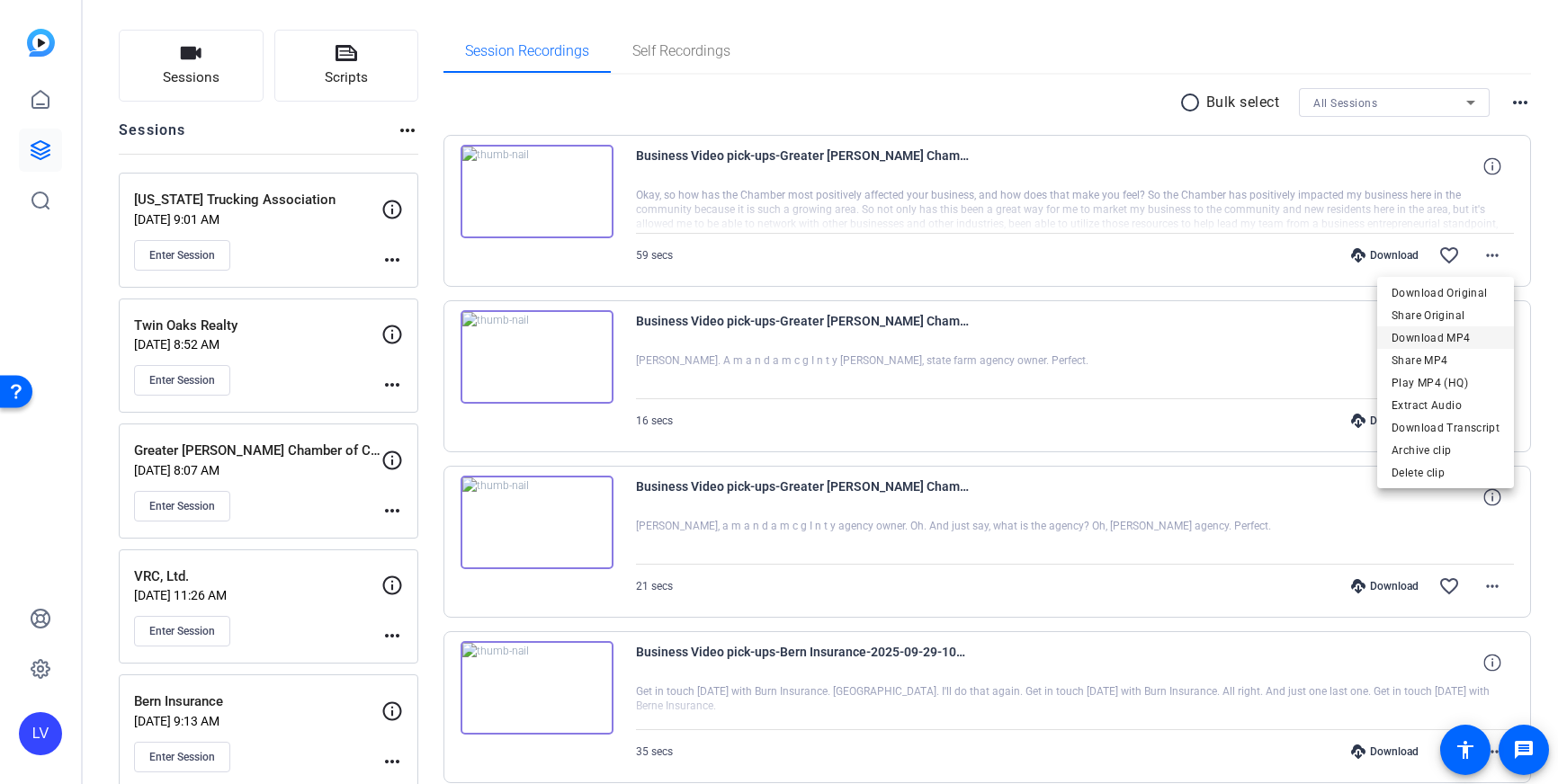
click at [1462, 330] on span "Download MP4" at bounding box center [1445, 338] width 108 height 22
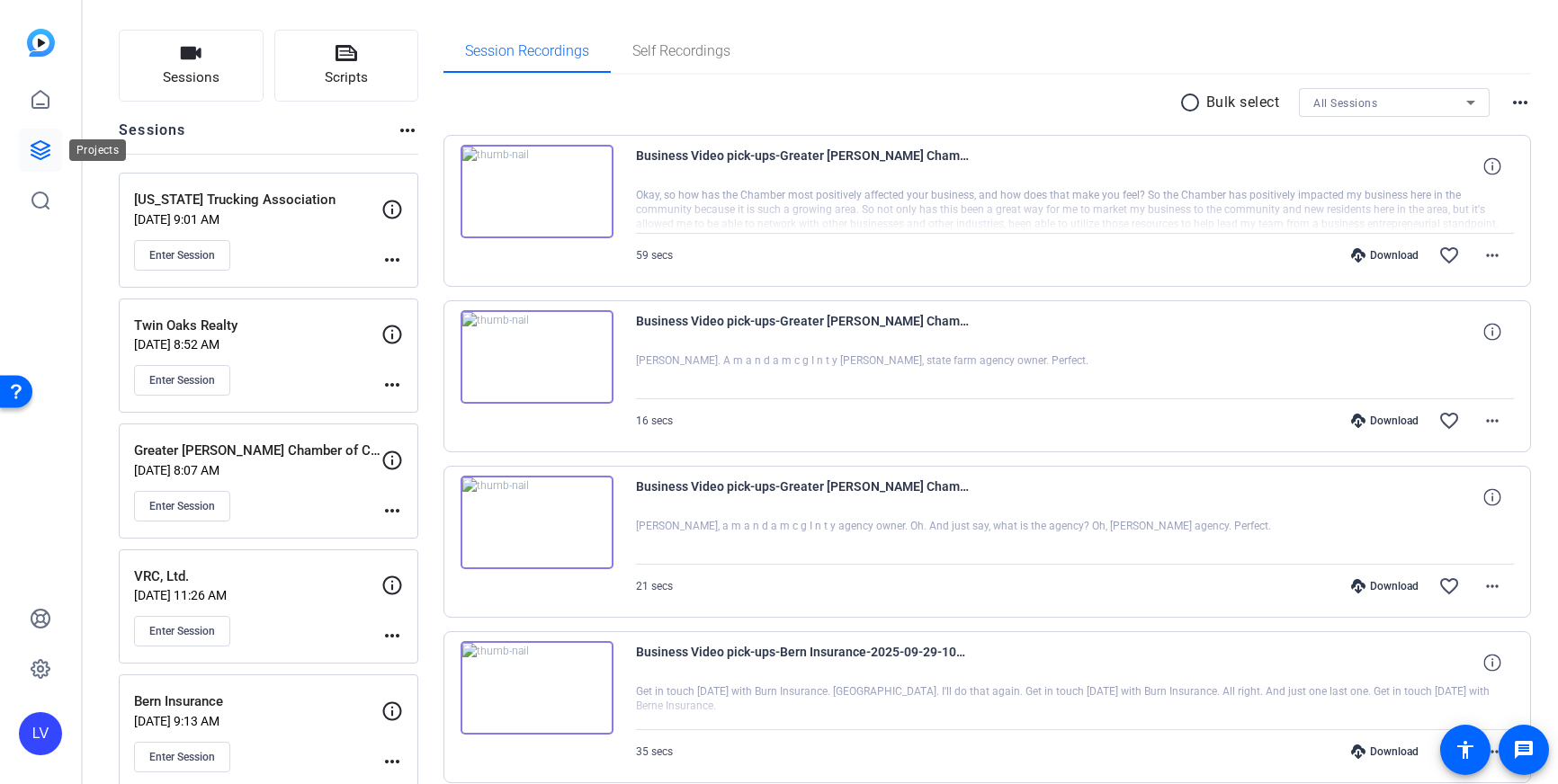
click at [43, 151] on icon at bounding box center [40, 149] width 22 height 22
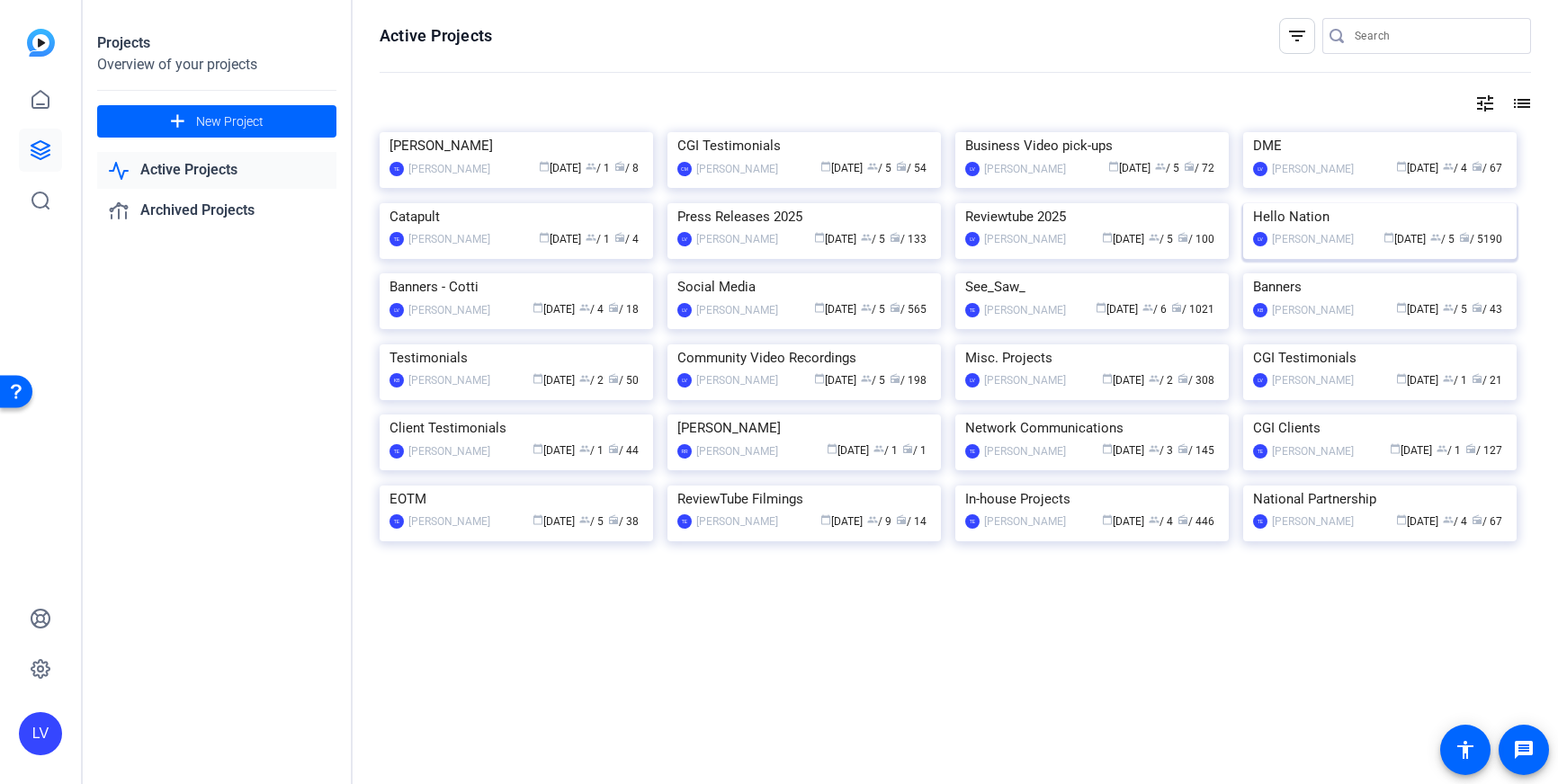
click at [1402, 203] on img at bounding box center [1379, 203] width 273 height 0
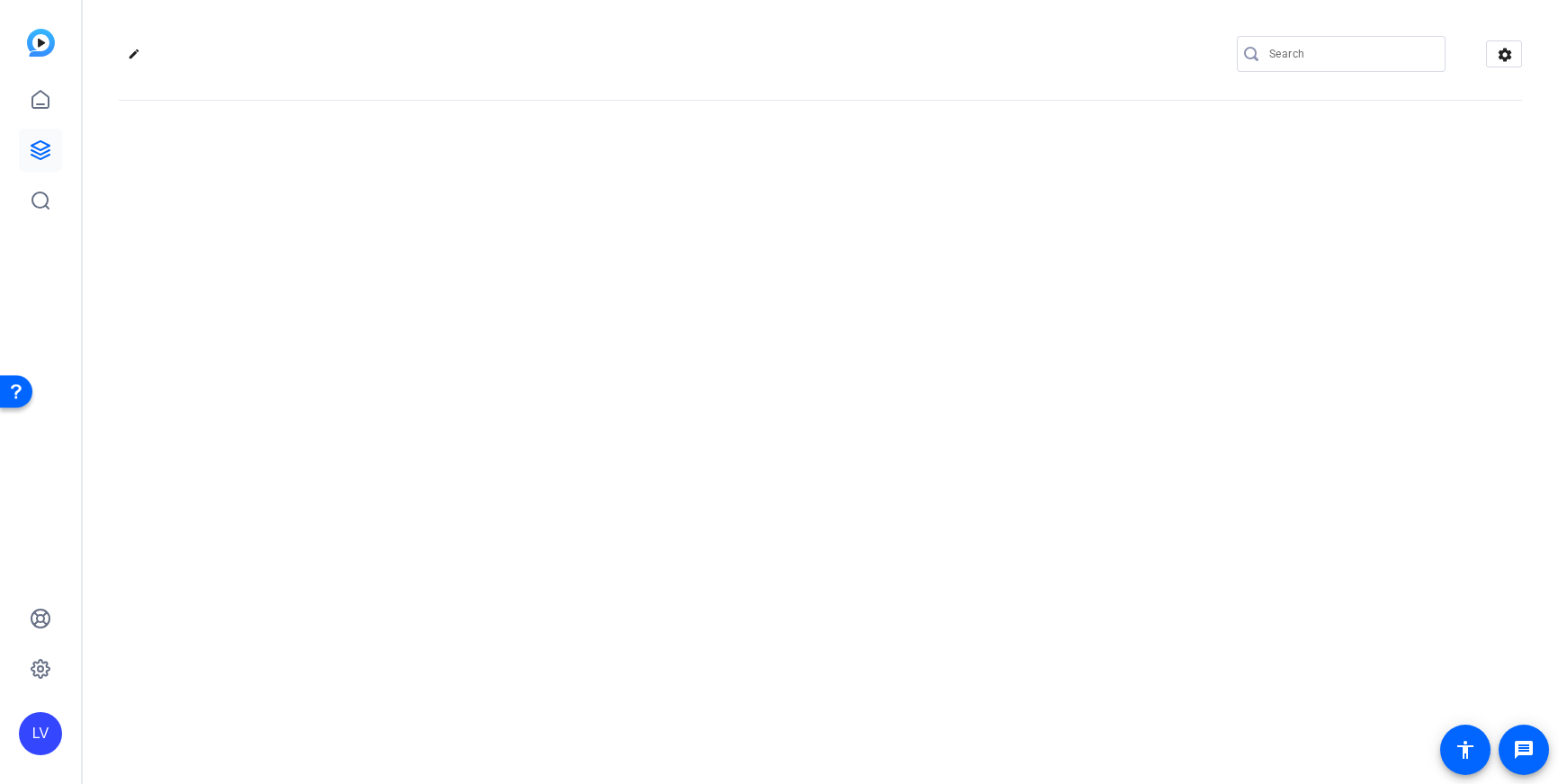
click at [1356, 57] on input "Search" at bounding box center [1350, 54] width 162 height 22
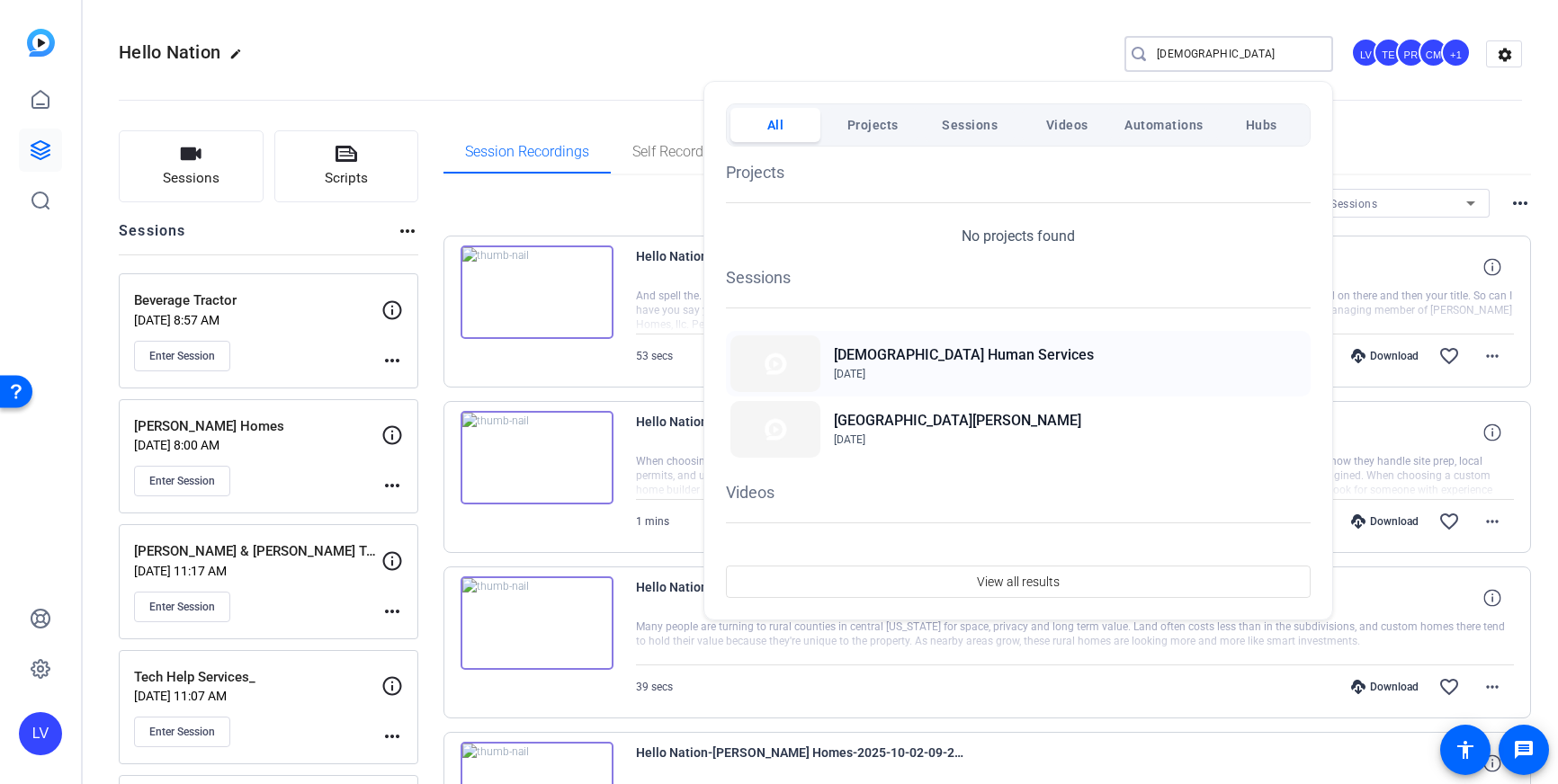
type input "[DEMOGRAPHIC_DATA]"
click at [945, 372] on span "[DATE]" at bounding box center [964, 374] width 260 height 16
click at [571, 31] on div at bounding box center [779, 392] width 1558 height 784
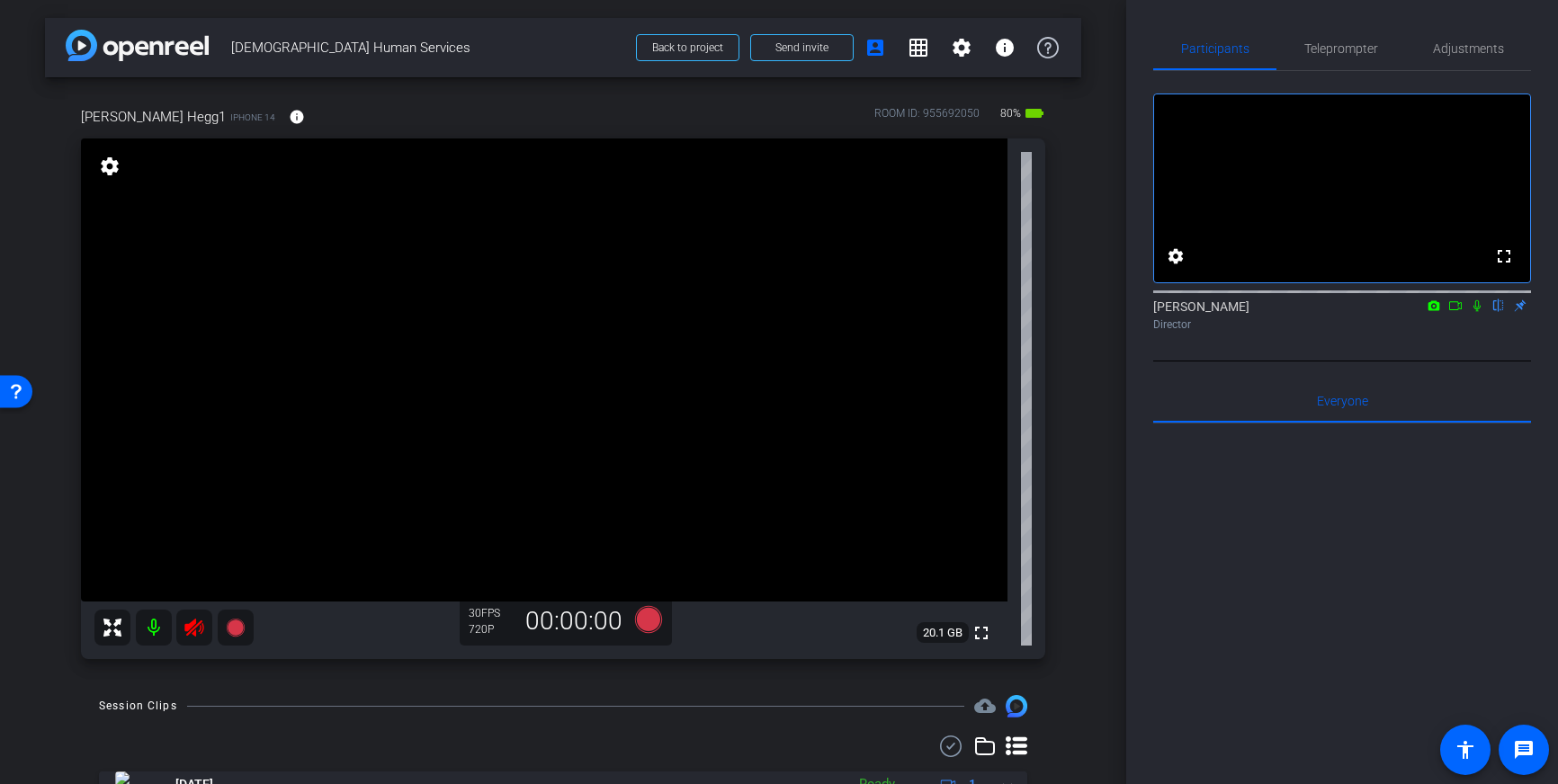
click at [185, 636] on icon at bounding box center [194, 627] width 22 height 22
click at [1484, 47] on span "Adjustments" at bounding box center [1468, 48] width 71 height 12
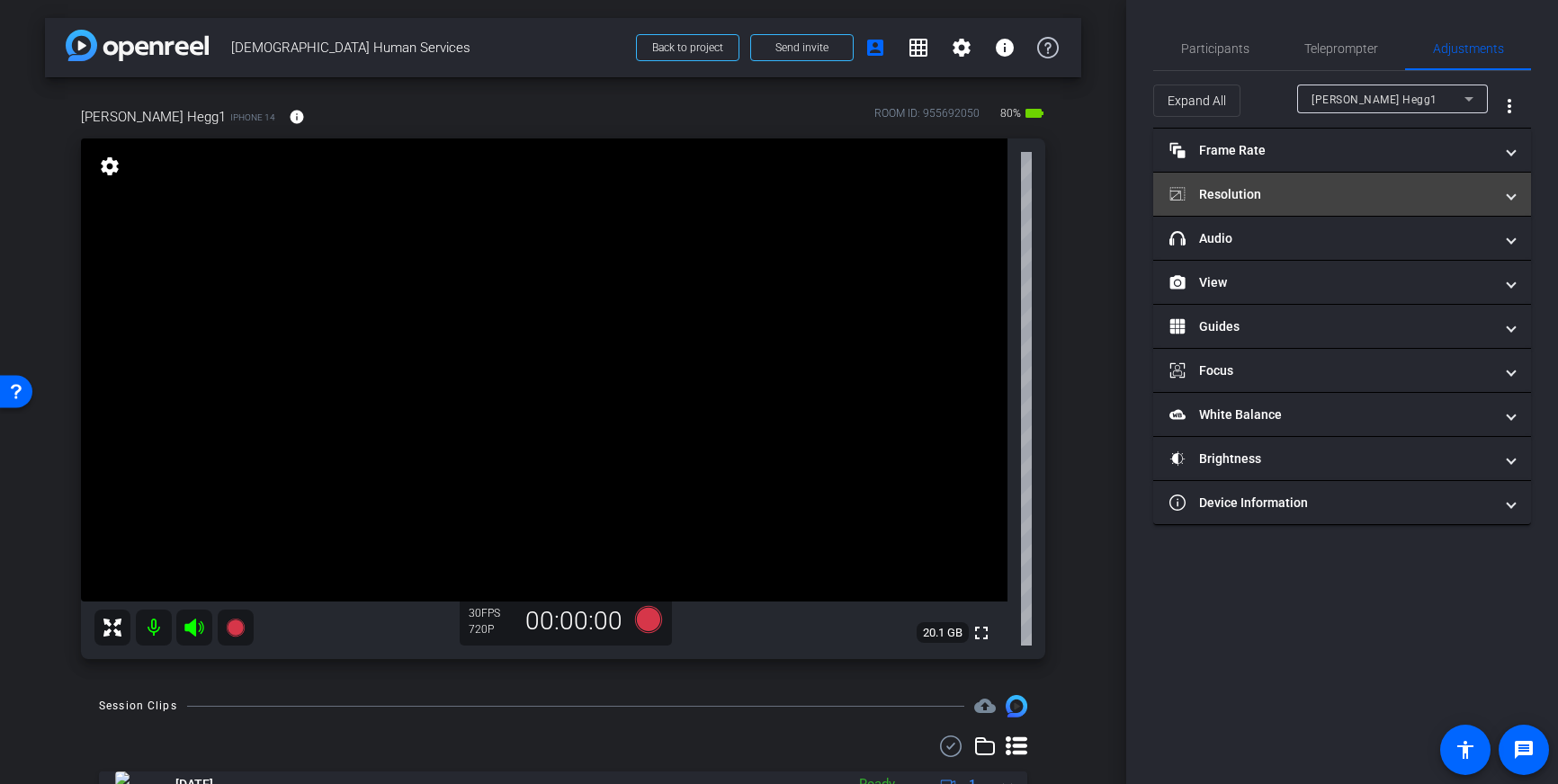
click at [1328, 193] on mat-panel-title "Resolution" at bounding box center [1331, 195] width 324 height 19
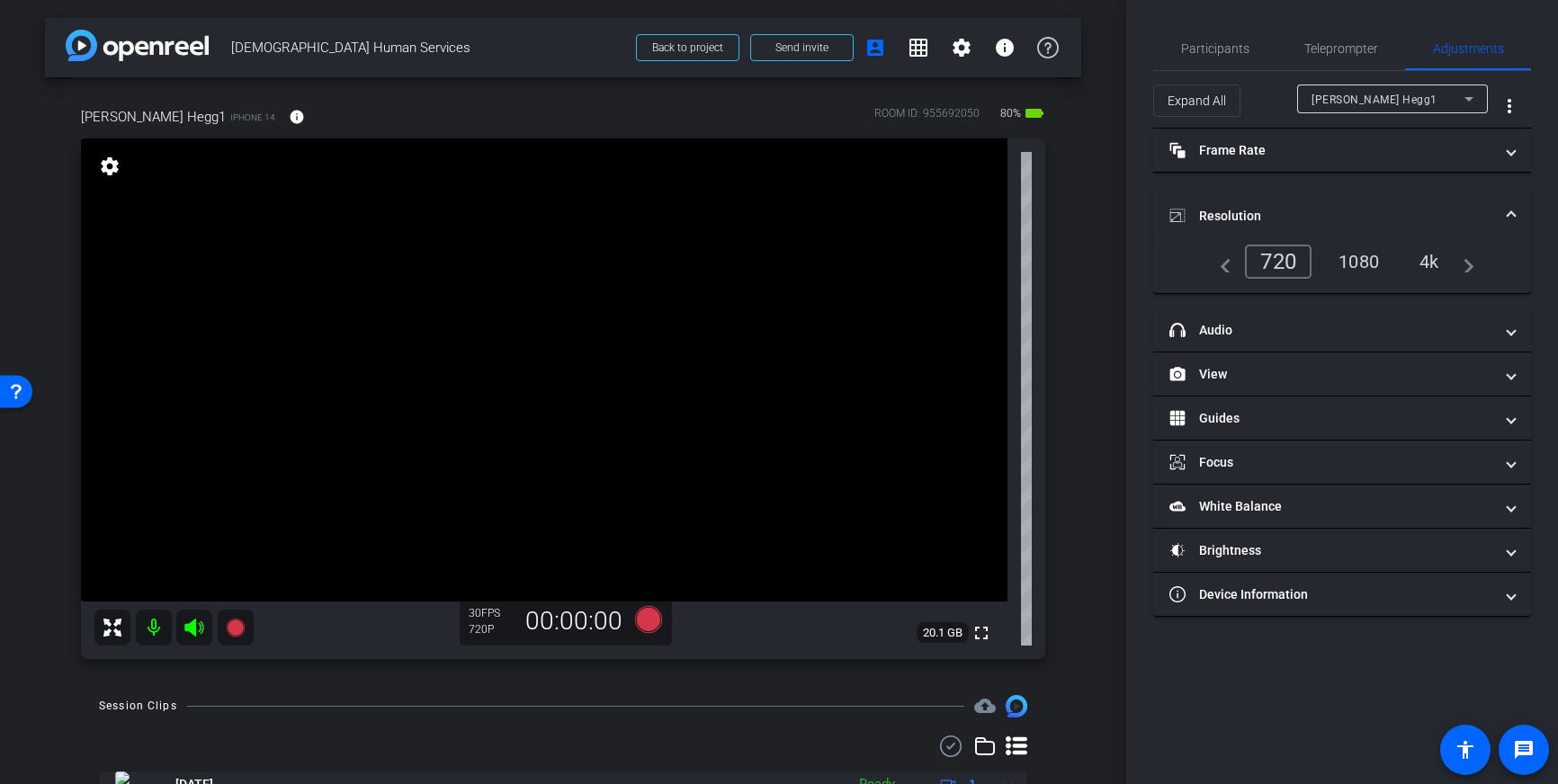
click at [1426, 256] on div "4k" at bounding box center [1428, 262] width 46 height 30
drag, startPoint x: 484, startPoint y: 340, endPoint x: 503, endPoint y: 366, distance: 32.2
click at [645, 618] on icon at bounding box center [648, 619] width 27 height 27
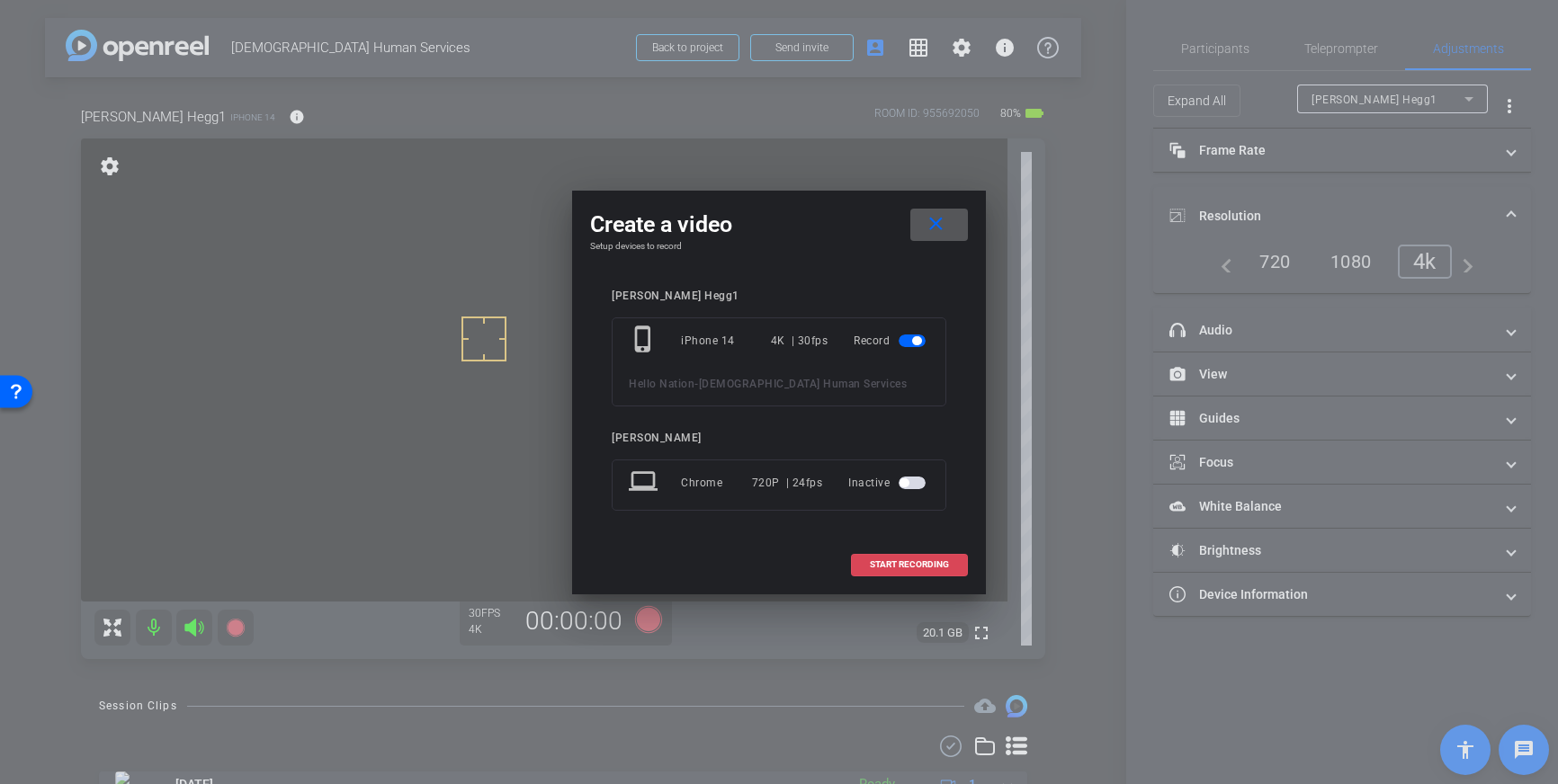
click at [872, 553] on span at bounding box center [910, 565] width 115 height 44
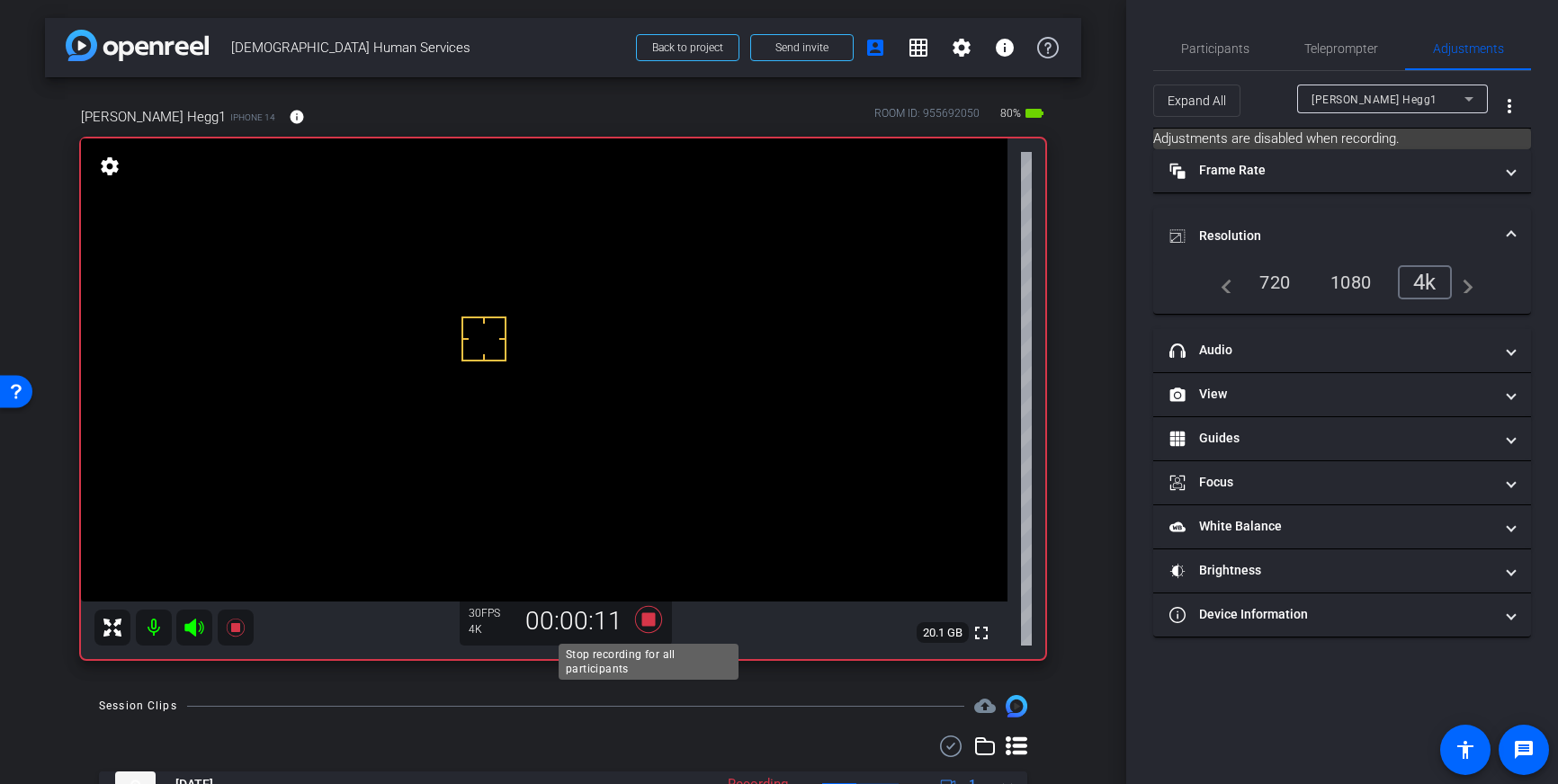
click at [642, 621] on icon at bounding box center [648, 619] width 27 height 27
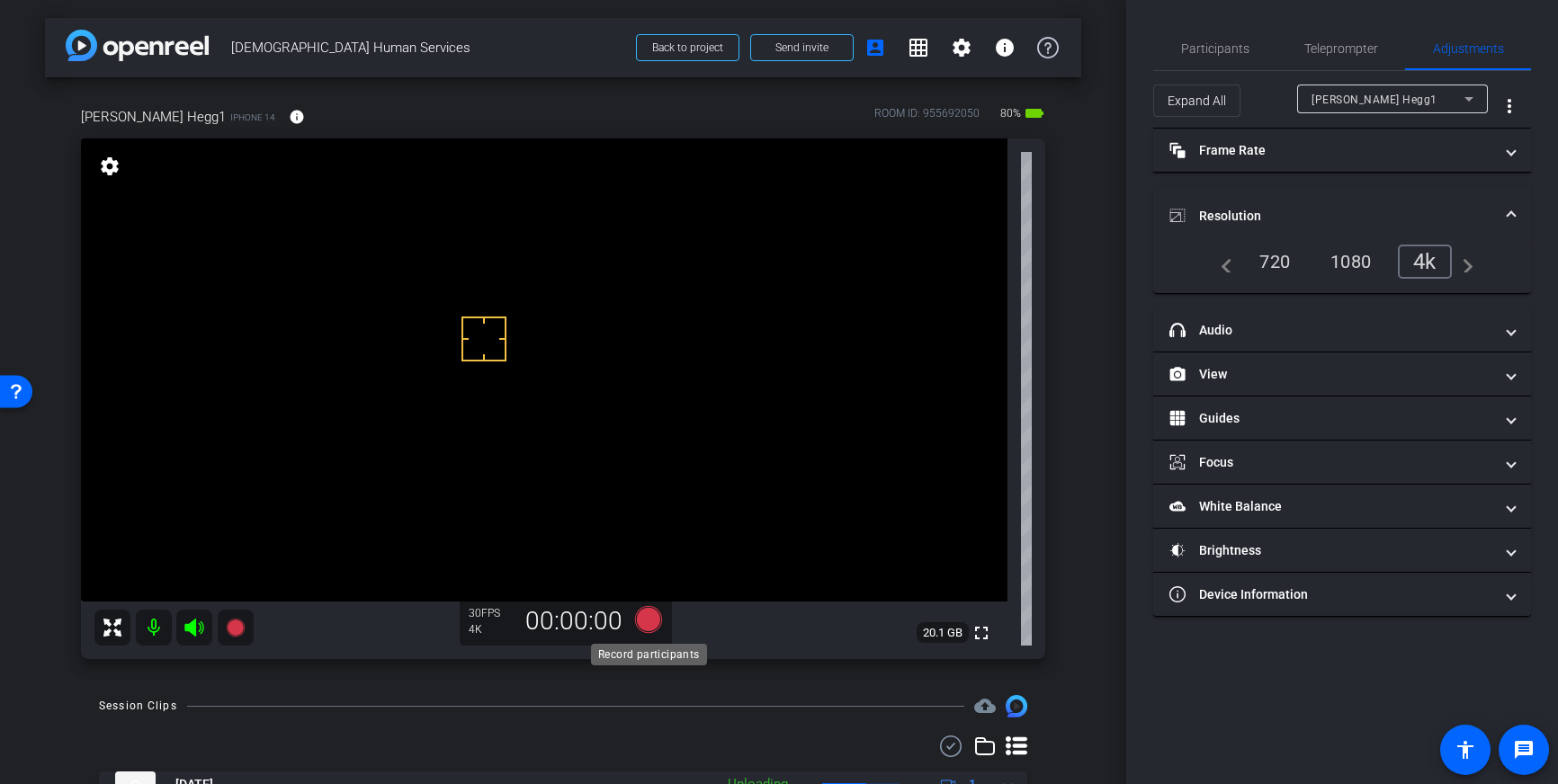
click at [651, 622] on icon at bounding box center [648, 619] width 27 height 27
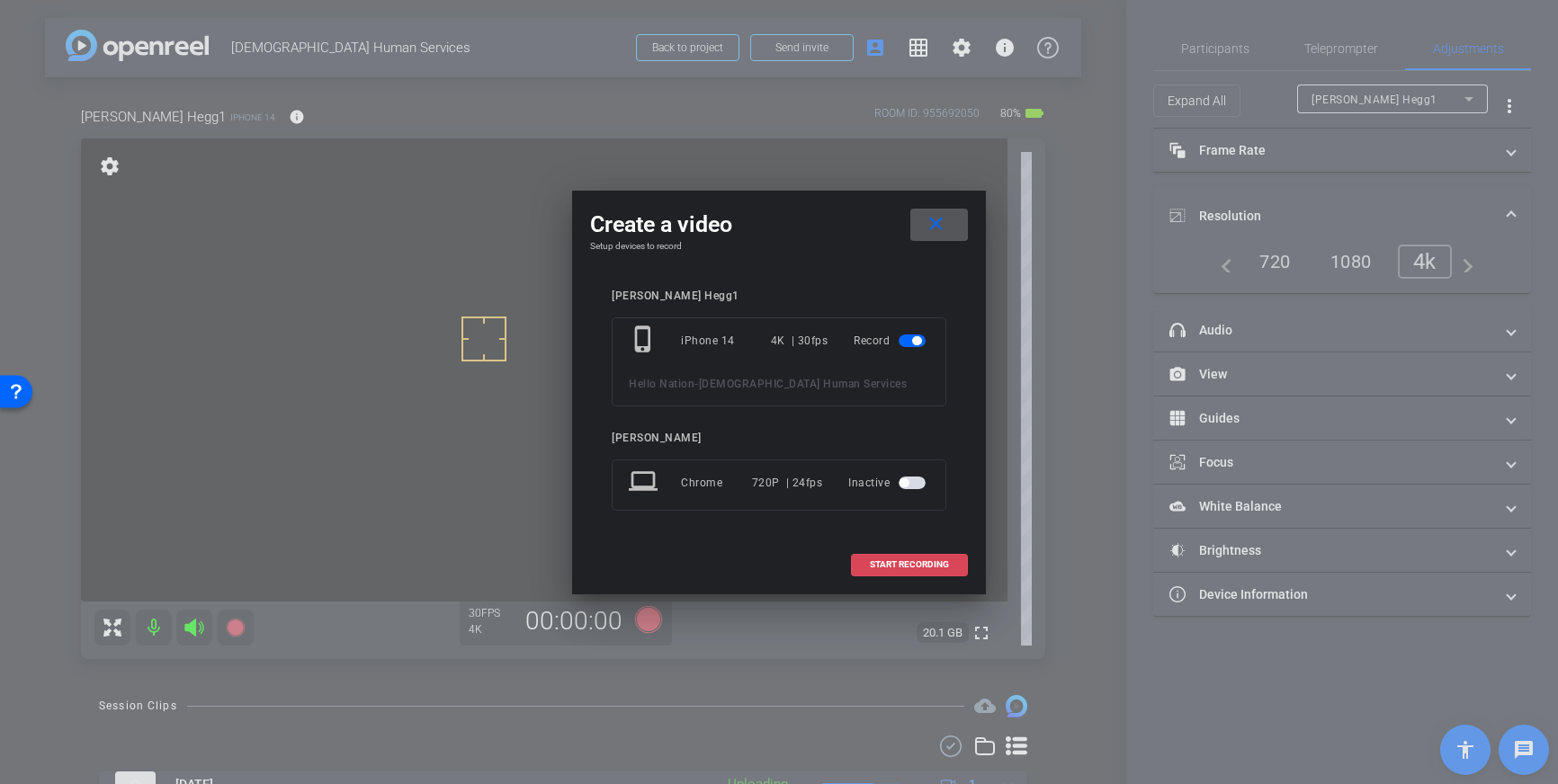
click at [908, 563] on span "START RECORDING" at bounding box center [910, 565] width 79 height 9
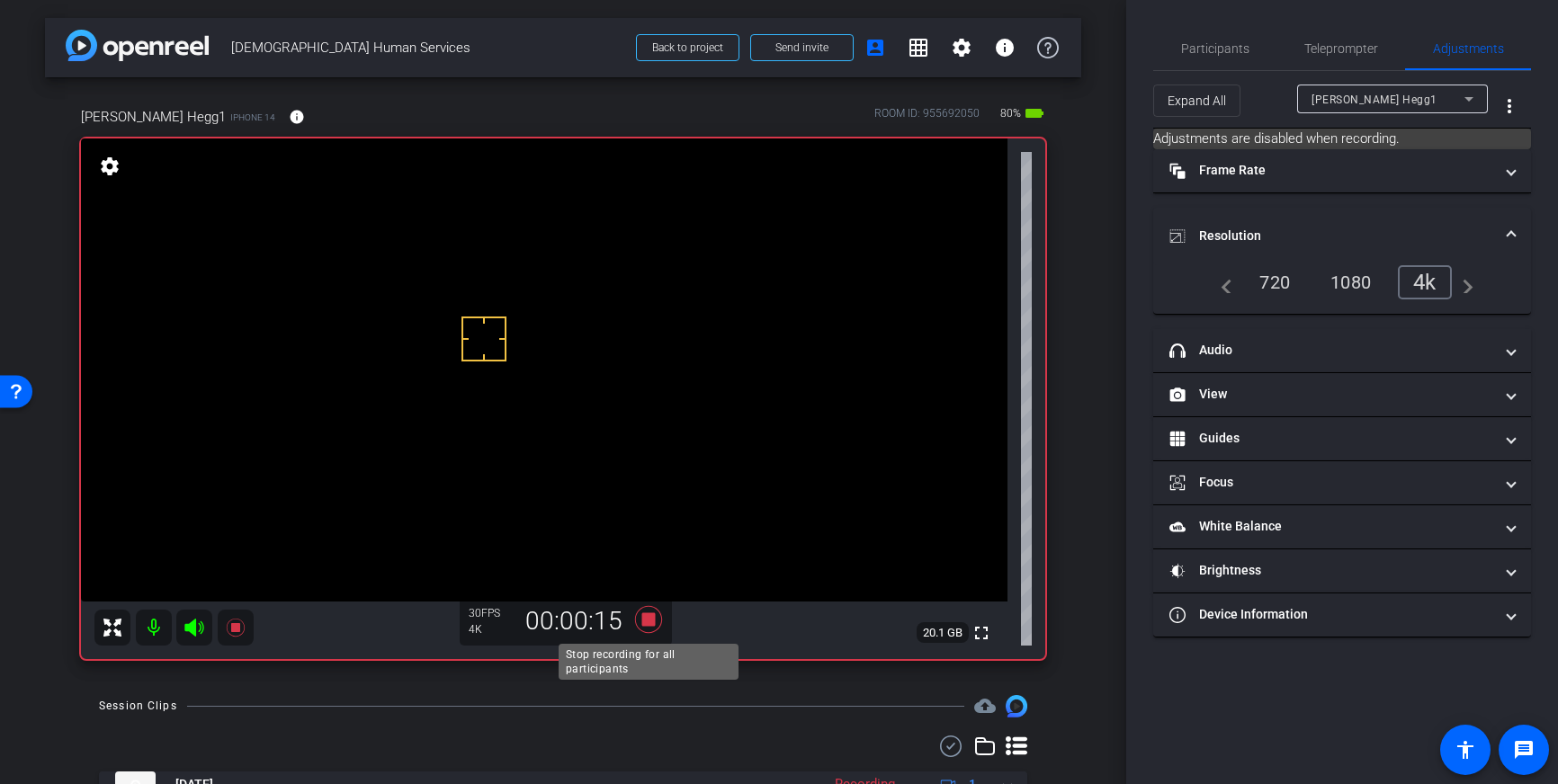
click at [649, 623] on icon at bounding box center [648, 619] width 27 height 27
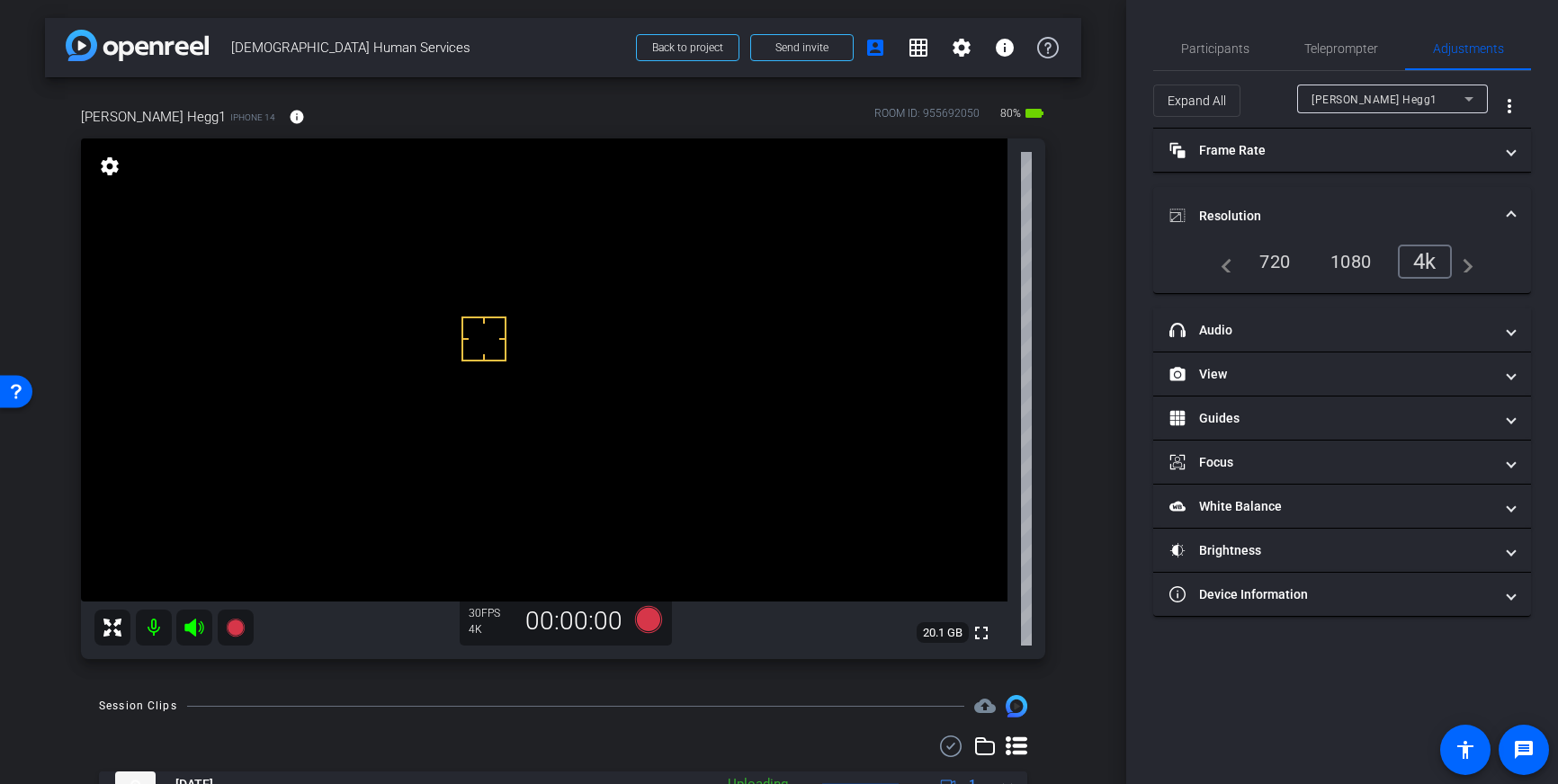
drag, startPoint x: 1344, startPoint y: 61, endPoint x: 1302, endPoint y: 81, distance: 46.5
click at [1344, 61] on span "Teleprompter" at bounding box center [1341, 49] width 74 height 44
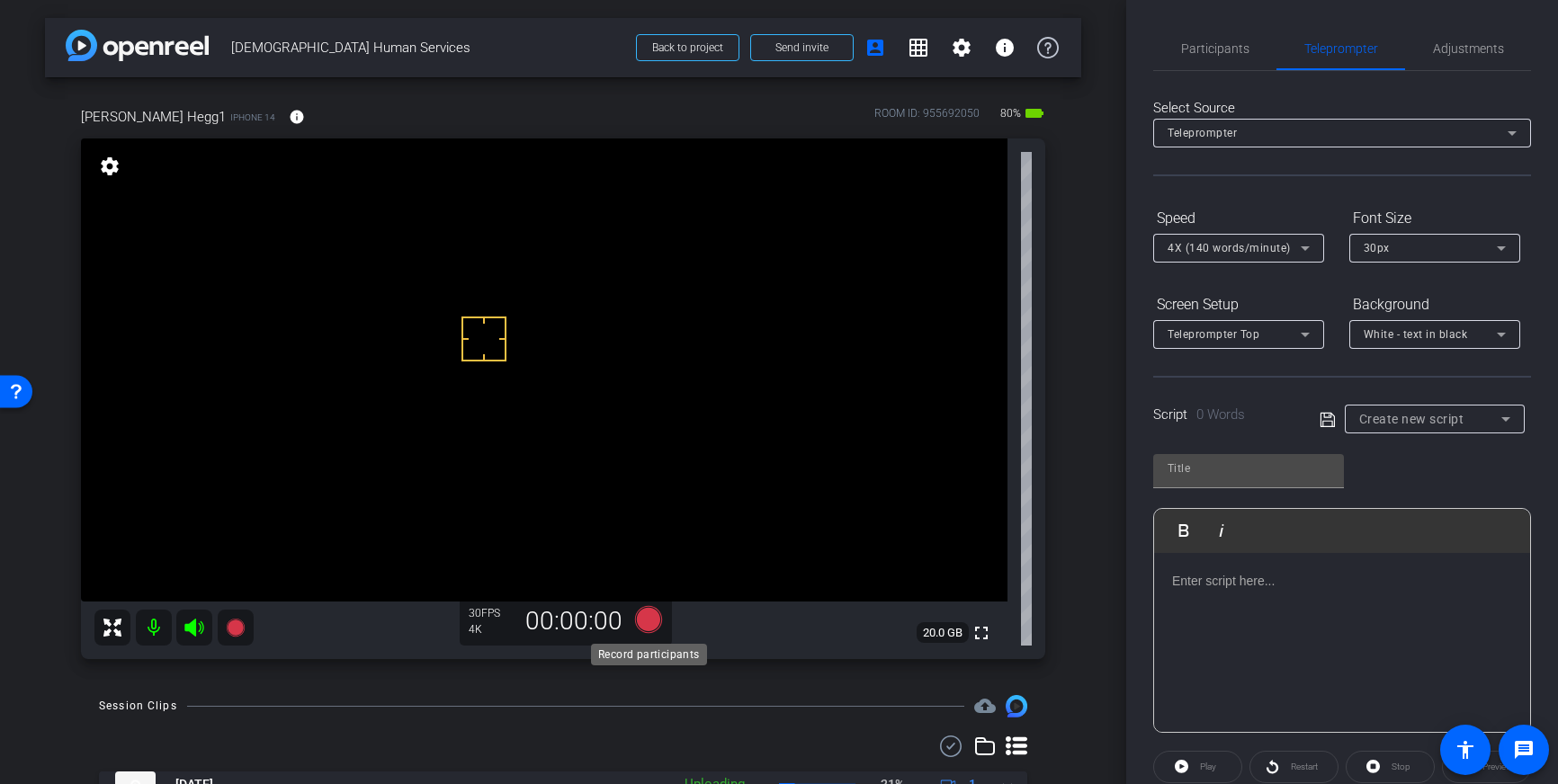
click at [646, 624] on icon at bounding box center [648, 619] width 27 height 27
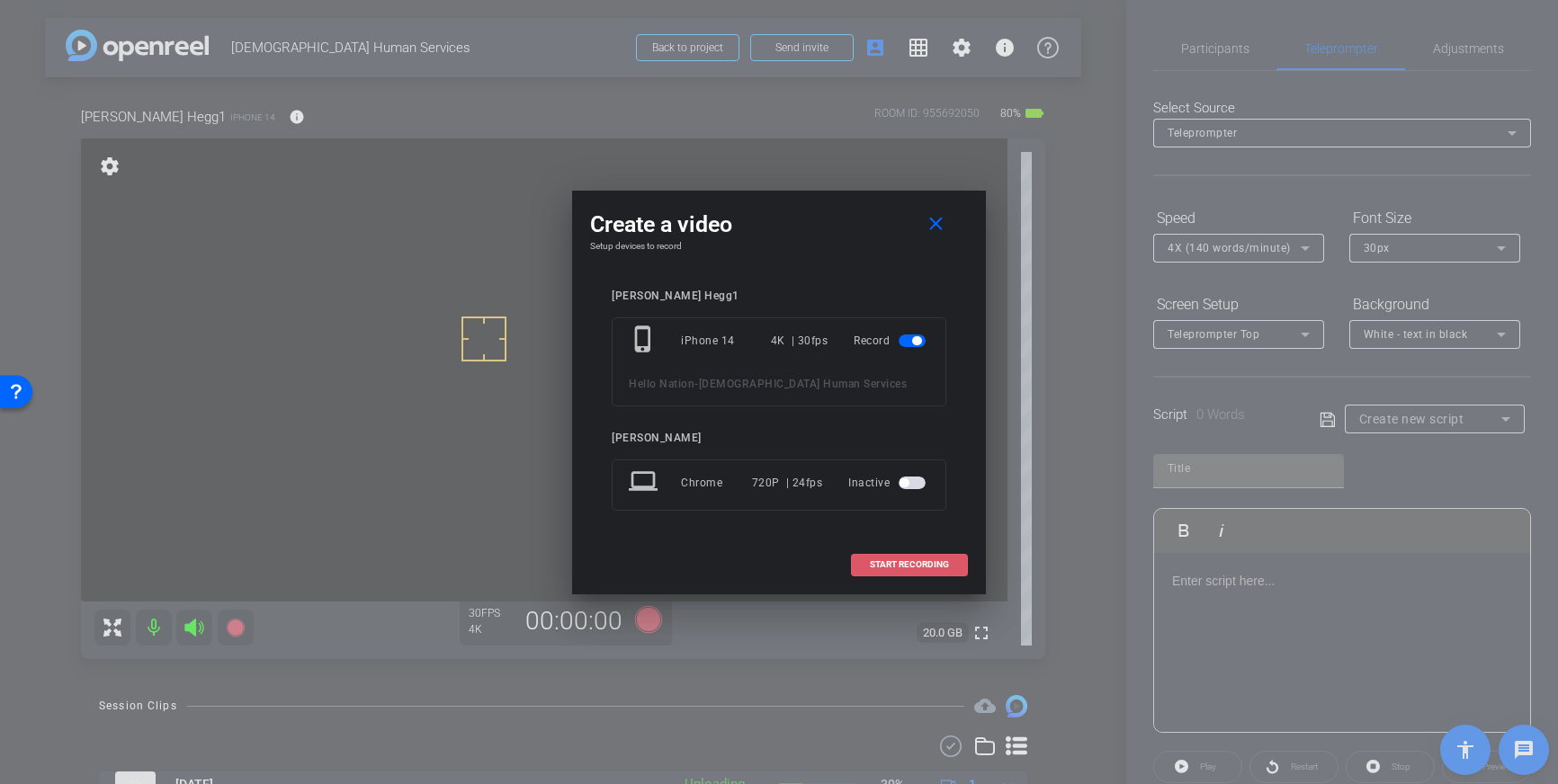
click at [911, 563] on span "START RECORDING" at bounding box center [910, 565] width 79 height 9
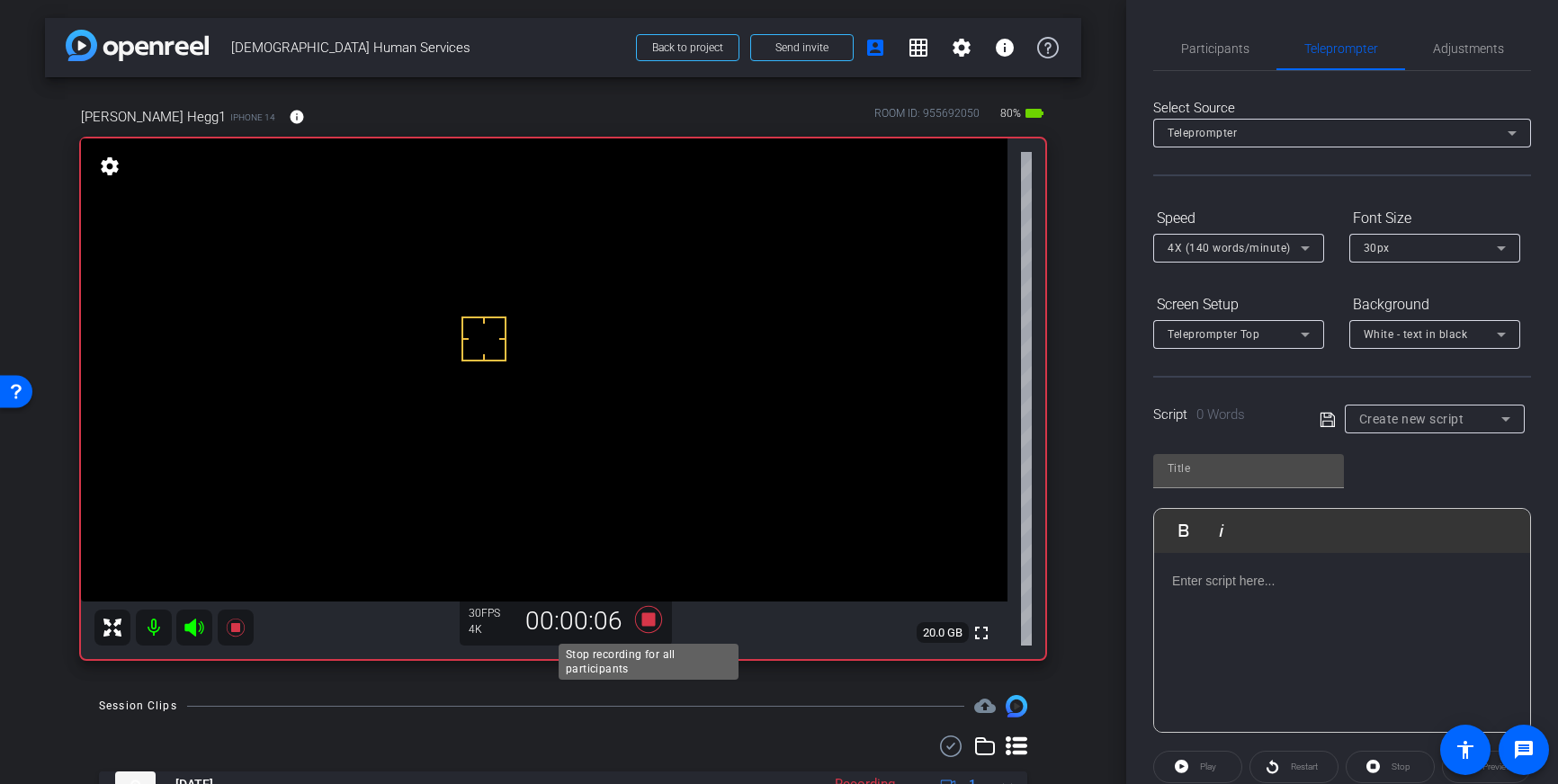
click at [649, 618] on icon at bounding box center [648, 619] width 27 height 27
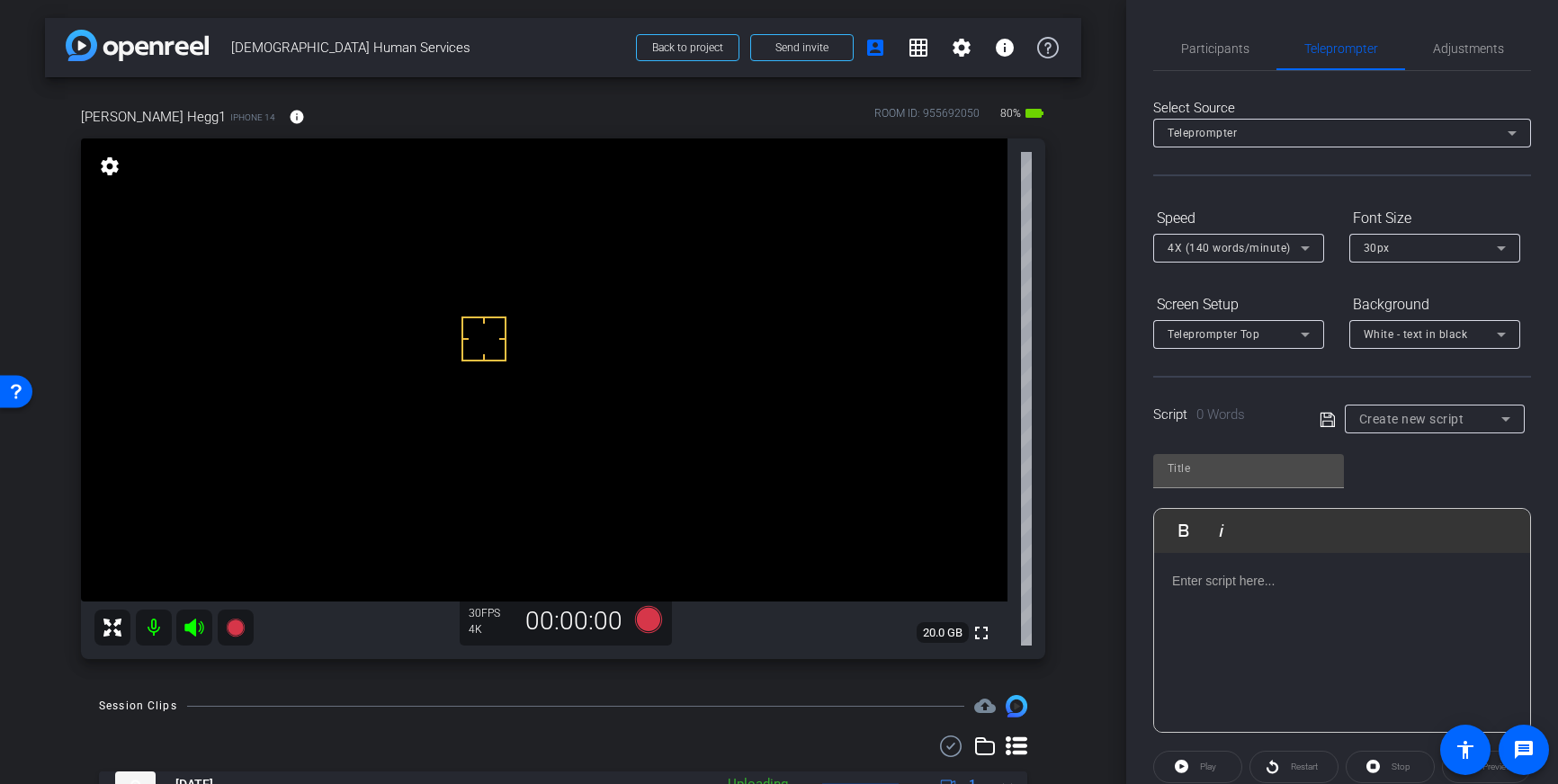
drag, startPoint x: 1452, startPoint y: 414, endPoint x: 1446, endPoint y: 426, distance: 13.4
click at [1451, 415] on span "Create new script" at bounding box center [1411, 419] width 105 height 14
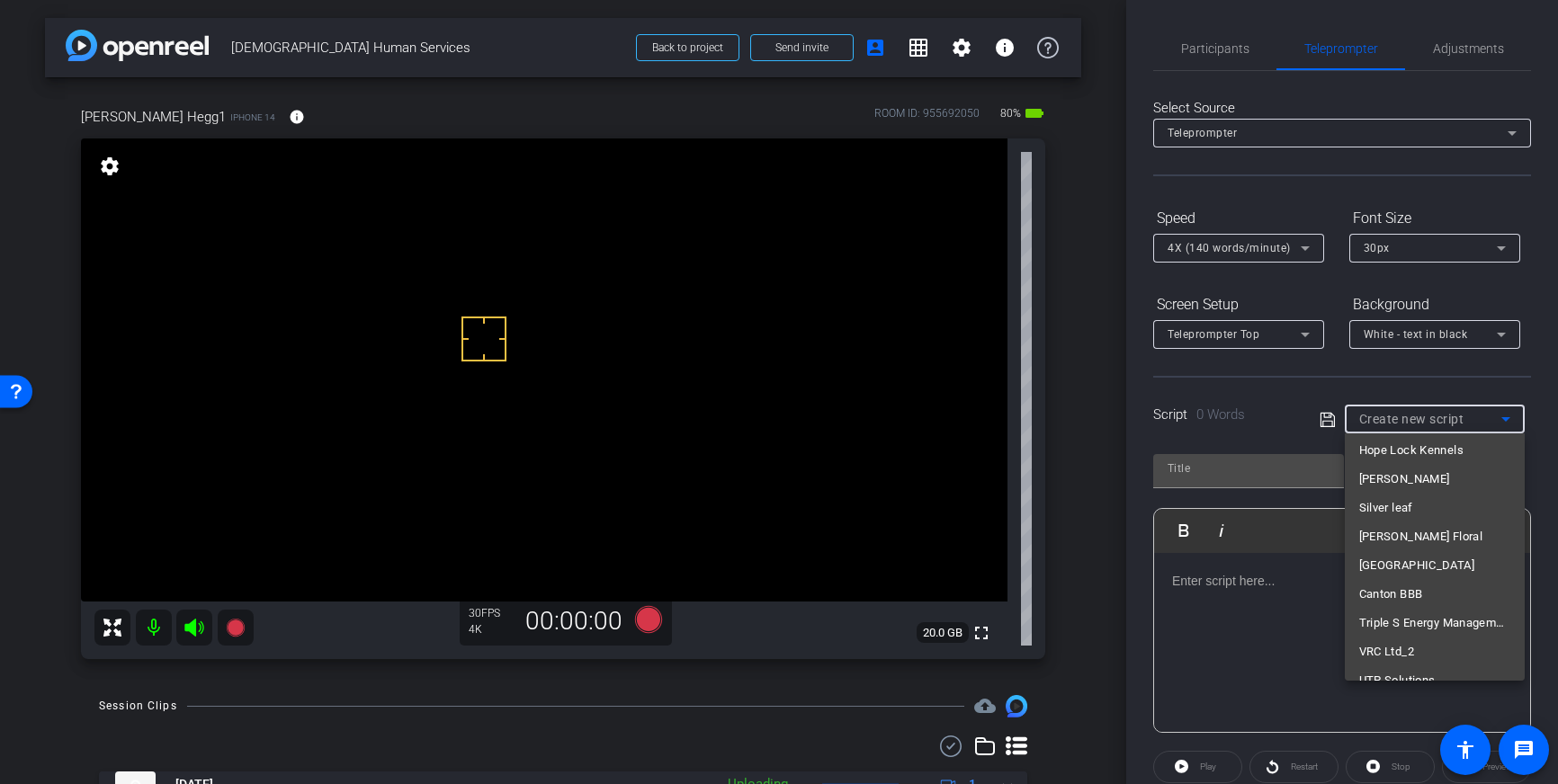
scroll to position [13063, 0]
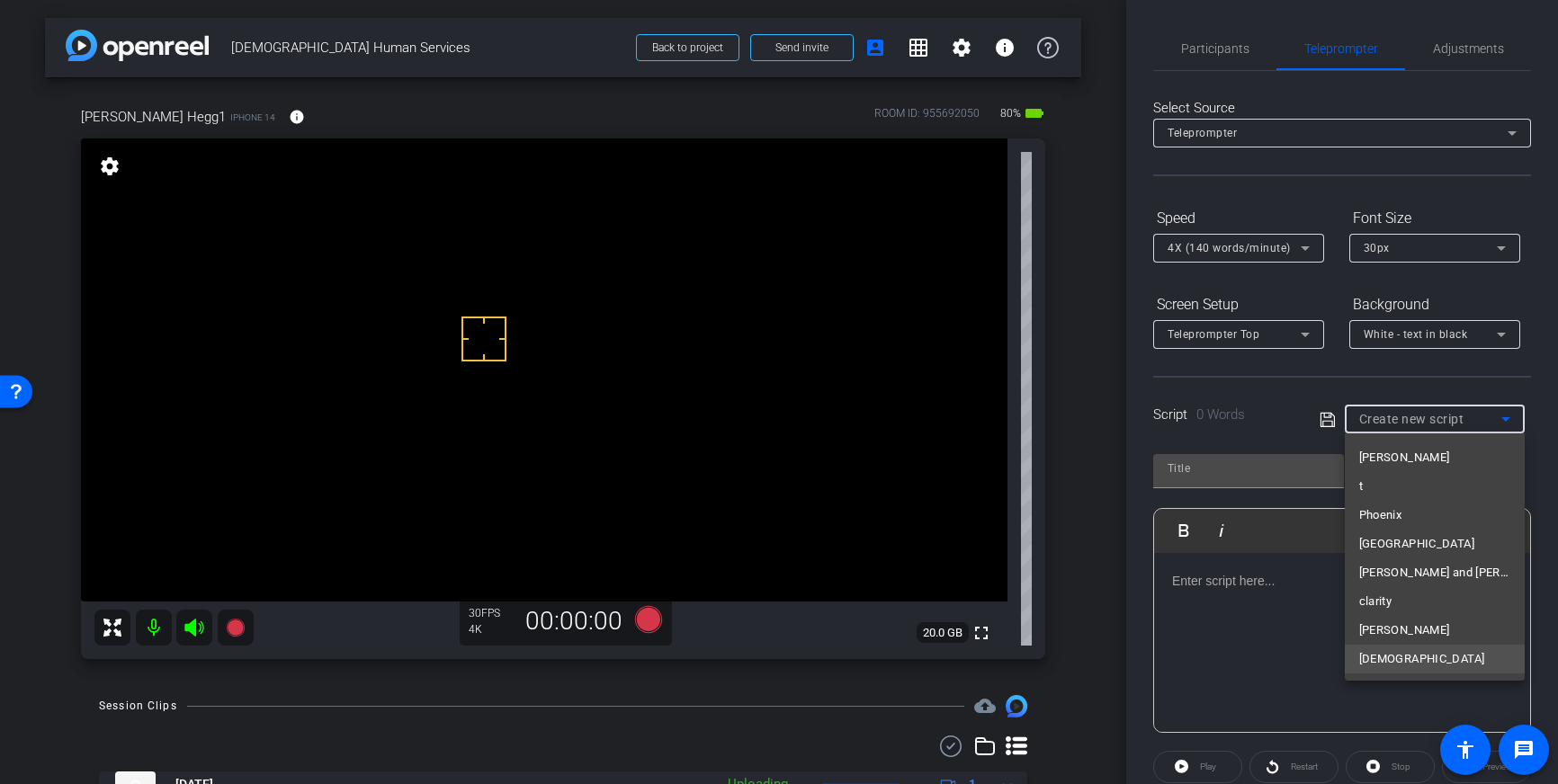
click at [1409, 659] on mat-option "[DEMOGRAPHIC_DATA]" at bounding box center [1435, 659] width 180 height 28
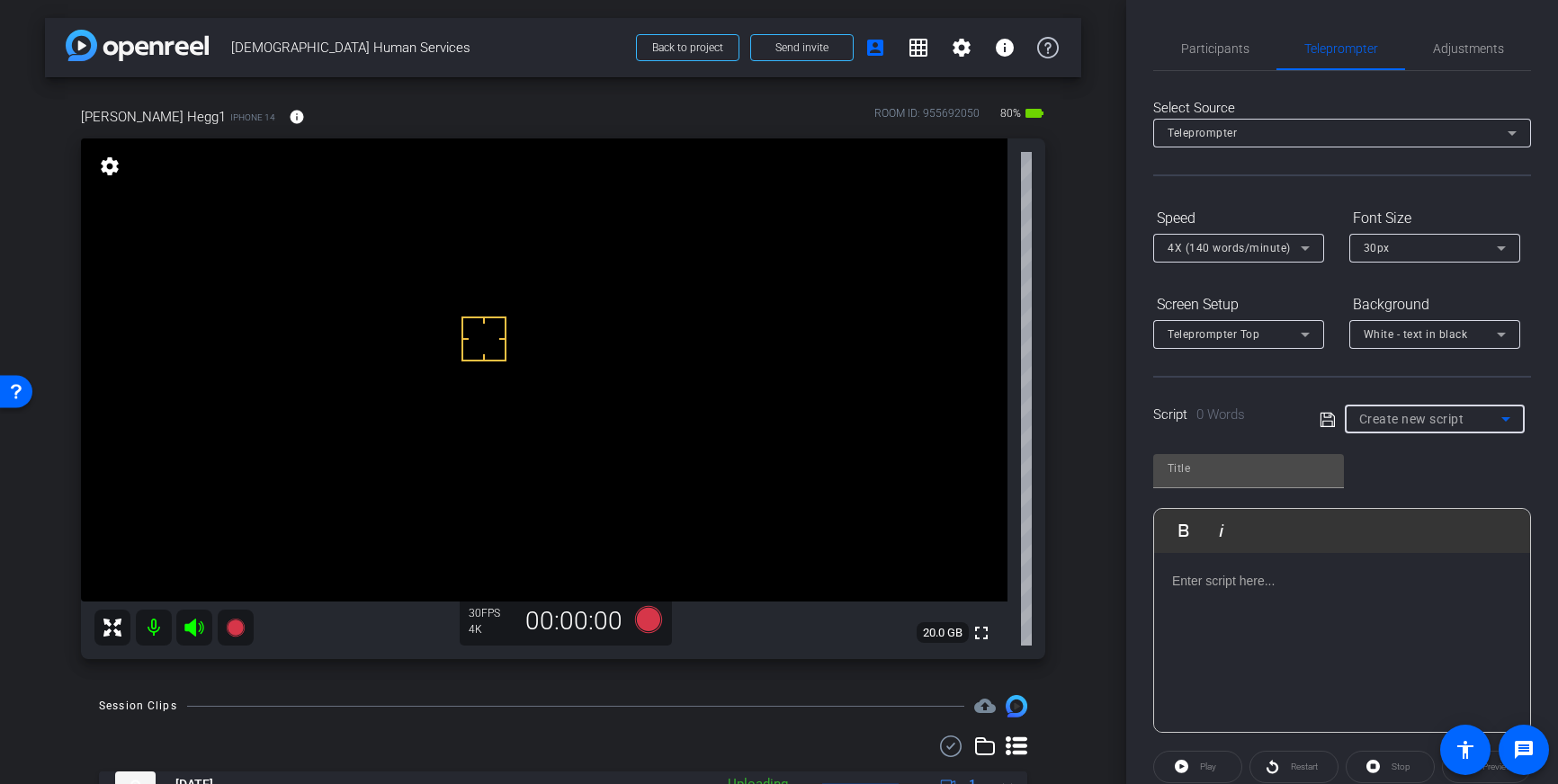
type input "[DEMOGRAPHIC_DATA]"
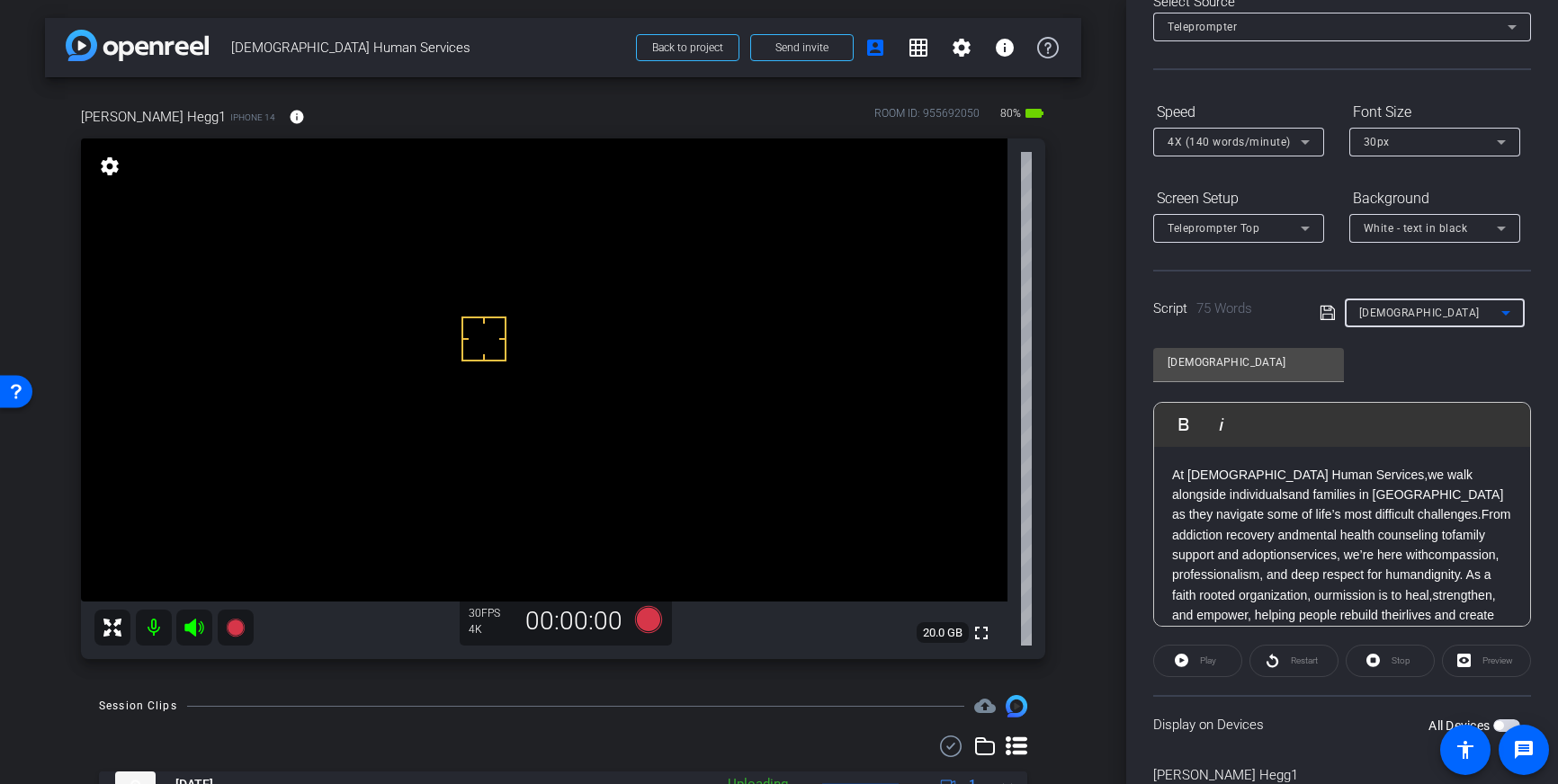
scroll to position [199, 0]
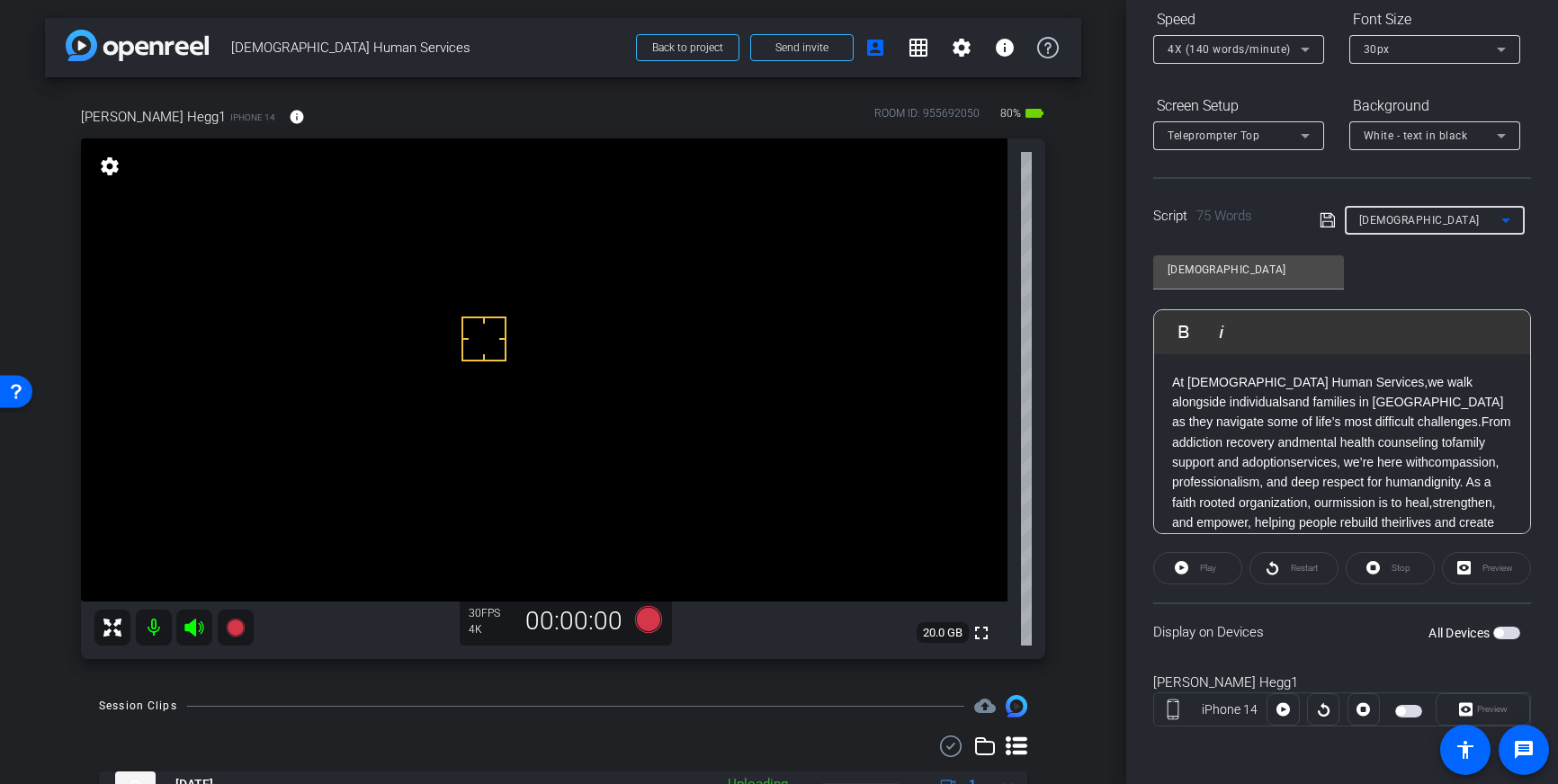
drag, startPoint x: 1510, startPoint y: 636, endPoint x: 1516, endPoint y: 653, distance: 18.0
click at [1510, 636] on span "button" at bounding box center [1507, 633] width 27 height 12
click at [1389, 48] on div "30px" at bounding box center [1430, 49] width 133 height 23
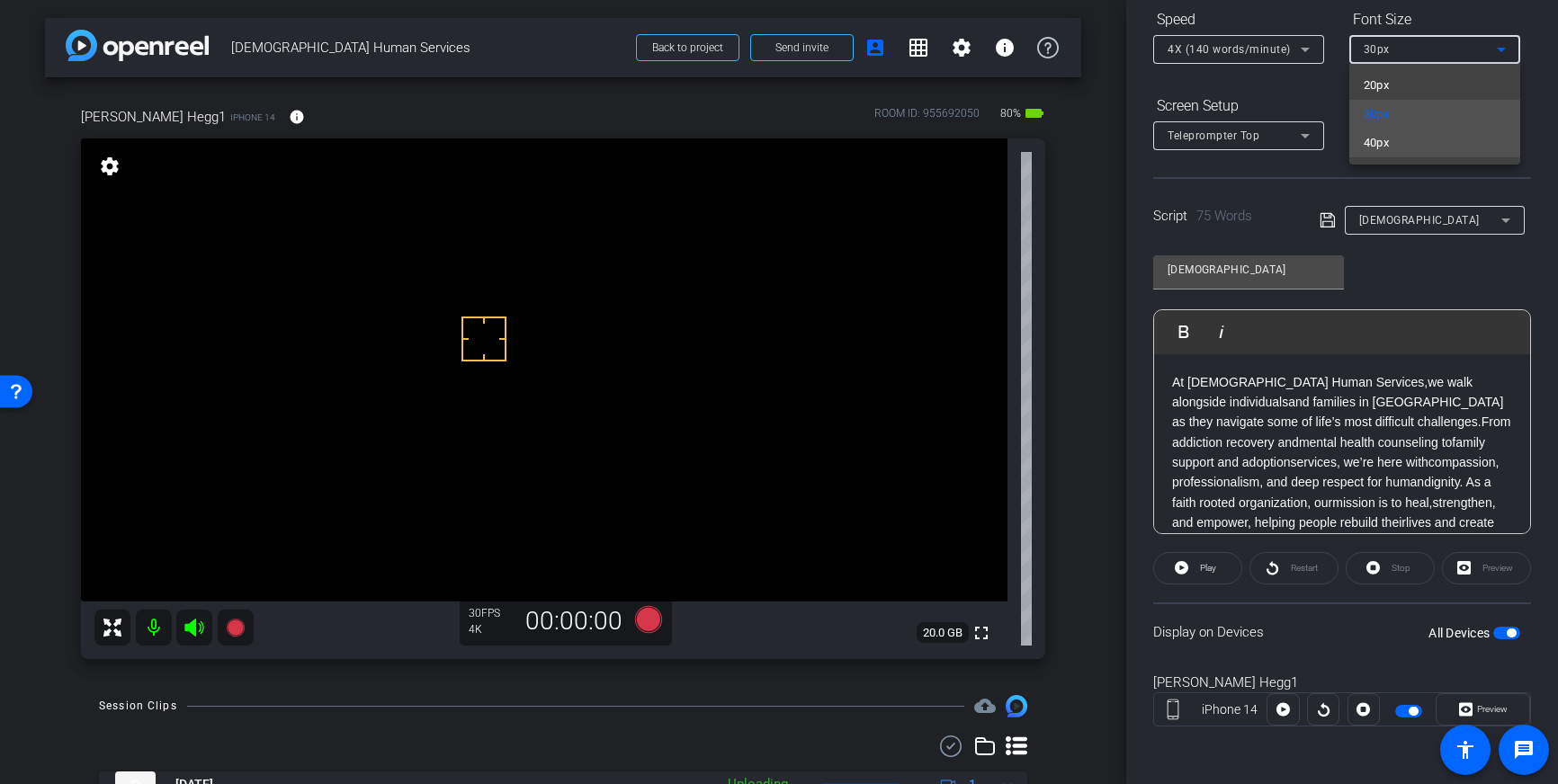
click at [1405, 139] on mat-option "40px" at bounding box center [1434, 143] width 171 height 28
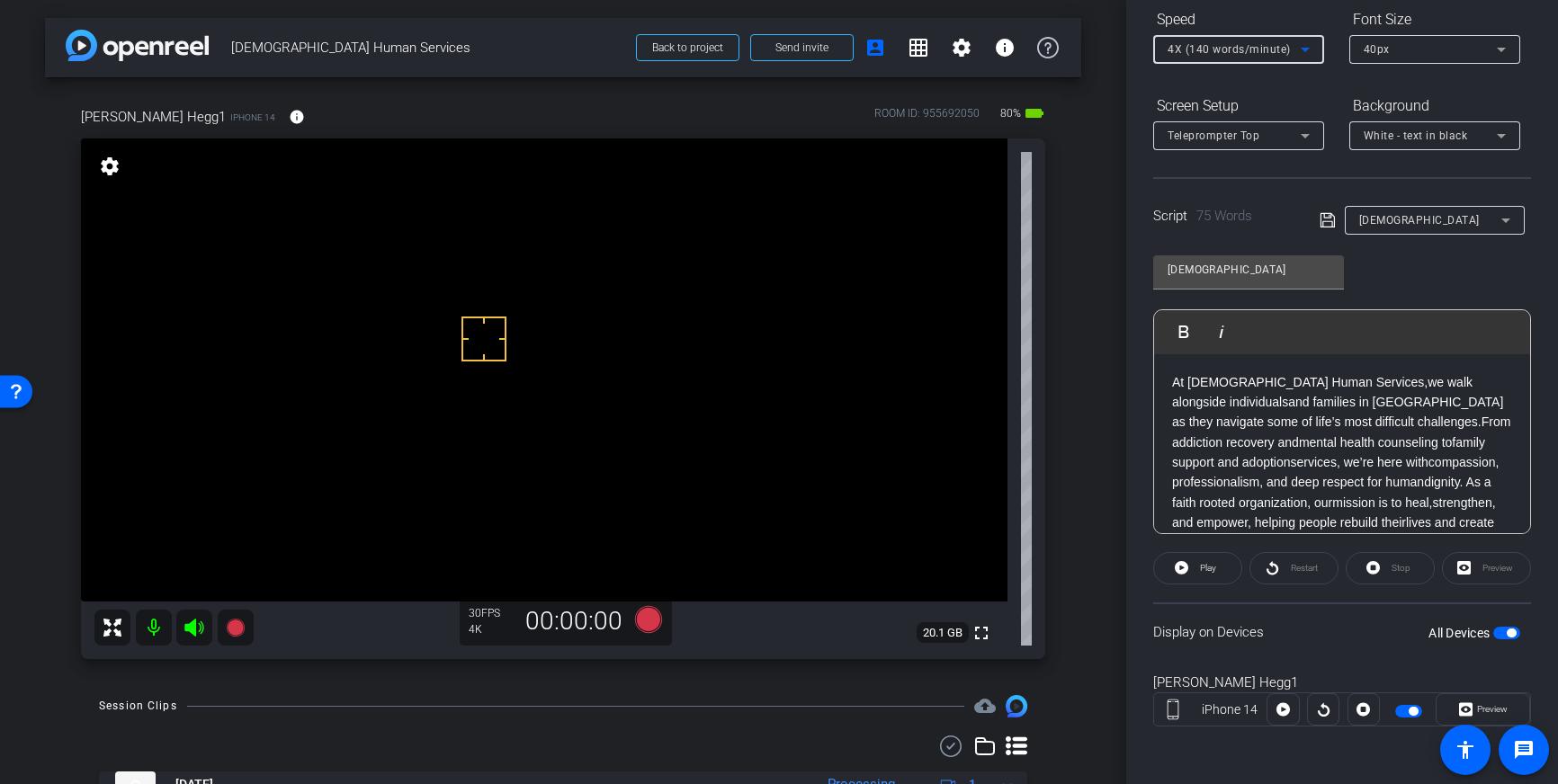
click at [1284, 50] on span "4X (140 words/minute)" at bounding box center [1229, 49] width 123 height 12
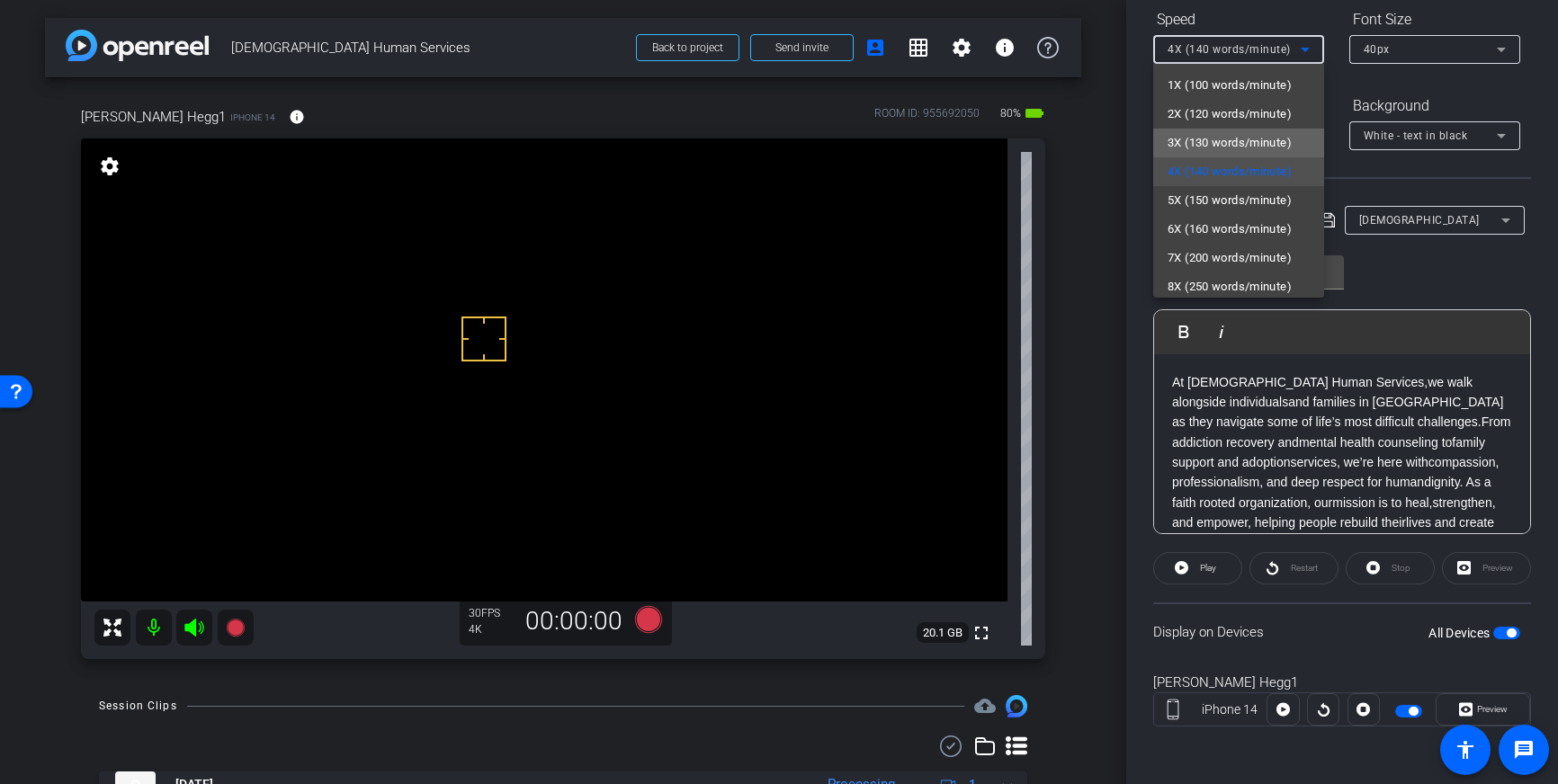
click at [1246, 142] on span "3X (130 words/minute)" at bounding box center [1229, 143] width 124 height 22
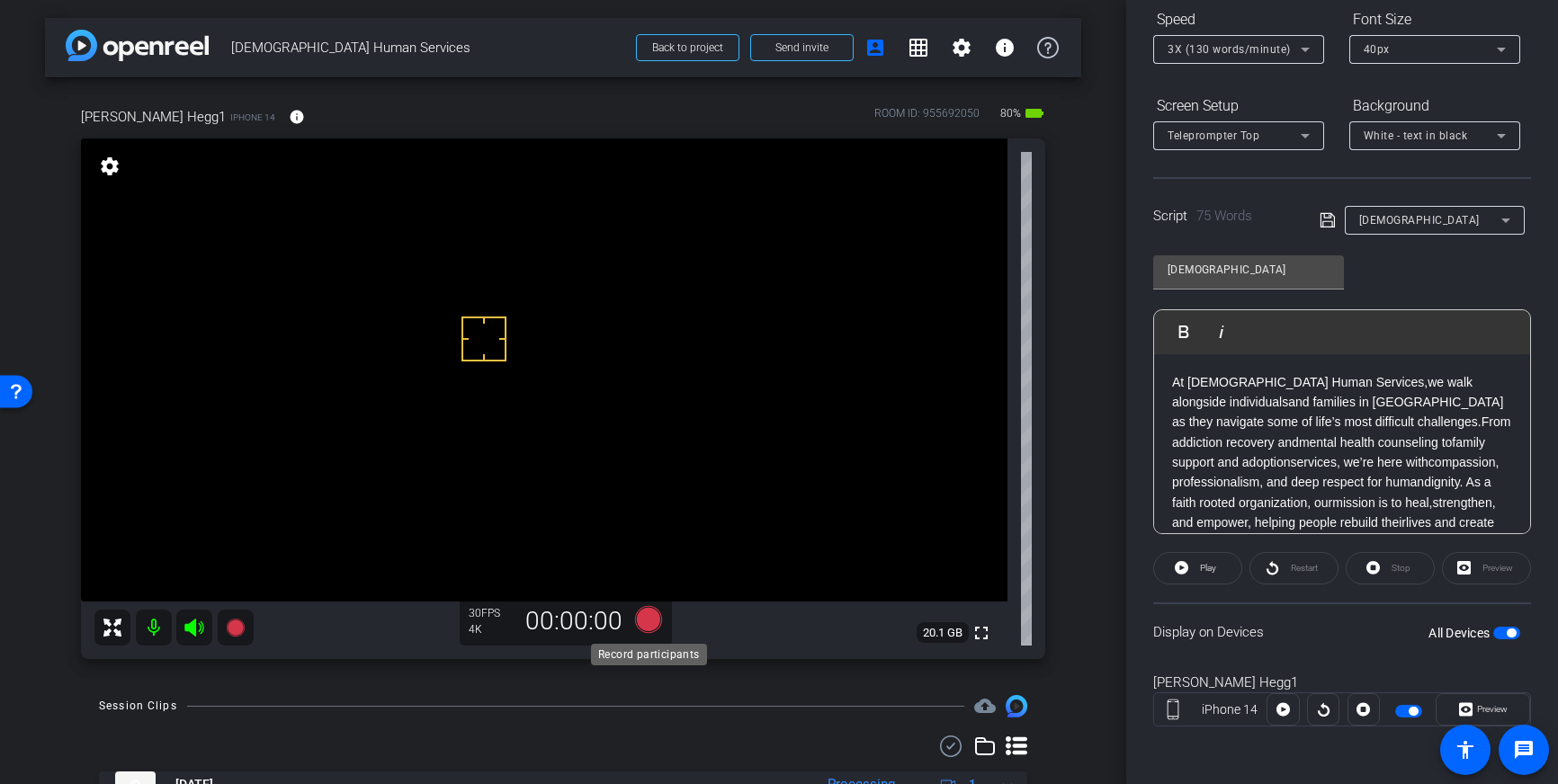
click at [648, 622] on icon at bounding box center [648, 619] width 27 height 27
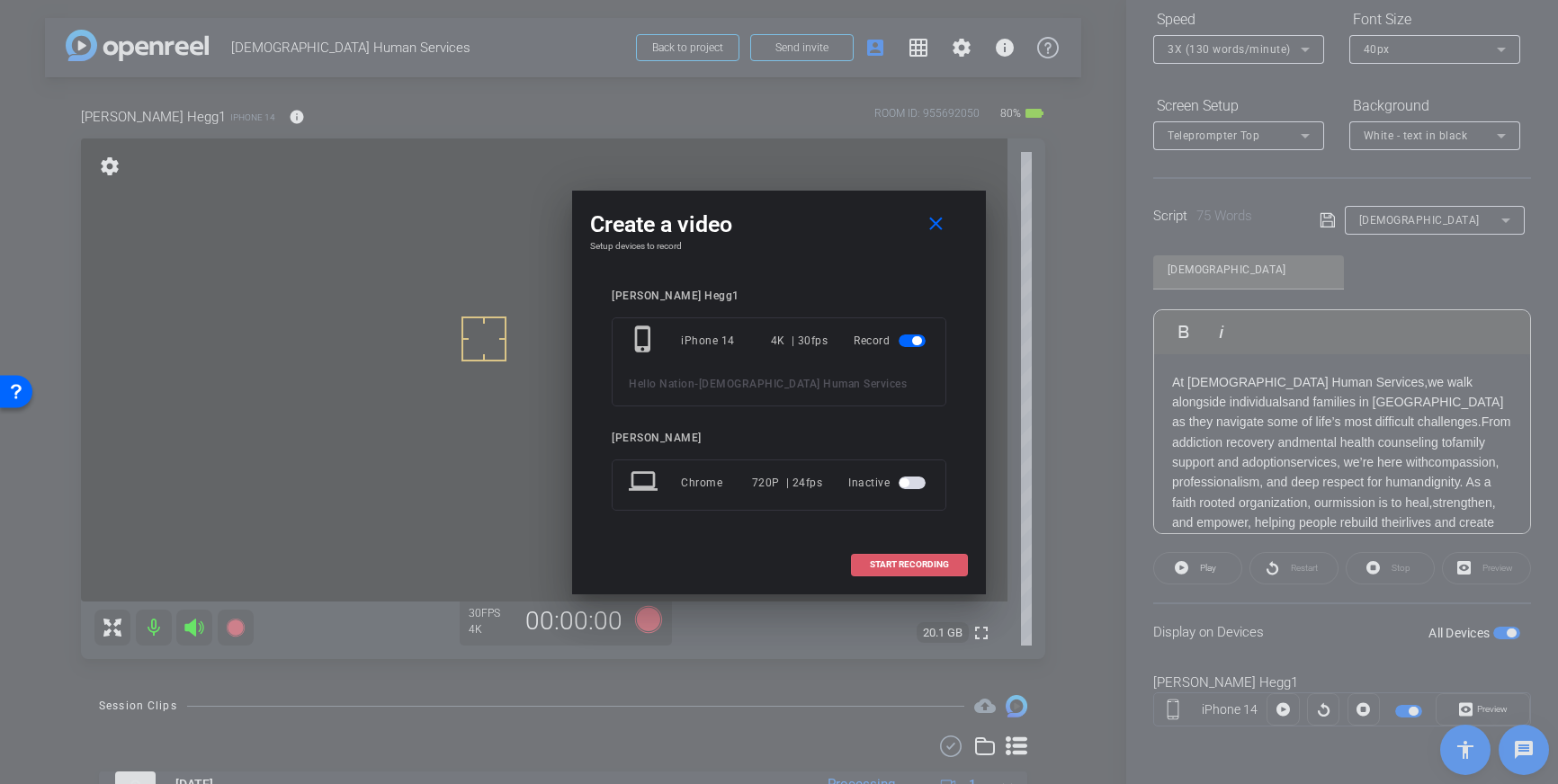
click at [938, 563] on span "START RECORDING" at bounding box center [910, 565] width 79 height 9
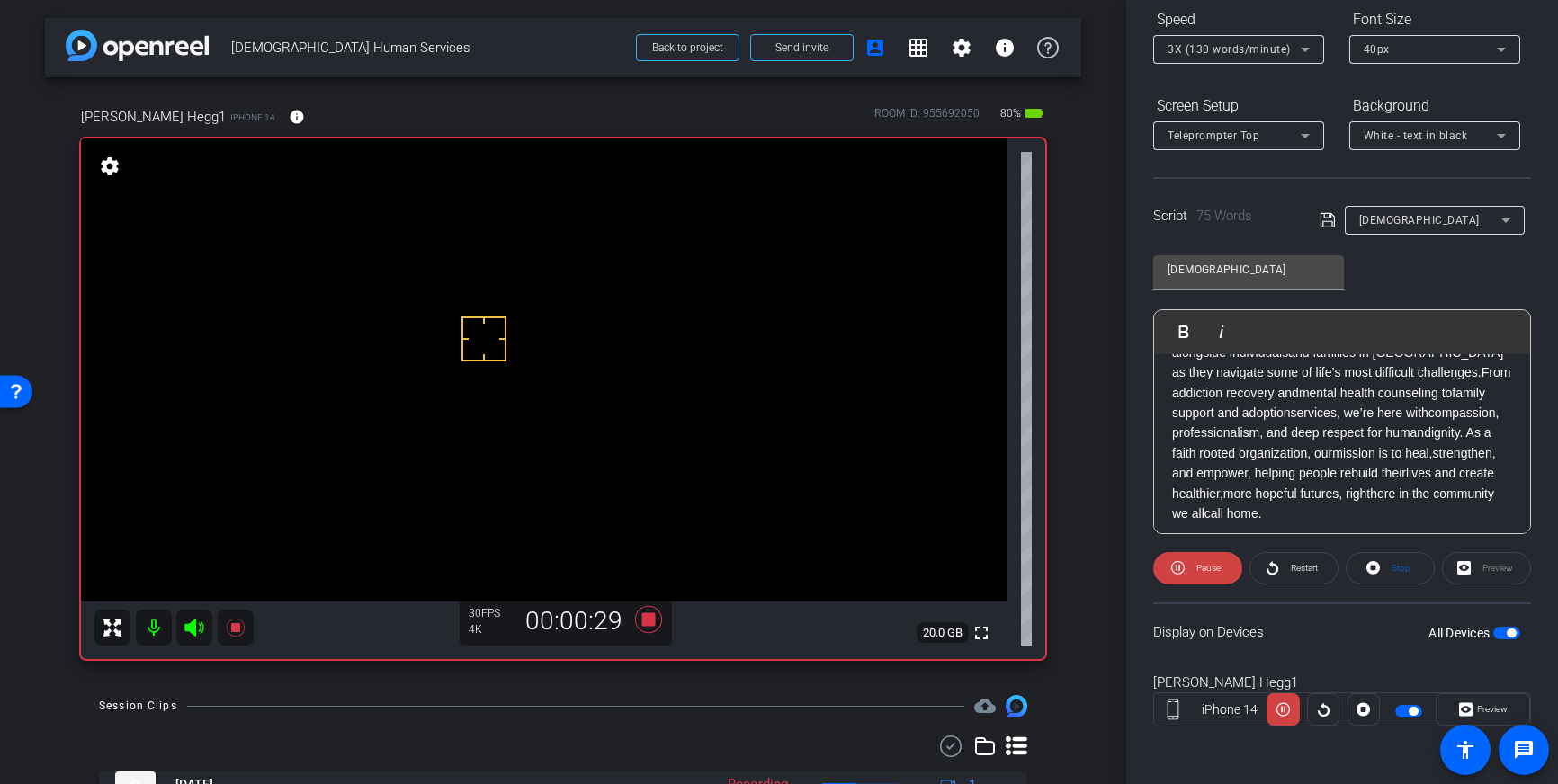
scroll to position [51, 0]
click at [652, 626] on icon at bounding box center [648, 619] width 27 height 27
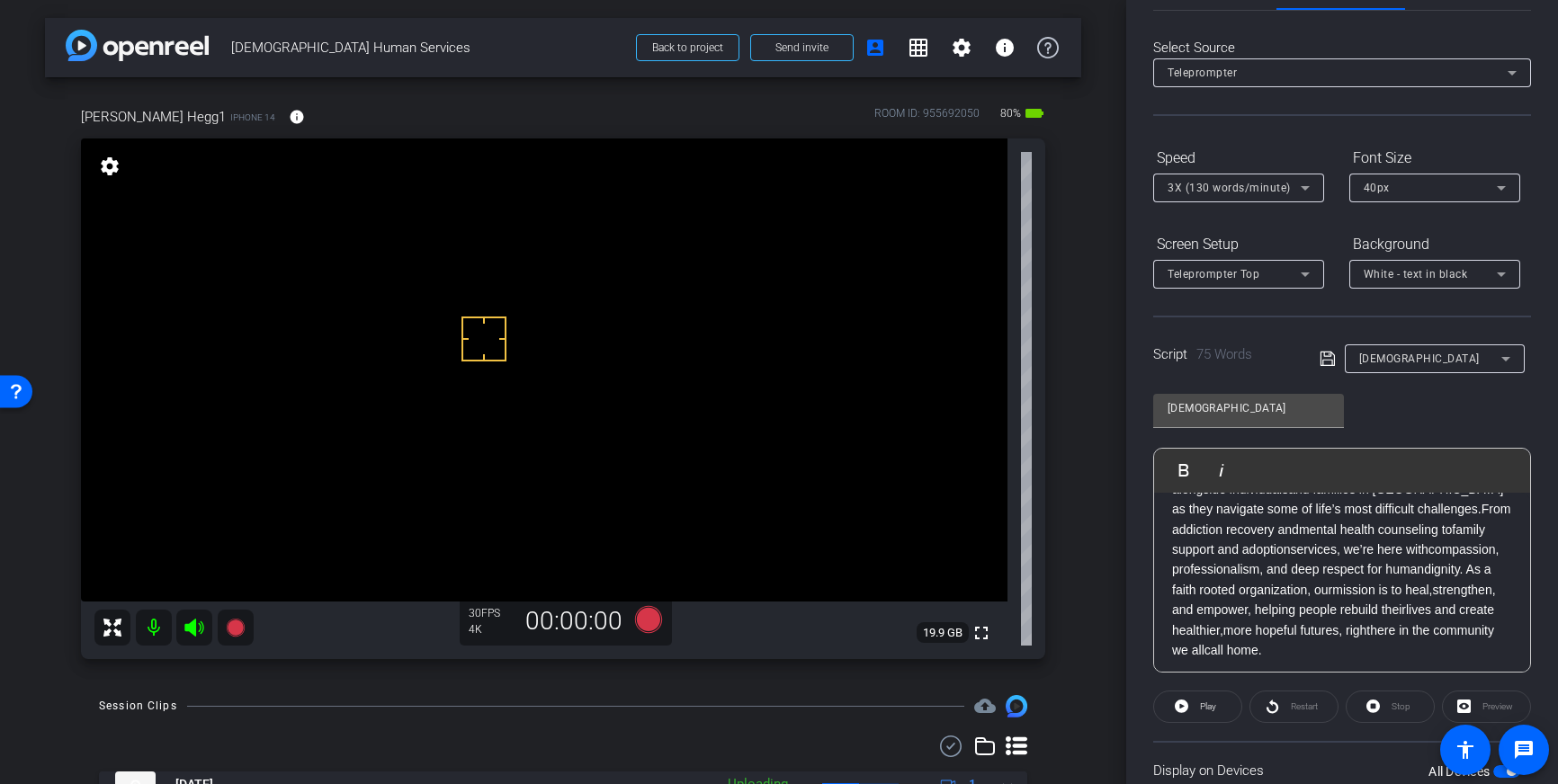
scroll to position [0, 0]
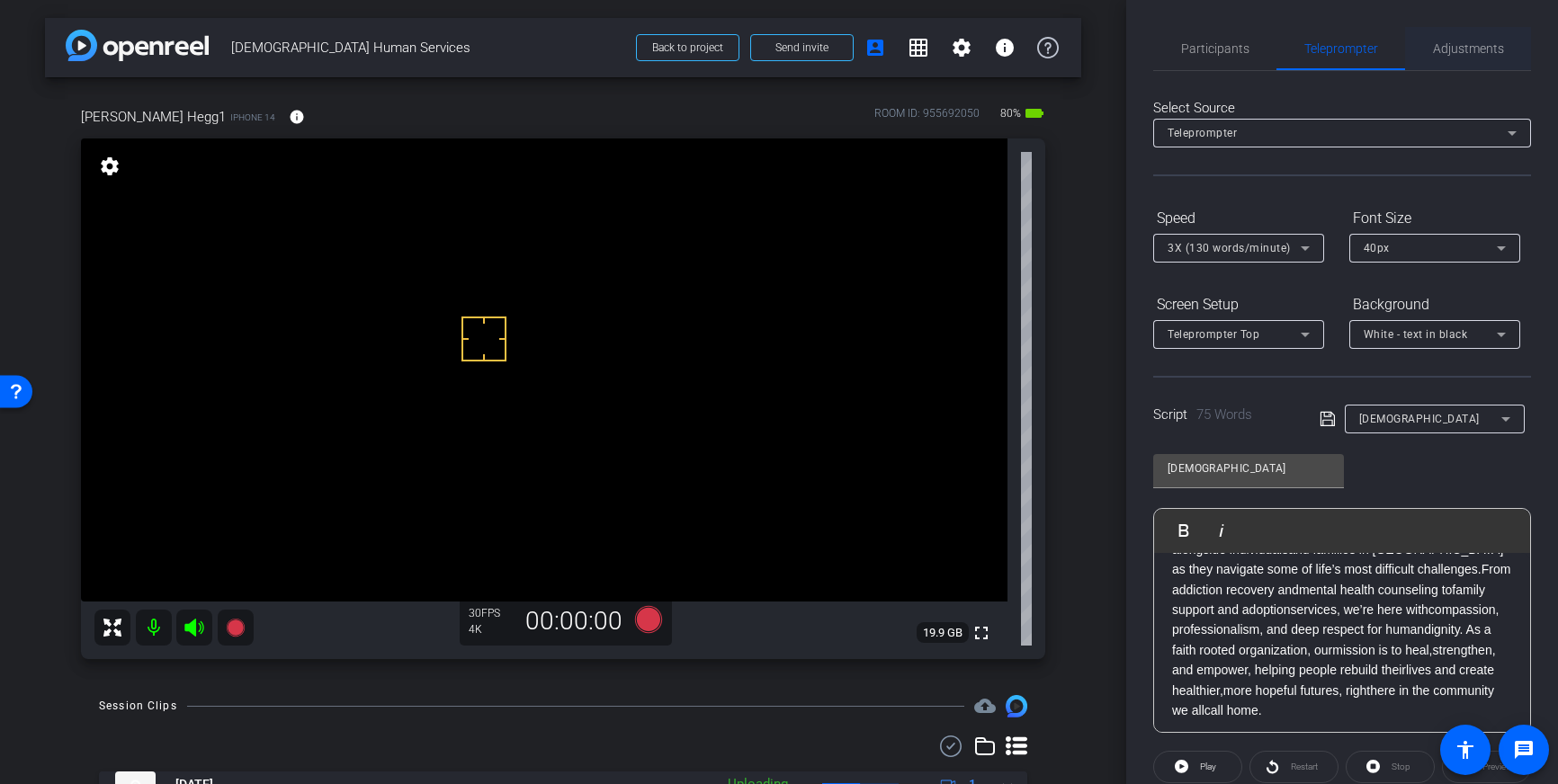
click at [1478, 51] on span "Adjustments" at bounding box center [1468, 48] width 71 height 12
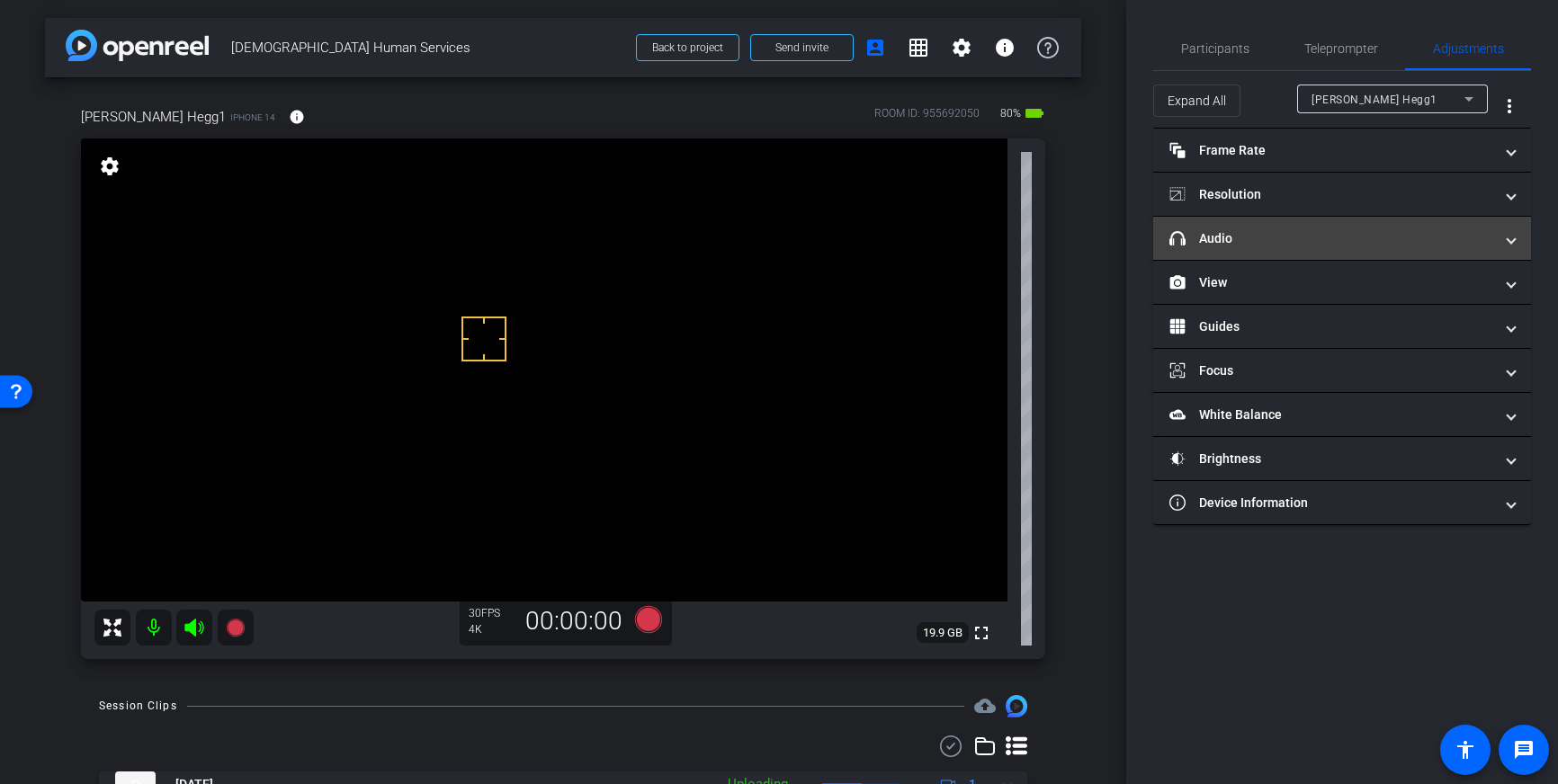
click at [1404, 240] on mat-panel-title "headphone icon Audio" at bounding box center [1331, 239] width 324 height 19
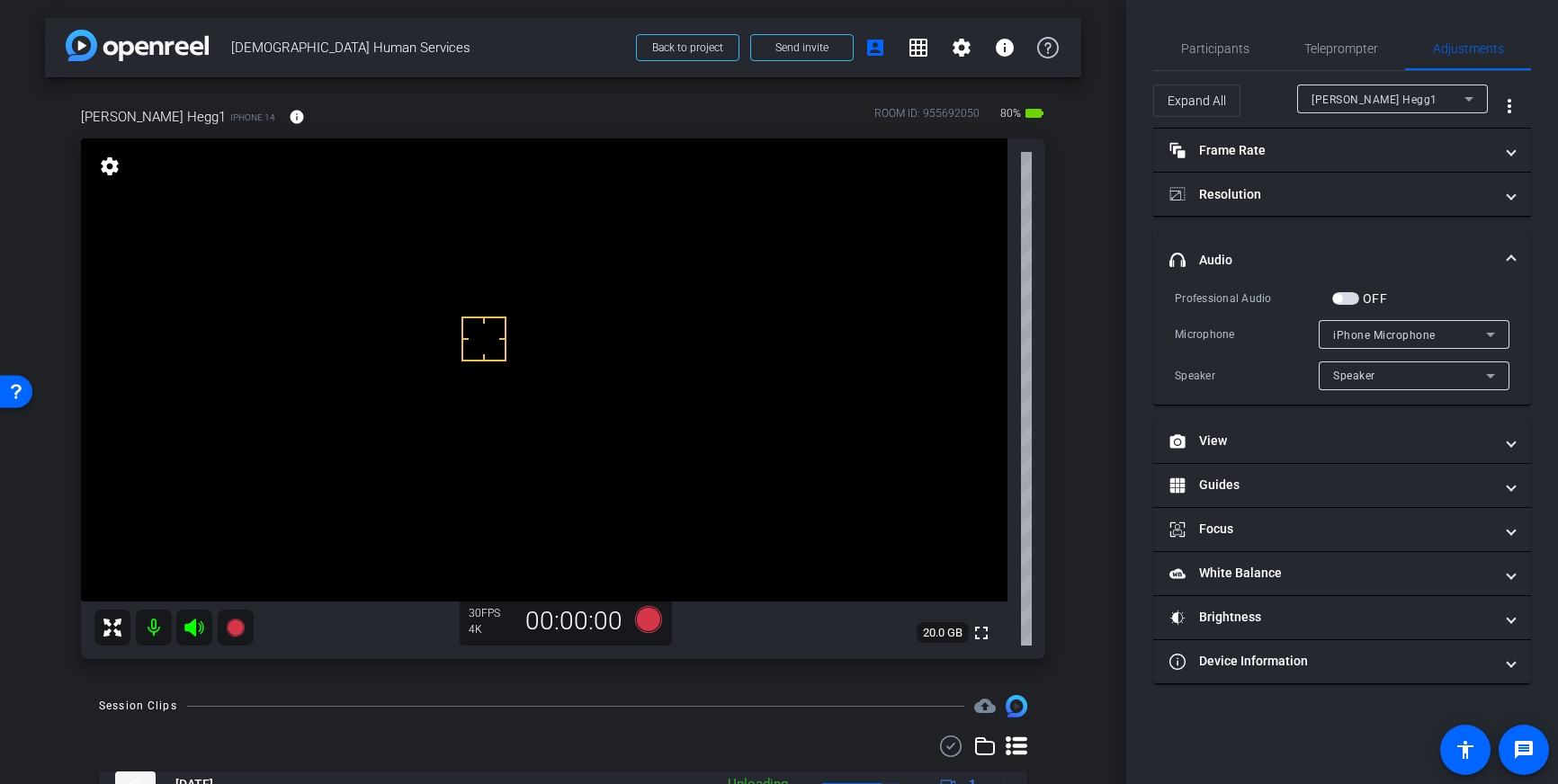
click at [1354, 300] on span "button" at bounding box center [1345, 298] width 27 height 12
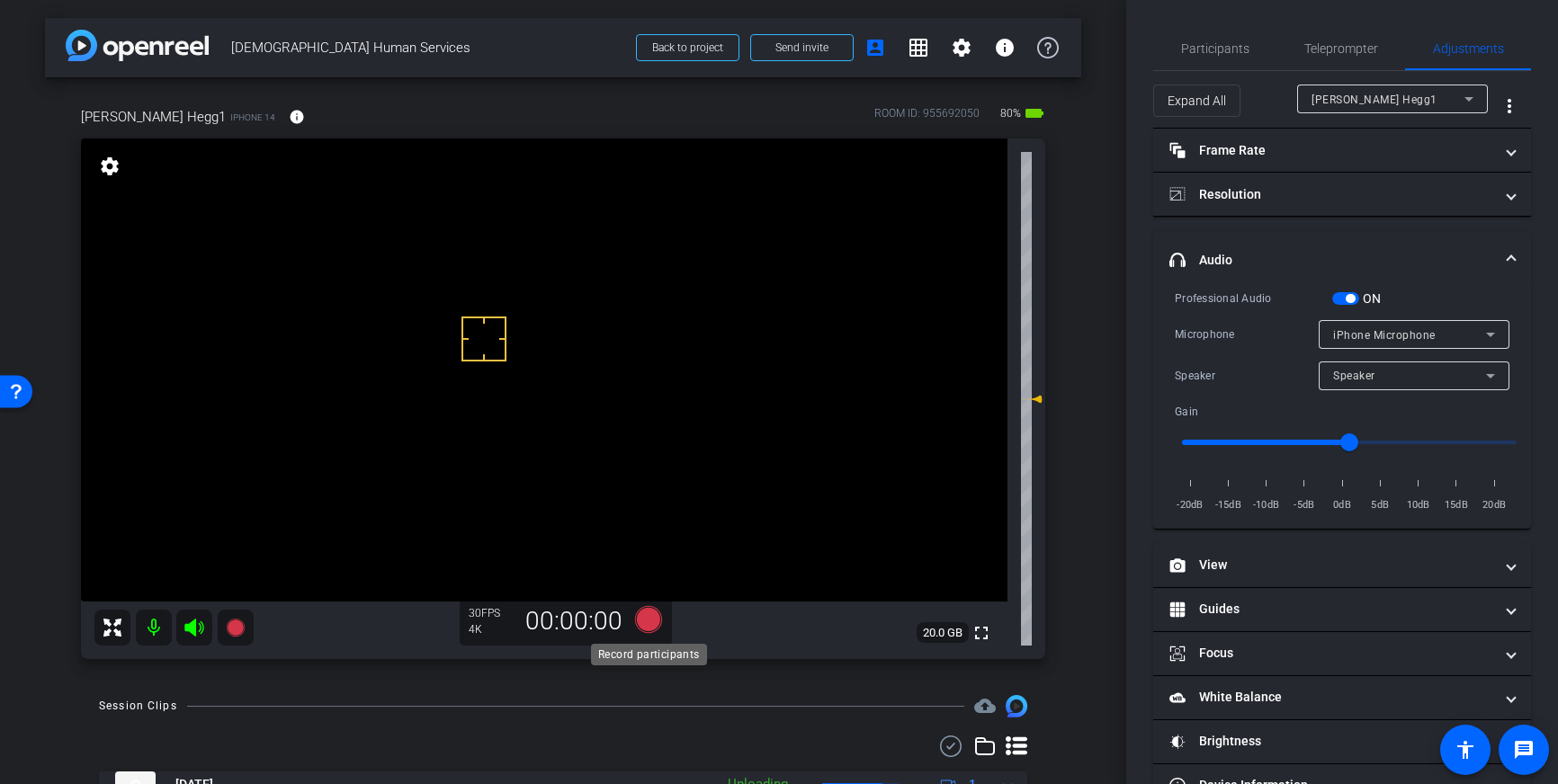
drag, startPoint x: 639, startPoint y: 625, endPoint x: 657, endPoint y: 625, distance: 18.0
click at [657, 625] on icon at bounding box center [648, 619] width 27 height 27
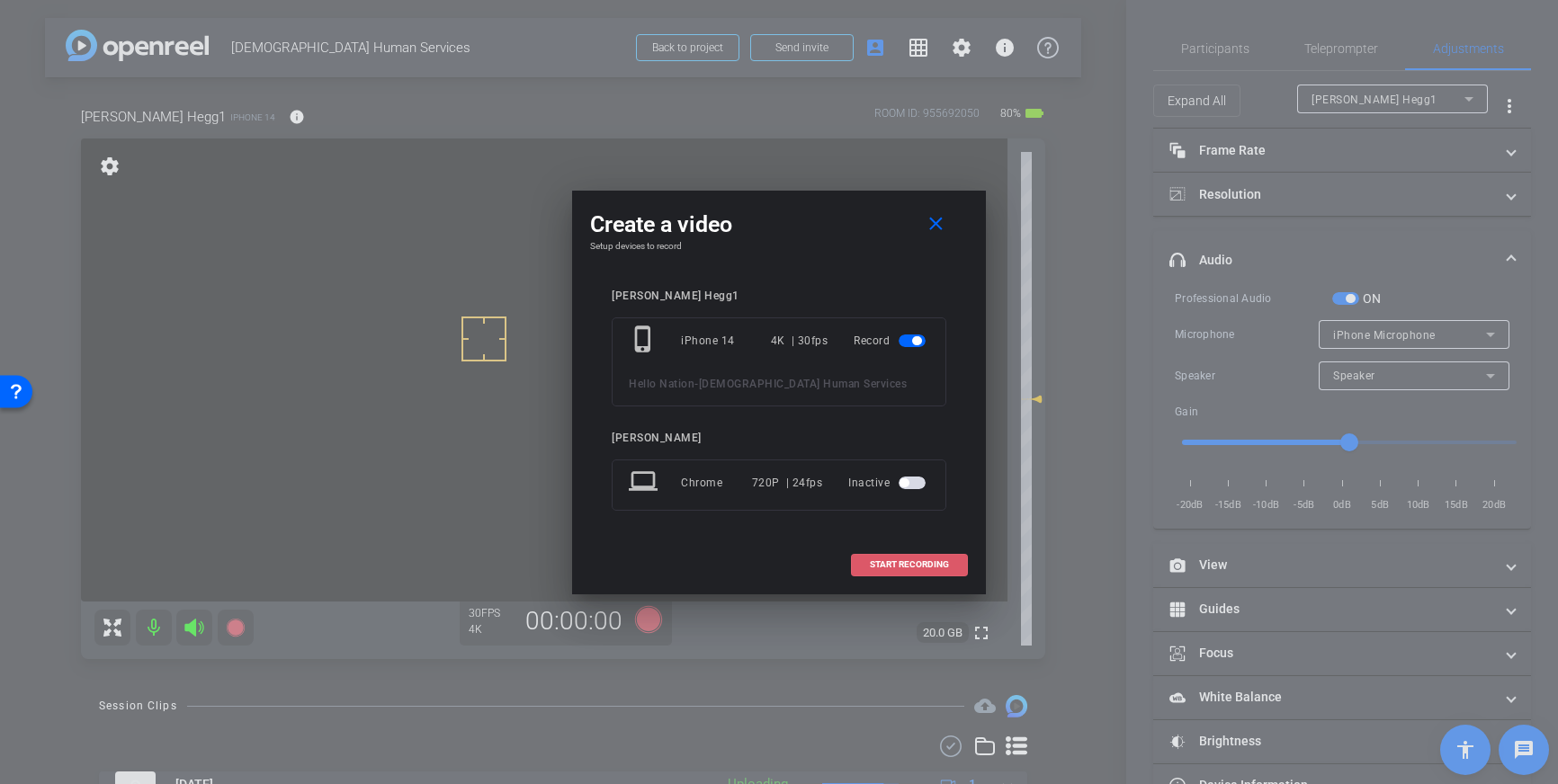
click at [931, 566] on span "START RECORDING" at bounding box center [910, 565] width 79 height 9
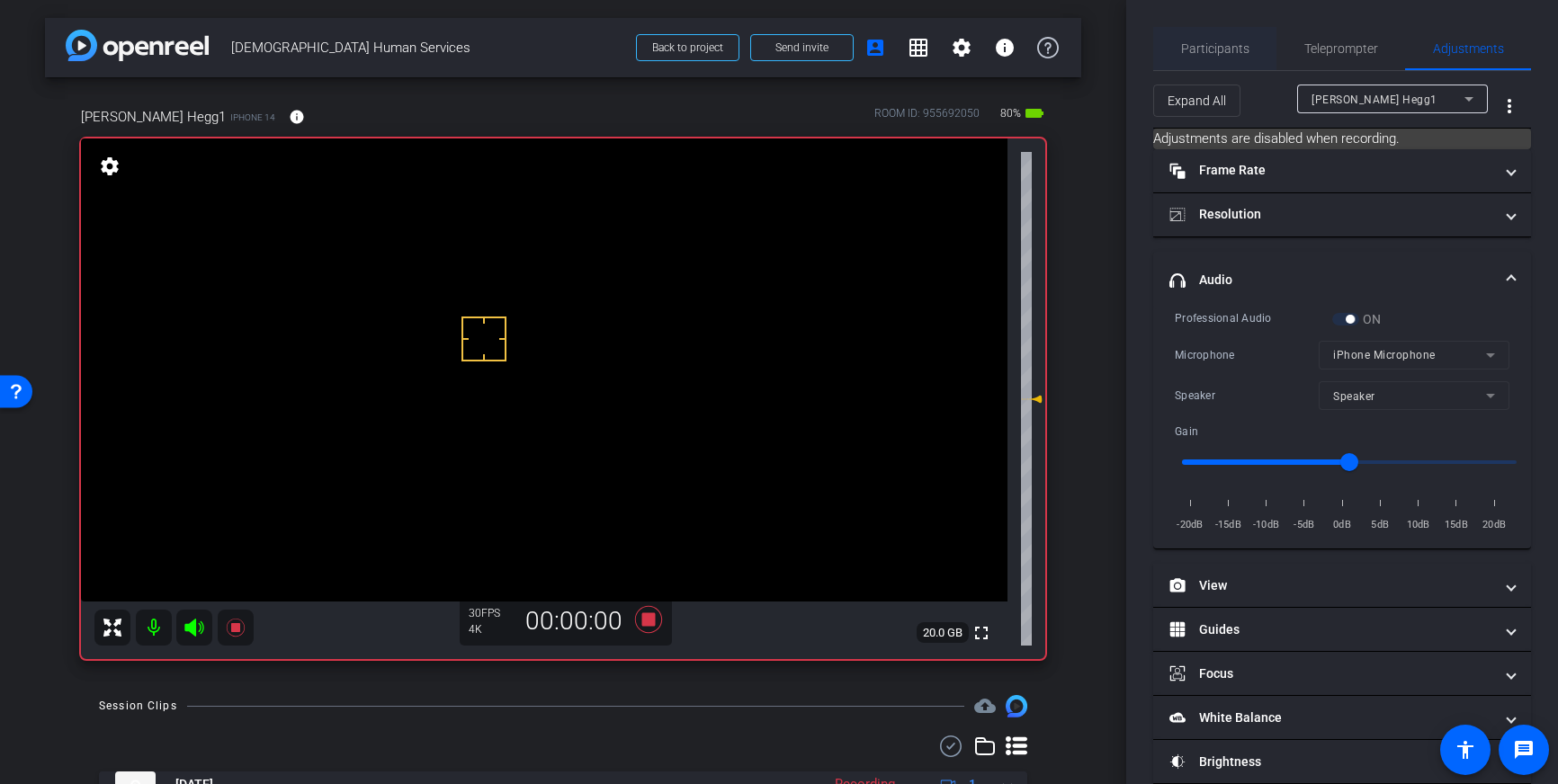
click at [1202, 38] on span "Participants" at bounding box center [1216, 49] width 68 height 44
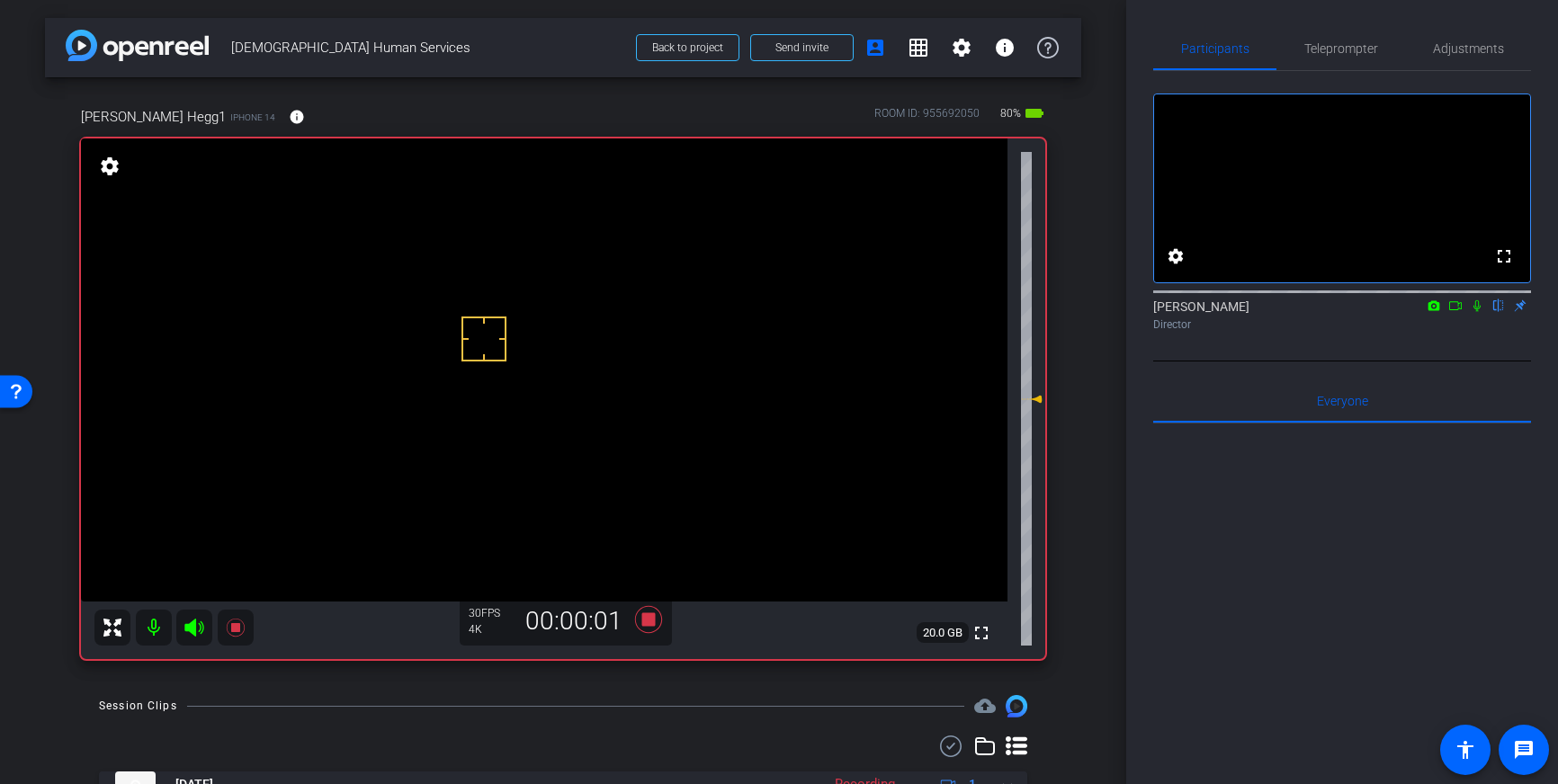
click at [1478, 312] on icon at bounding box center [1477, 305] width 14 height 12
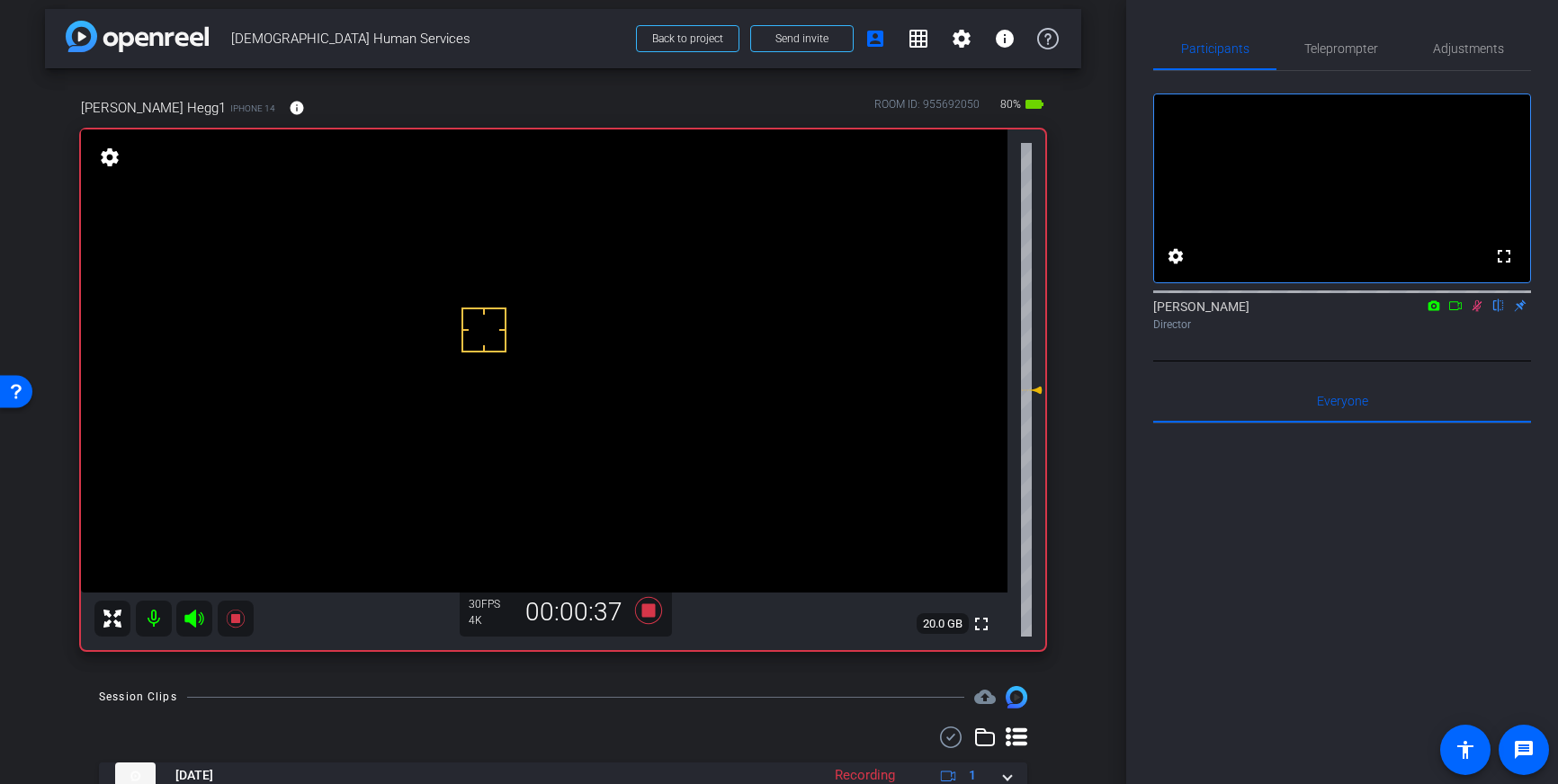
click at [1479, 312] on icon at bounding box center [1477, 305] width 14 height 12
drag, startPoint x: 645, startPoint y: 612, endPoint x: 725, endPoint y: 519, distance: 122.7
click at [645, 612] on icon at bounding box center [648, 610] width 27 height 27
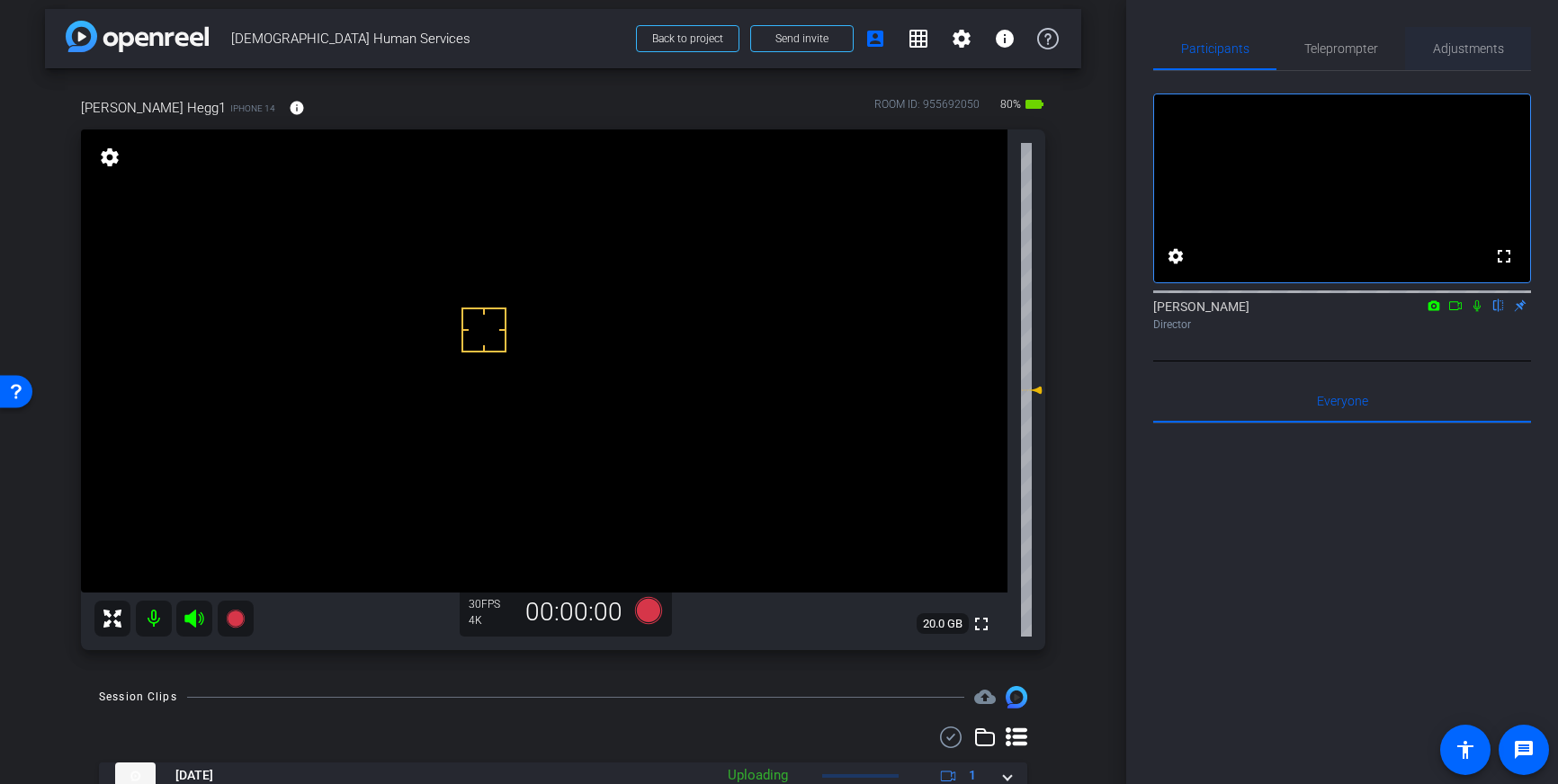
drag, startPoint x: 1461, startPoint y: 46, endPoint x: 1462, endPoint y: 64, distance: 18.0
click at [1461, 46] on span "Adjustments" at bounding box center [1468, 48] width 71 height 12
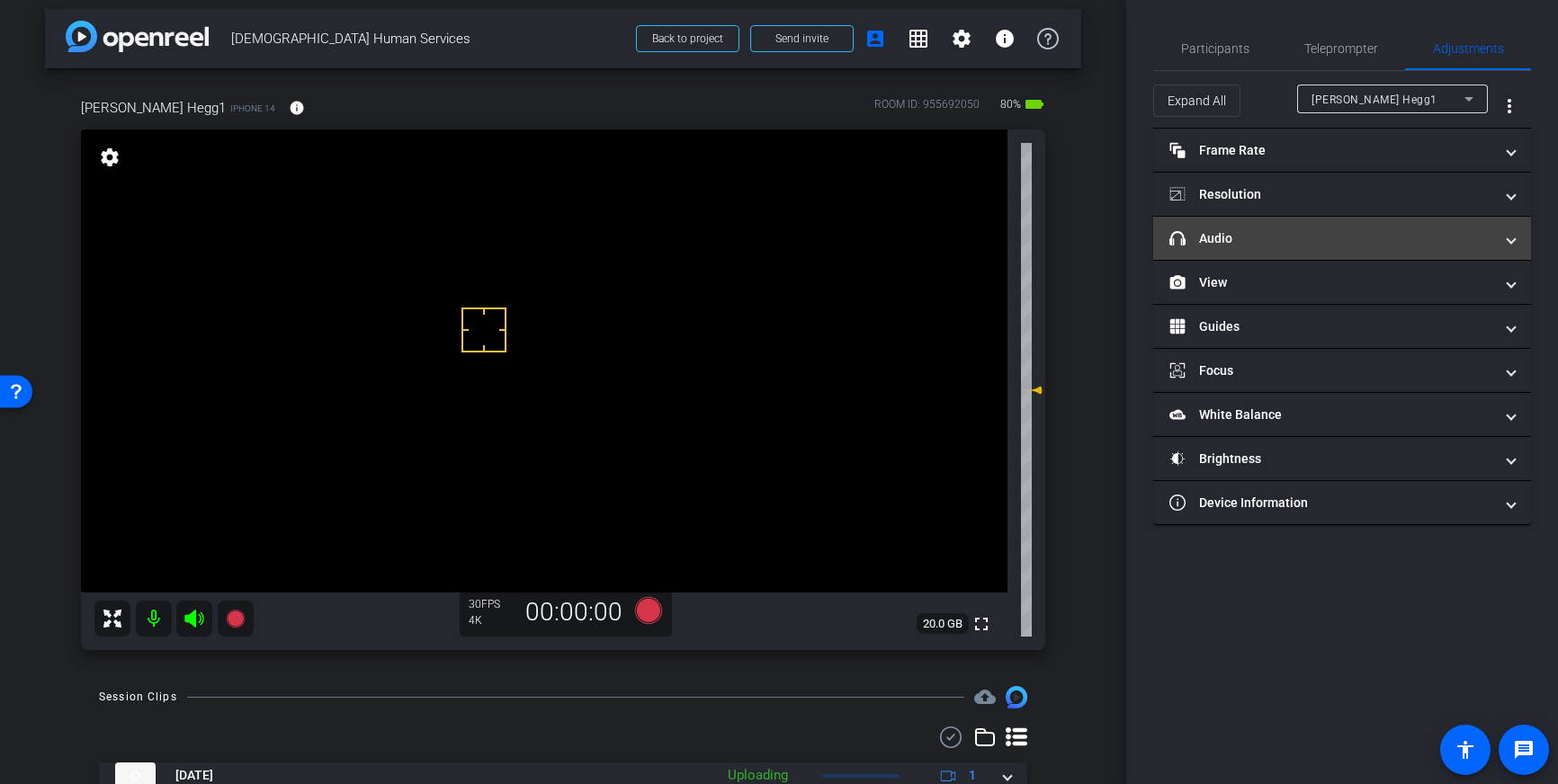
click at [1356, 234] on mat-panel-title "headphone icon Audio" at bounding box center [1331, 239] width 324 height 19
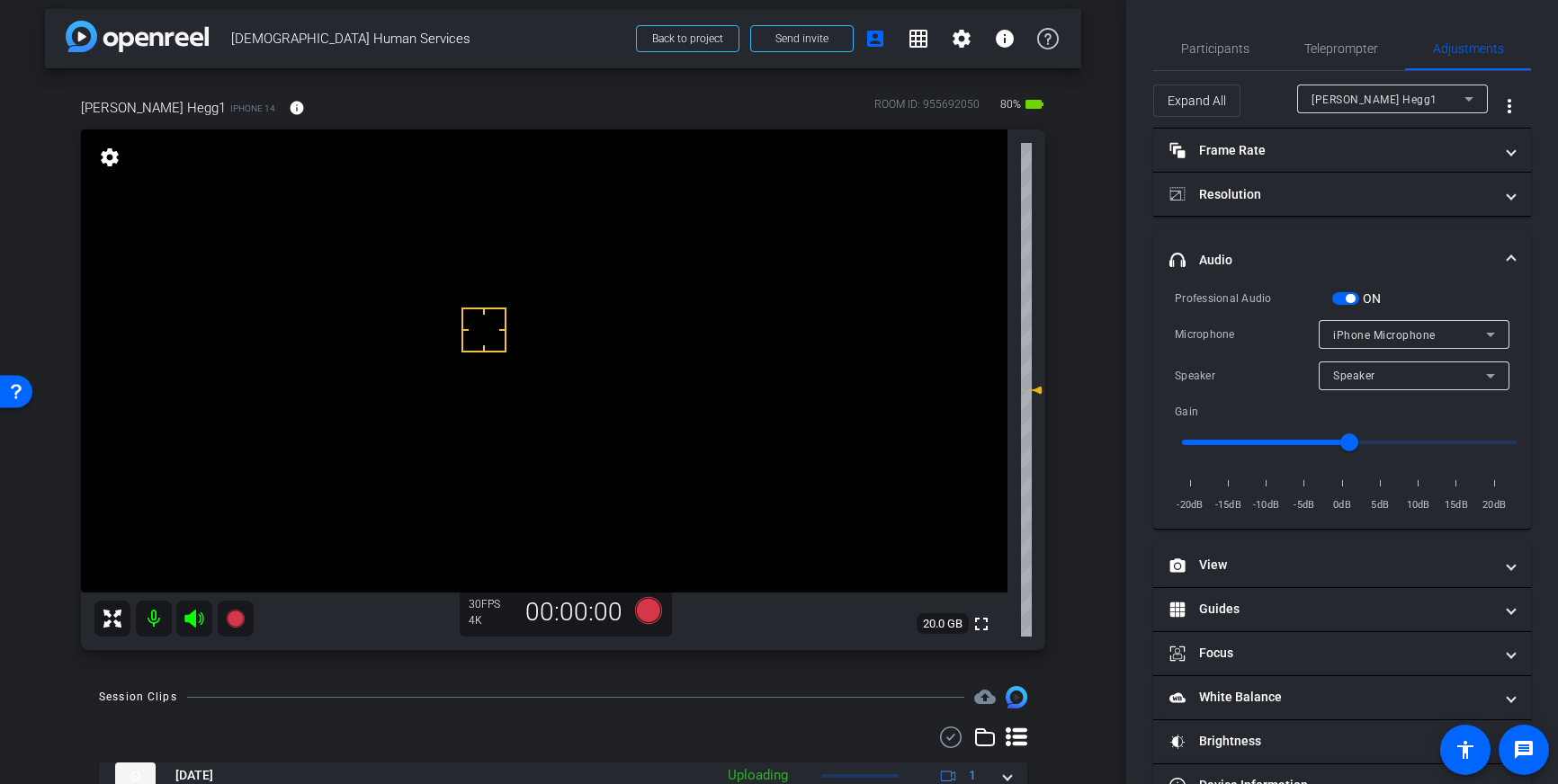
click at [1347, 299] on span "button" at bounding box center [1351, 299] width 9 height 9
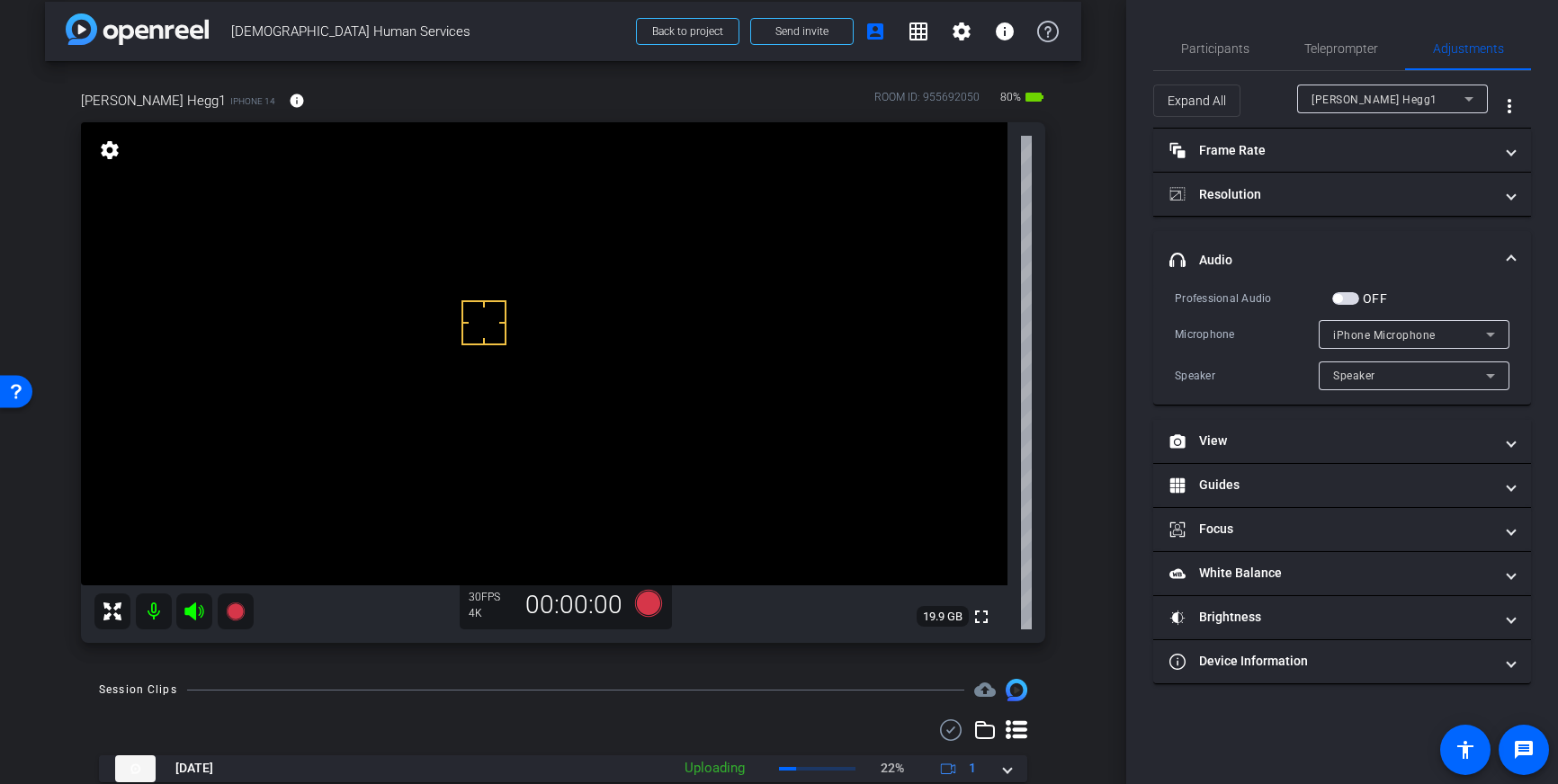
scroll to position [17, 0]
drag, startPoint x: 410, startPoint y: 374, endPoint x: 432, endPoint y: 374, distance: 22.0
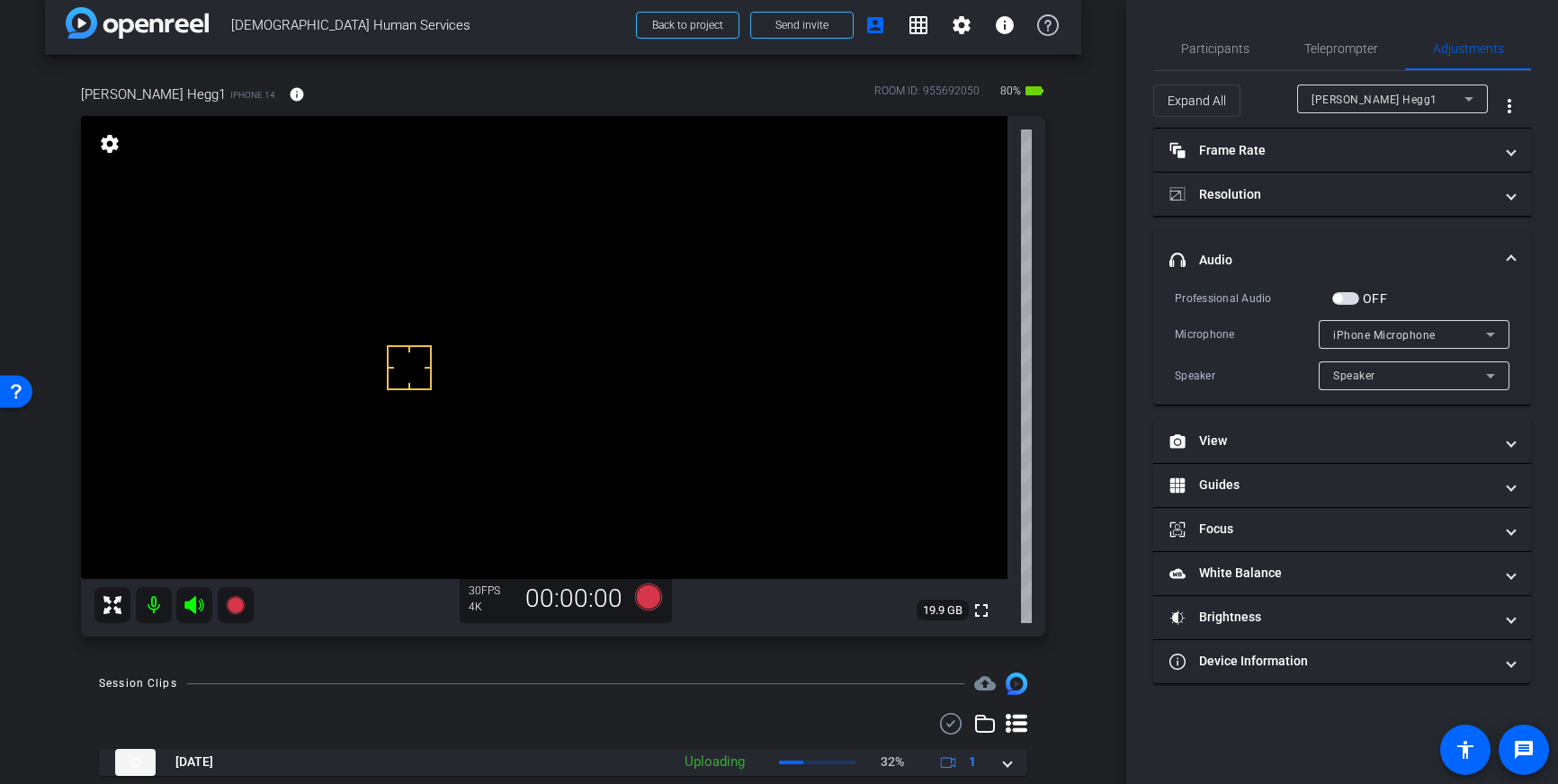
click at [1345, 296] on span "button" at bounding box center [1345, 298] width 27 height 12
drag, startPoint x: 647, startPoint y: 598, endPoint x: 661, endPoint y: 600, distance: 14.1
click at [661, 600] on icon at bounding box center [648, 597] width 27 height 27
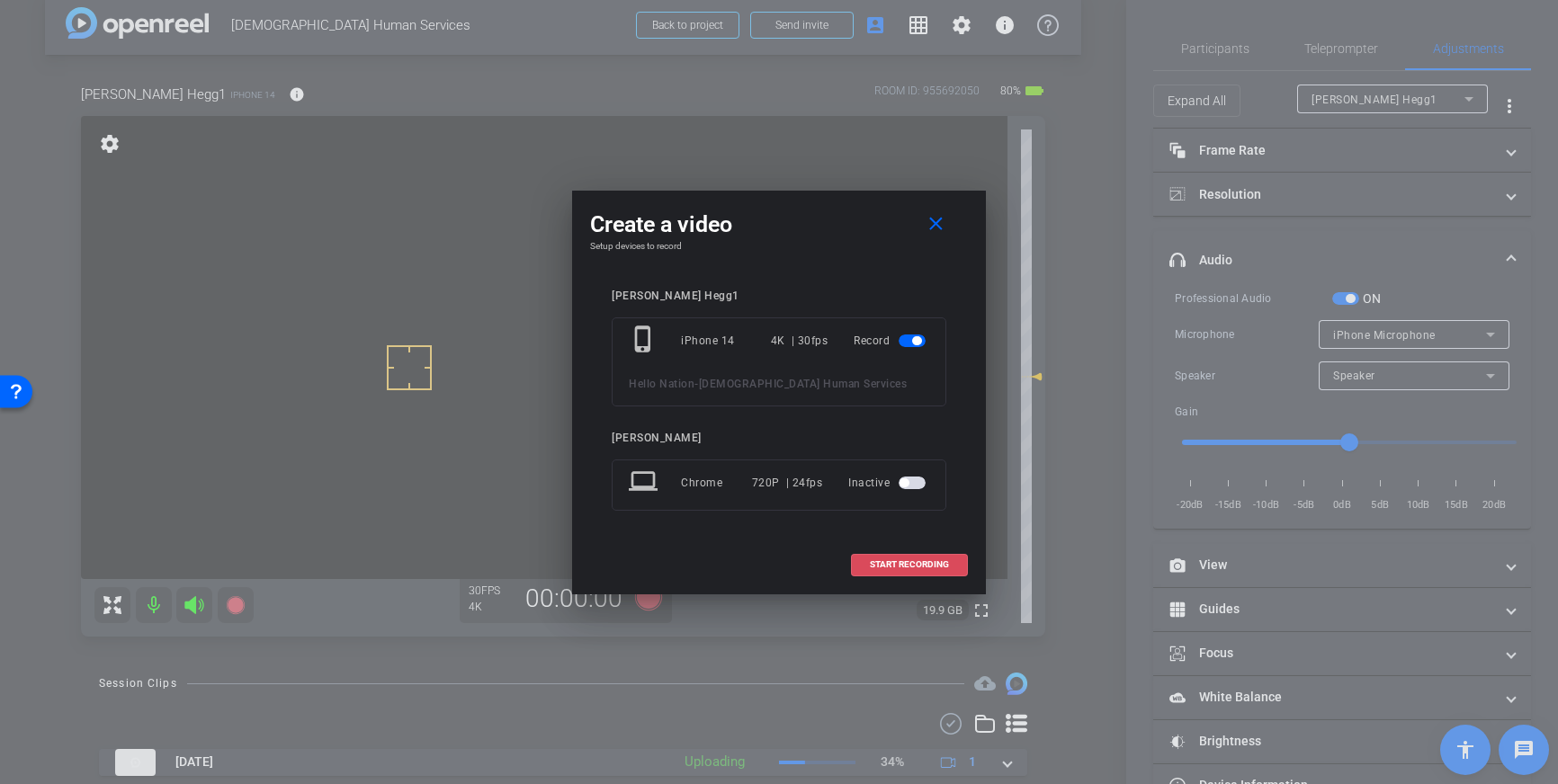
drag, startPoint x: 860, startPoint y: 561, endPoint x: 901, endPoint y: 568, distance: 41.6
click at [863, 562] on span at bounding box center [910, 565] width 115 height 44
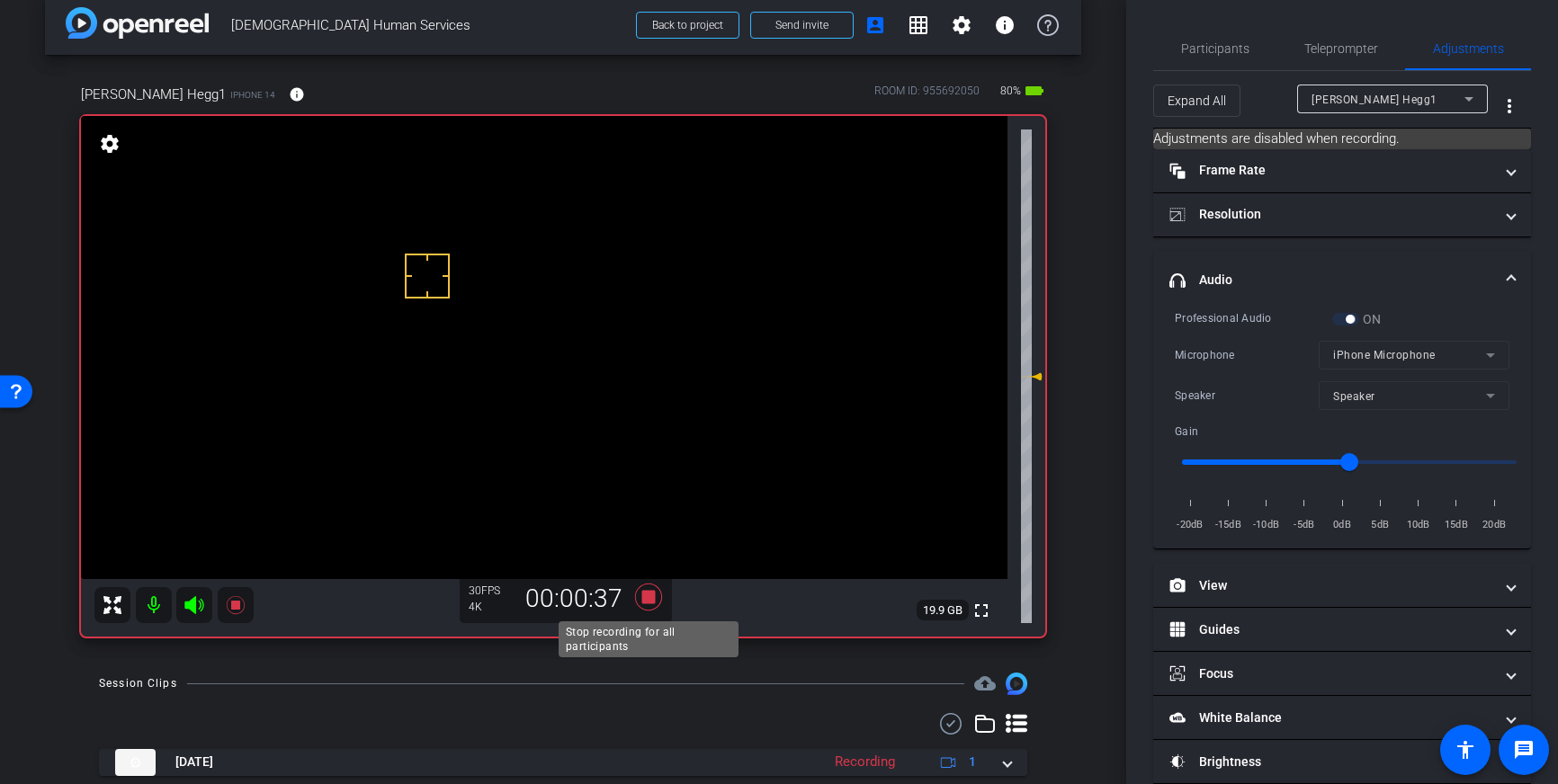
click at [653, 597] on icon at bounding box center [648, 597] width 27 height 27
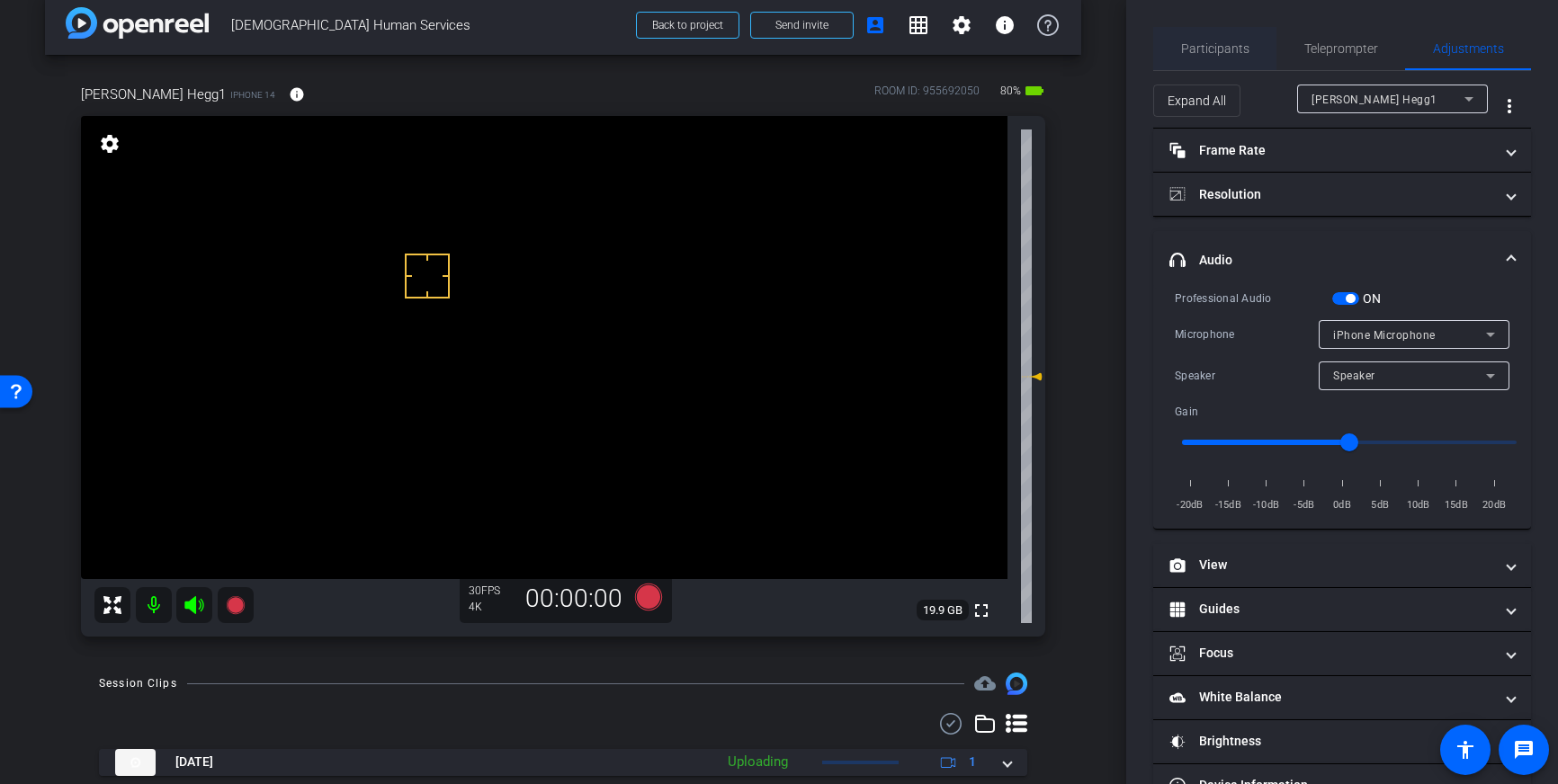
click at [1205, 52] on span "Participants" at bounding box center [1216, 48] width 68 height 12
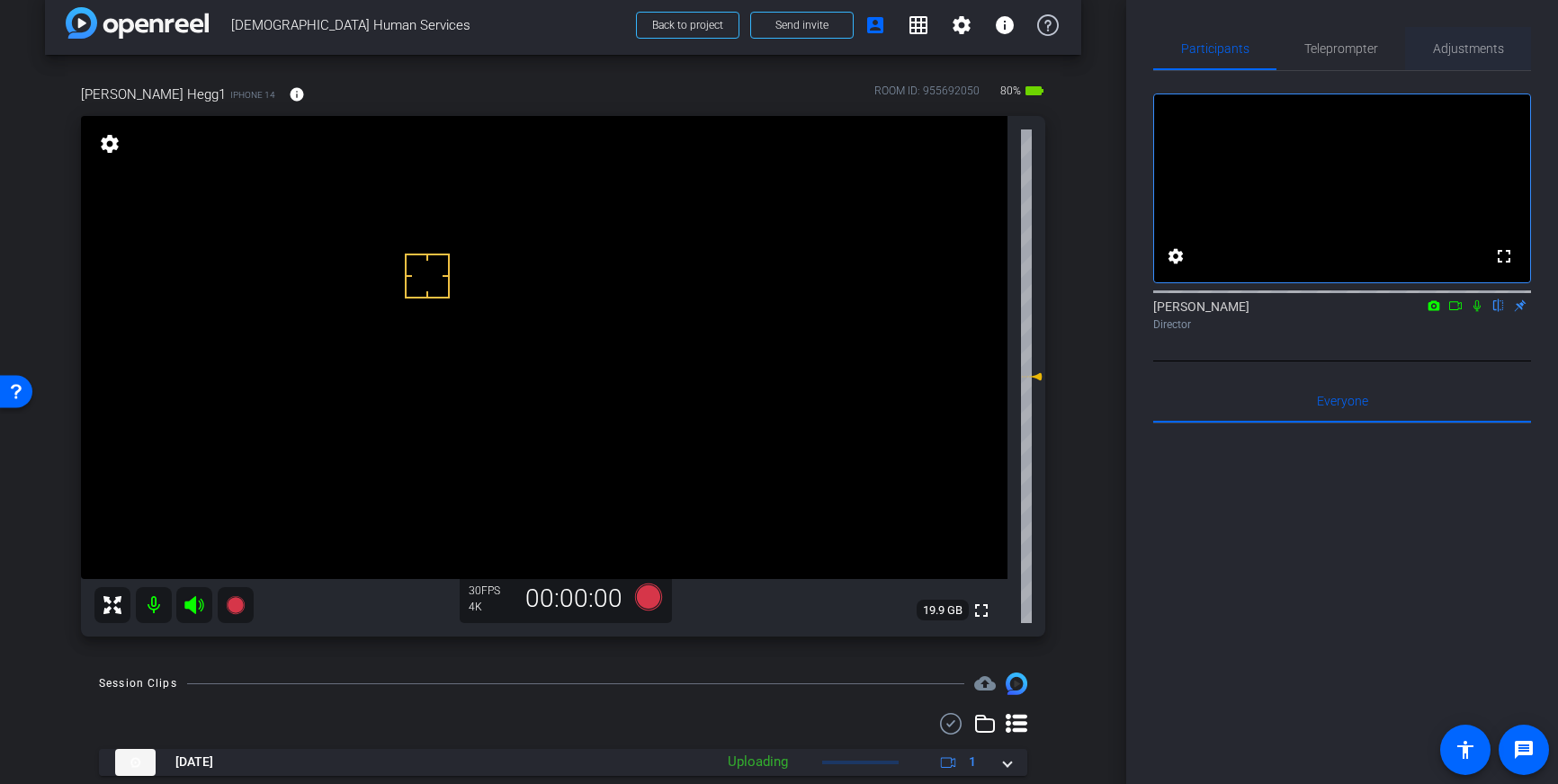
click at [1432, 52] on div "Adjustments" at bounding box center [1467, 49] width 126 height 44
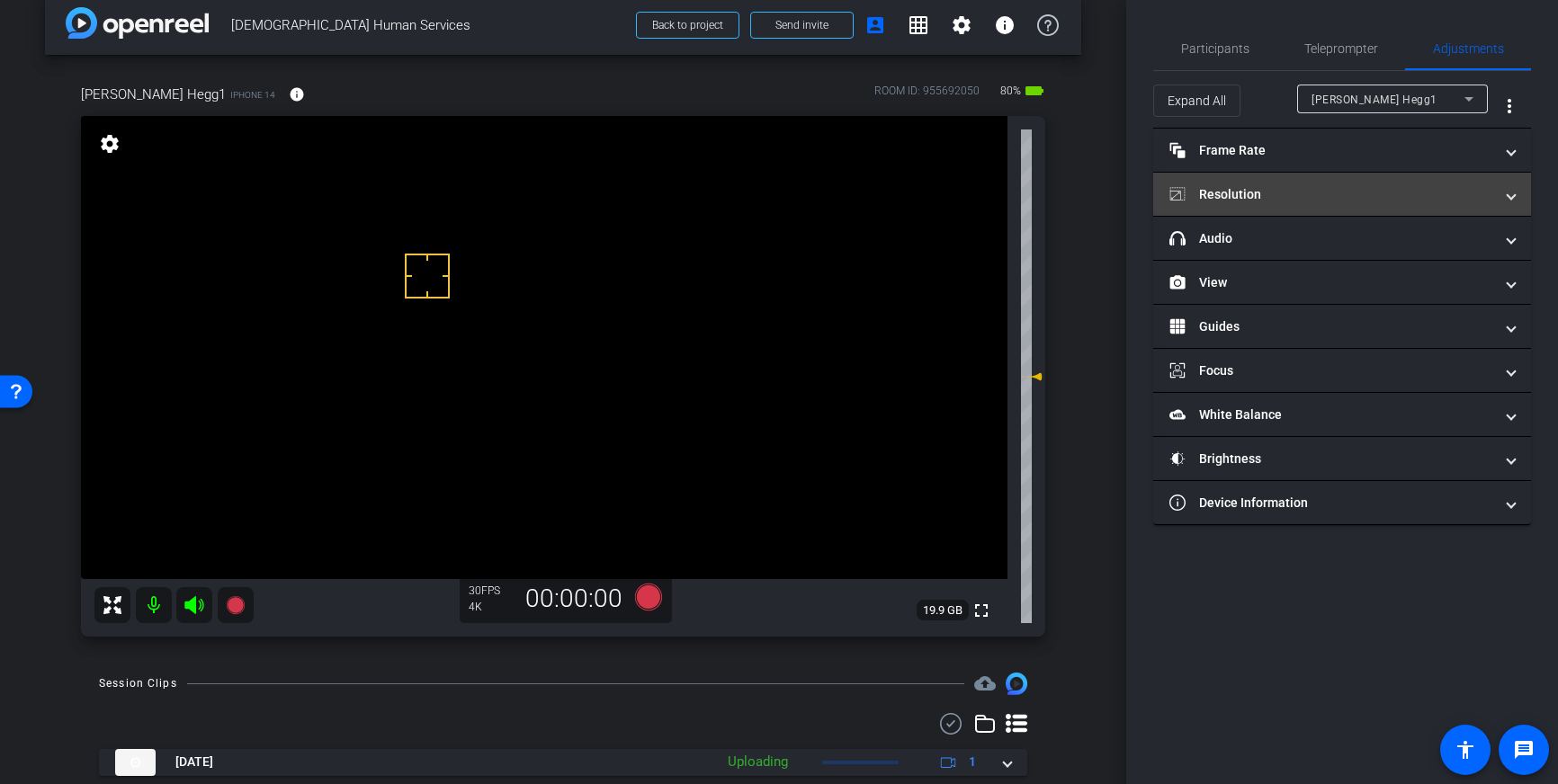
click at [1400, 192] on mat-panel-title "Resolution" at bounding box center [1331, 195] width 324 height 19
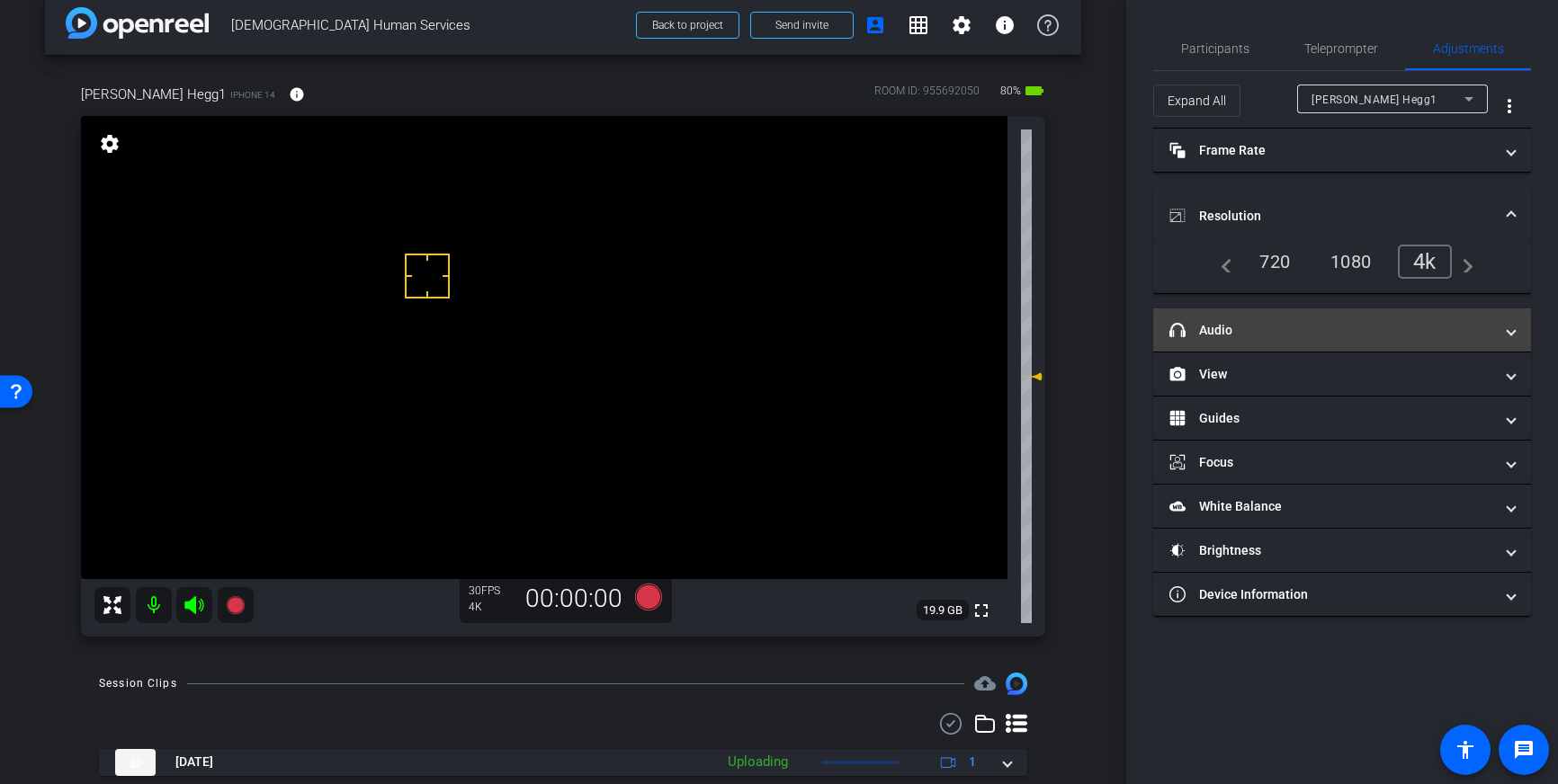
click at [1334, 326] on mat-panel-title "headphone icon Audio" at bounding box center [1331, 331] width 324 height 19
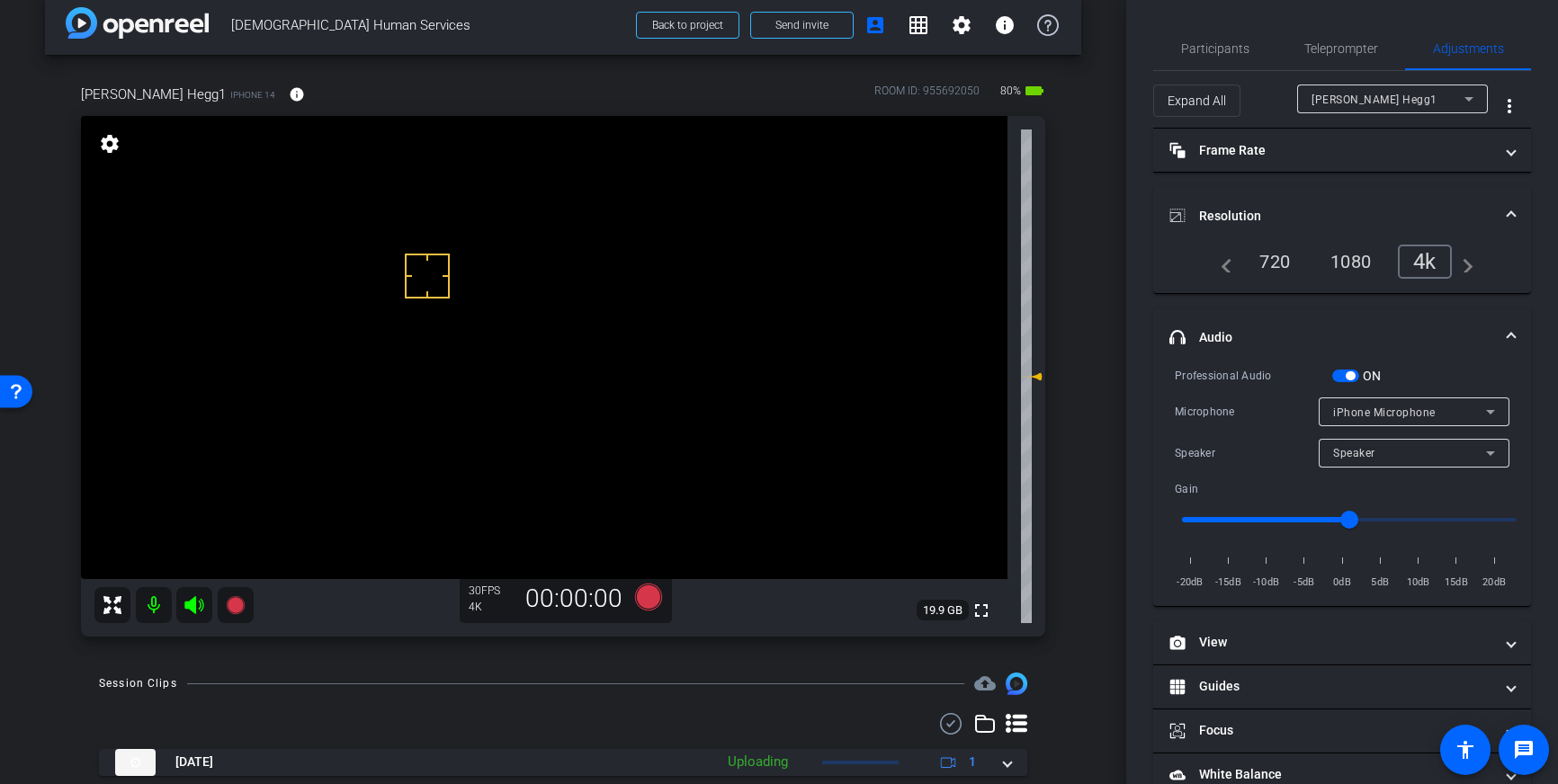
click at [1351, 375] on span "button" at bounding box center [1351, 376] width 9 height 9
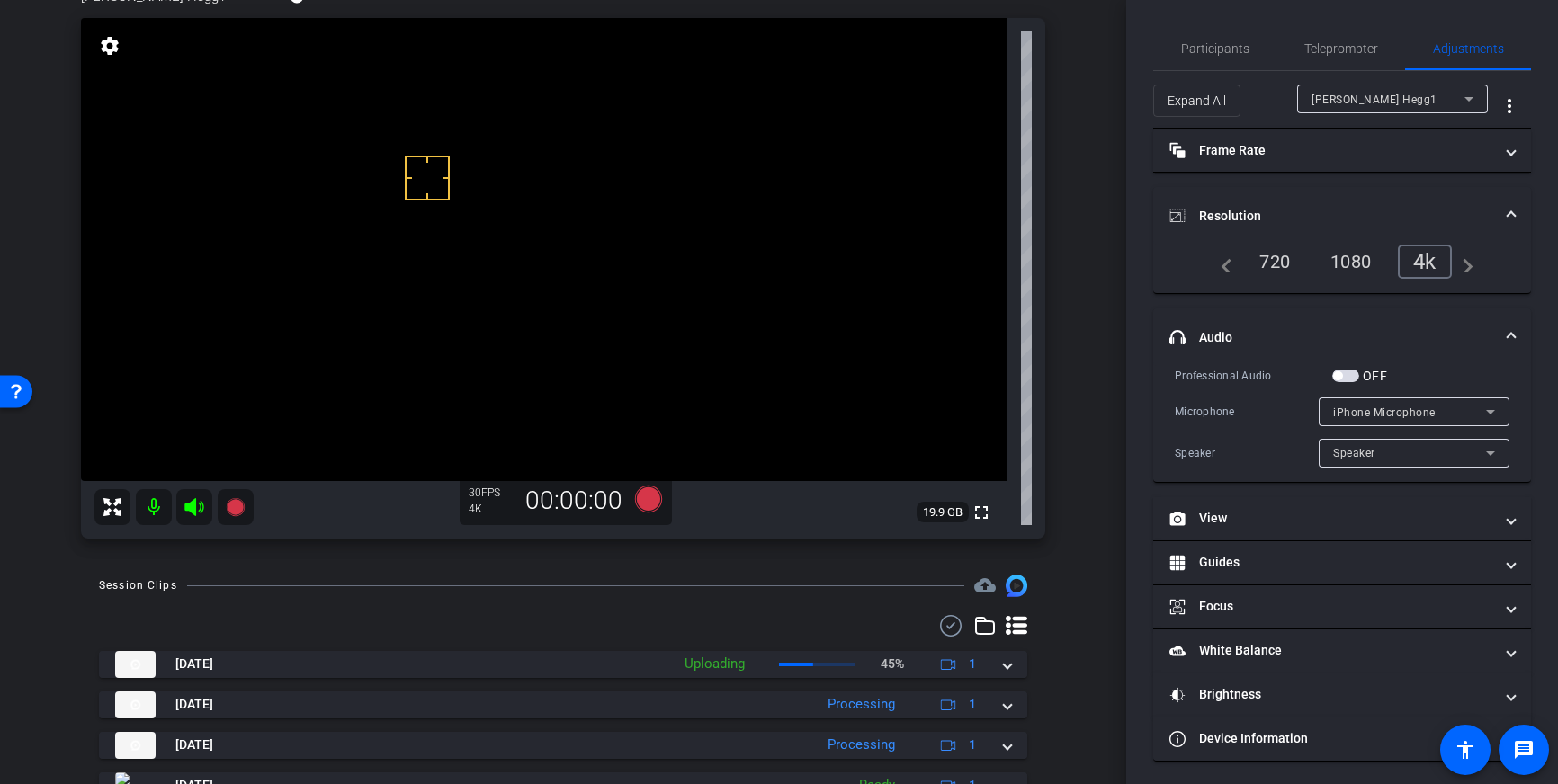
scroll to position [0, 0]
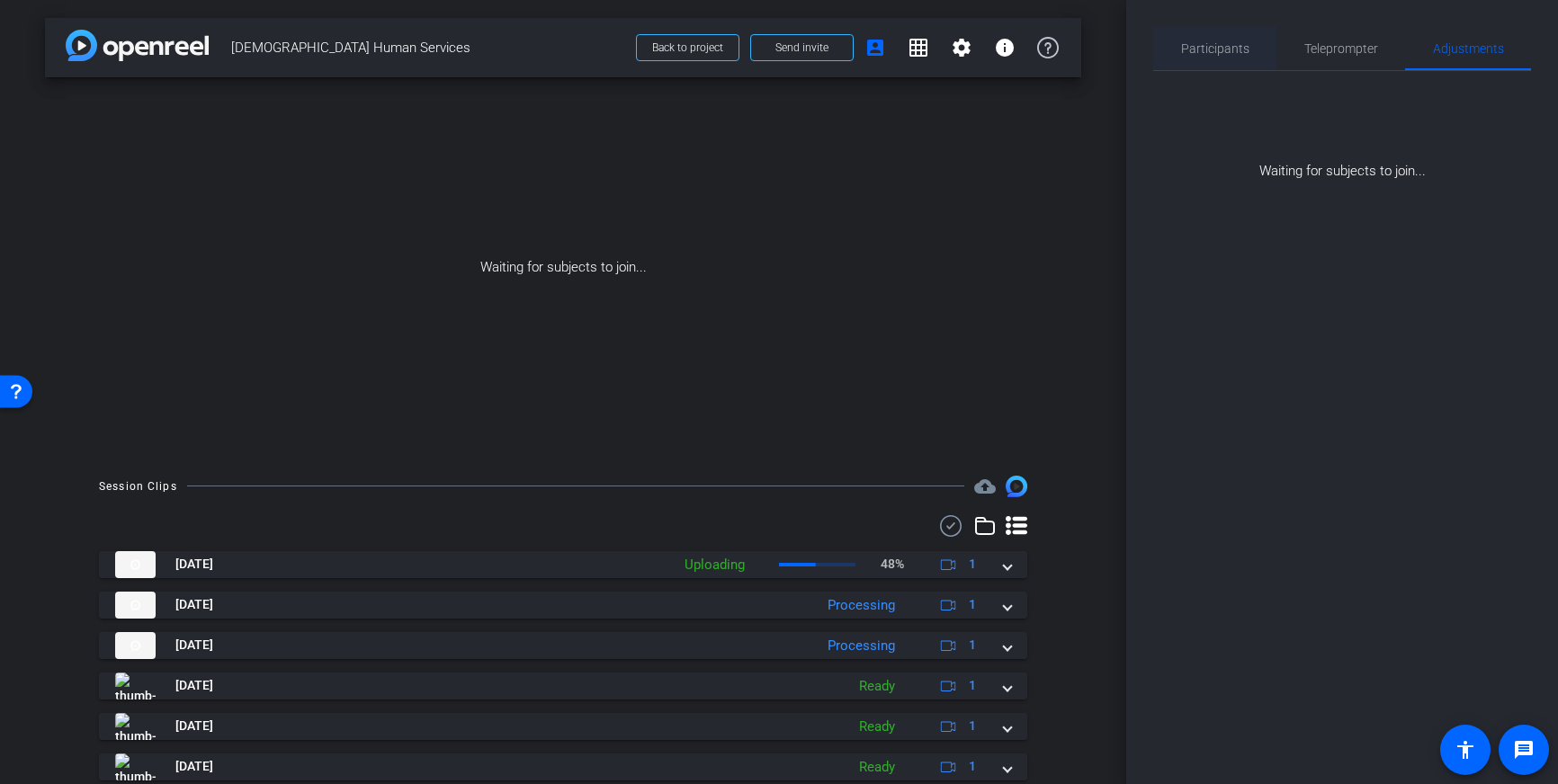
click at [1218, 44] on span "Participants" at bounding box center [1216, 48] width 68 height 12
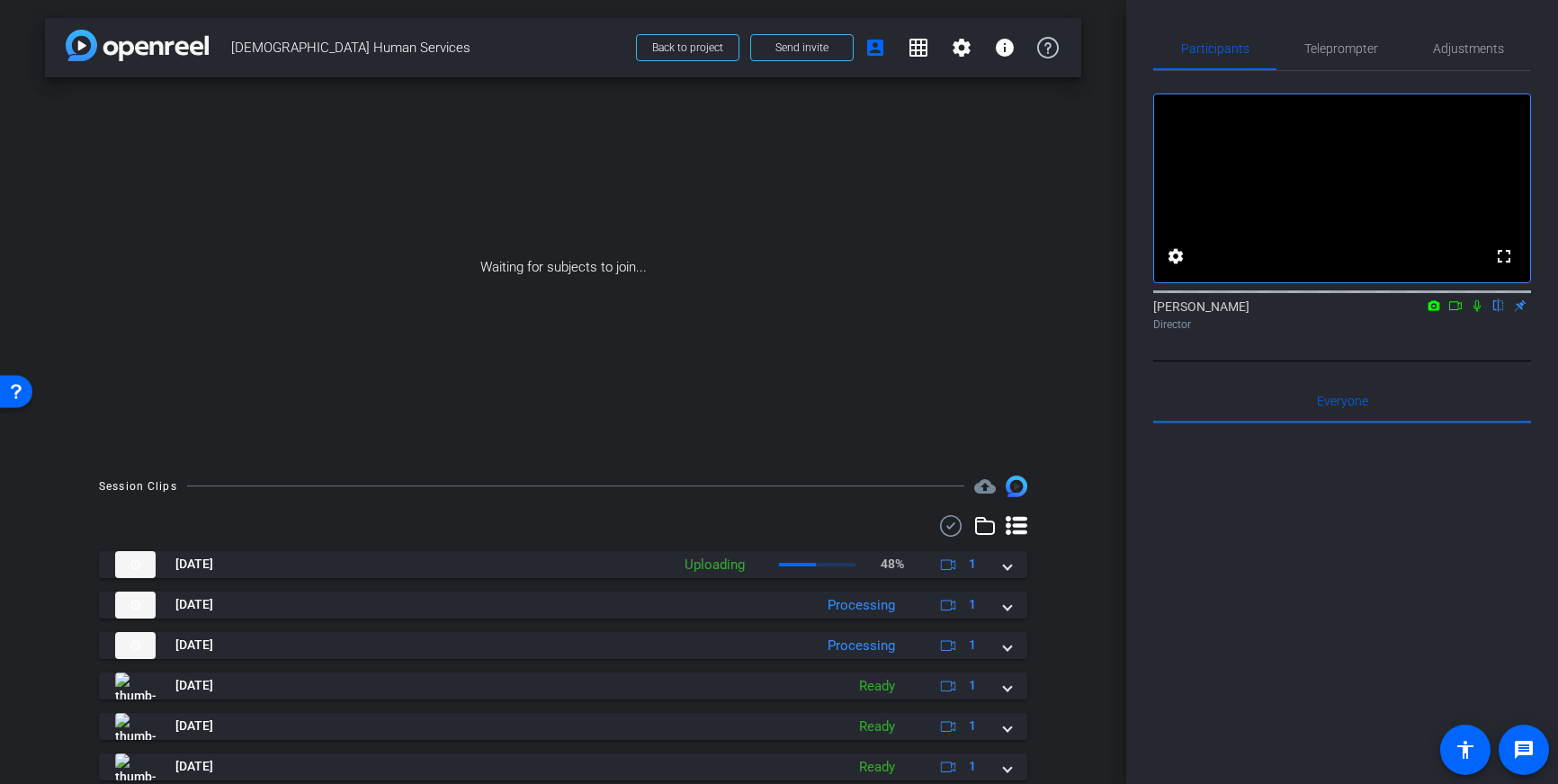
click at [1478, 312] on icon at bounding box center [1477, 305] width 14 height 12
click at [1448, 312] on icon at bounding box center [1455, 305] width 14 height 12
